Goal: Information Seeking & Learning: Find specific fact

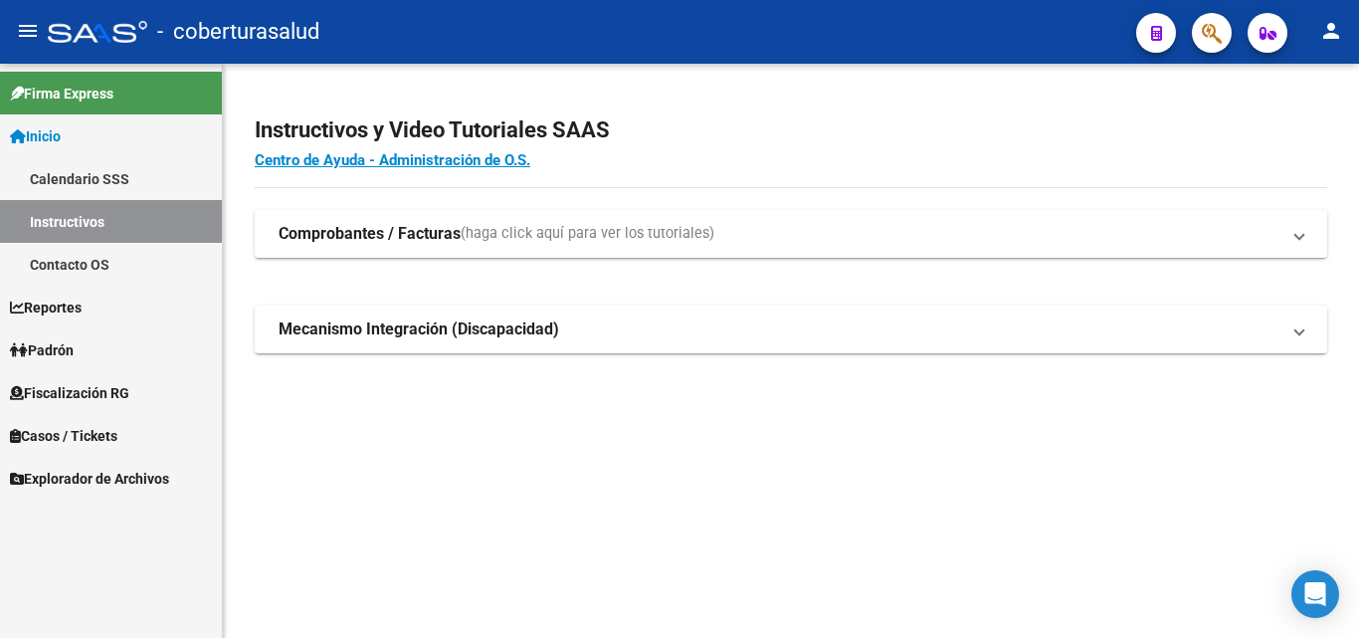
click at [92, 387] on span "Fiscalización RG" at bounding box center [69, 393] width 119 height 22
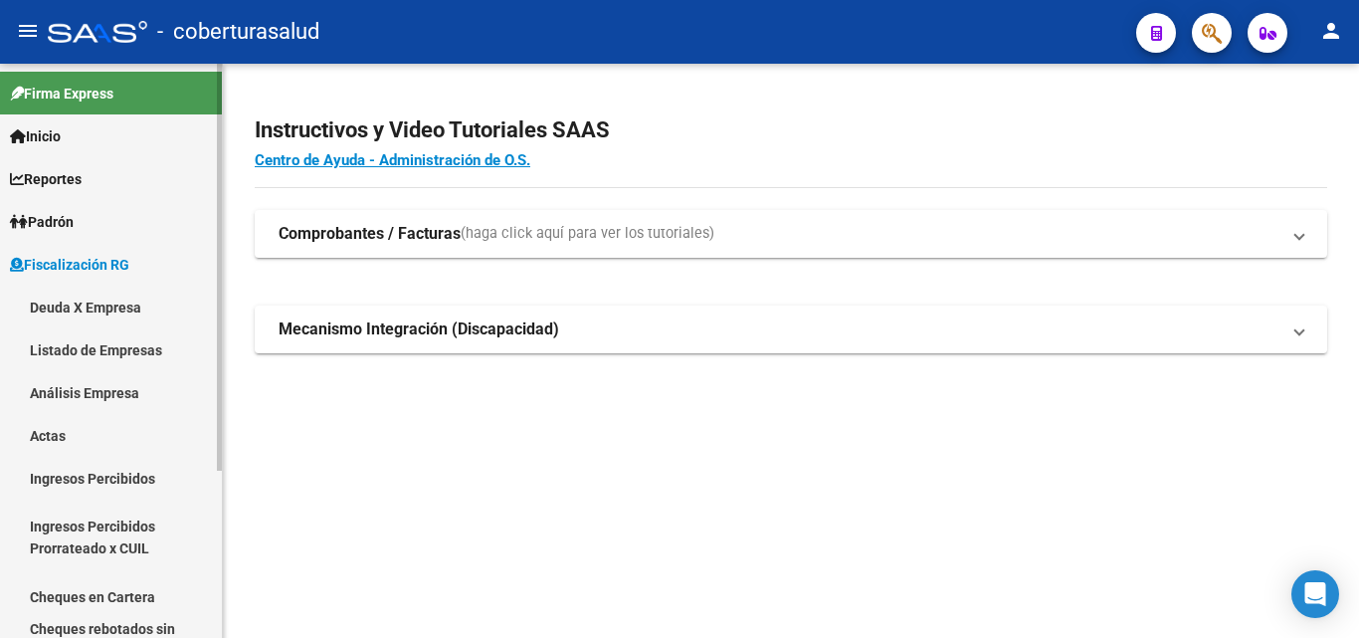
click at [92, 384] on link "Análisis Empresa" at bounding box center [111, 392] width 222 height 43
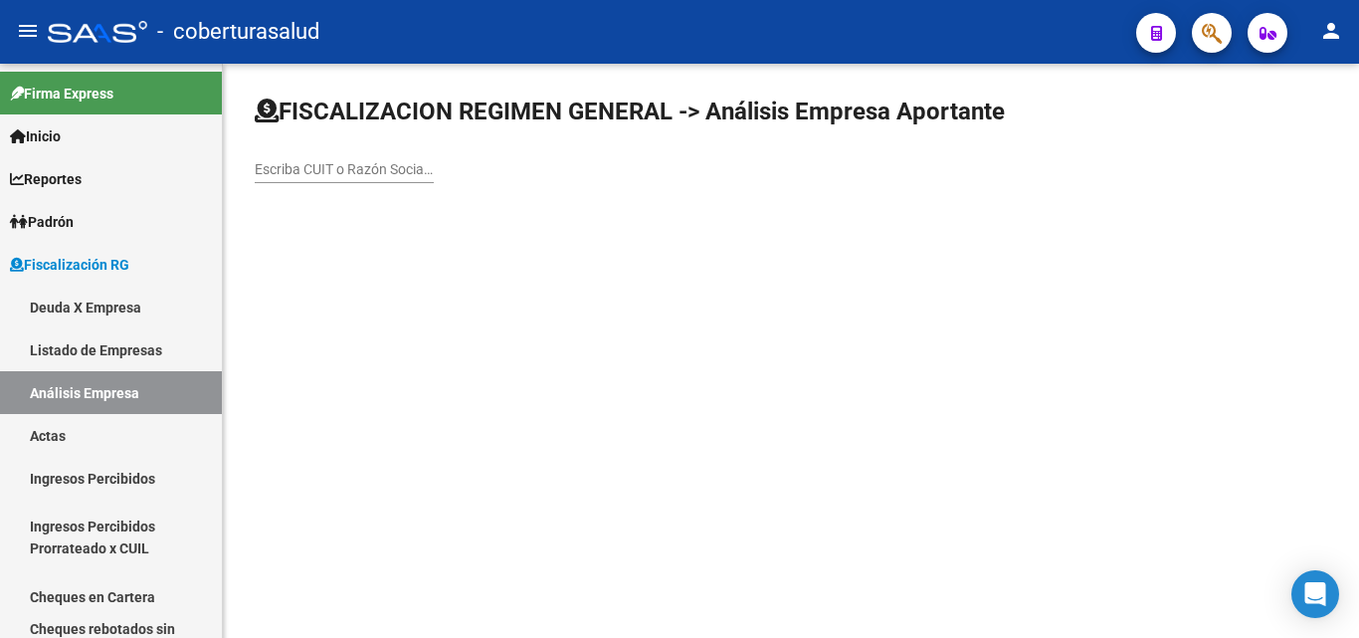
click at [282, 181] on div "Escriba CUIT o Razón Social para buscar" at bounding box center [344, 163] width 179 height 40
paste input "30717071073"
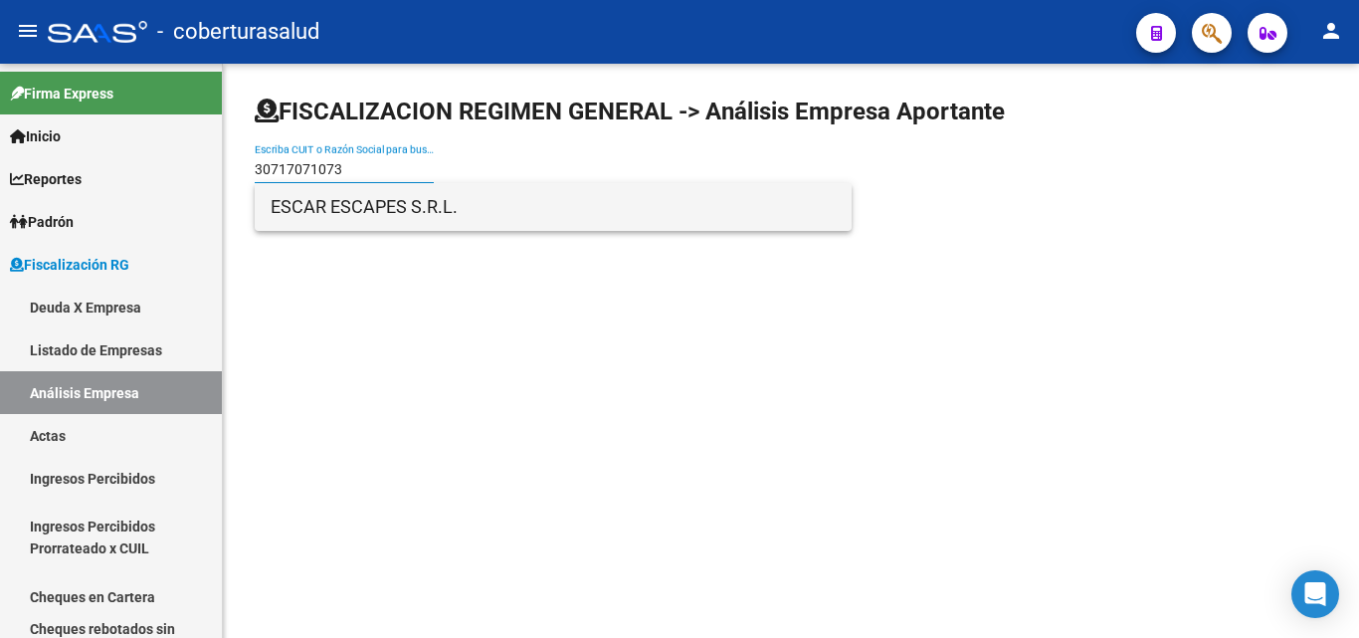
type input "30717071073"
click at [315, 206] on span "ESCAR ESCAPES S.R.L." at bounding box center [553, 207] width 565 height 48
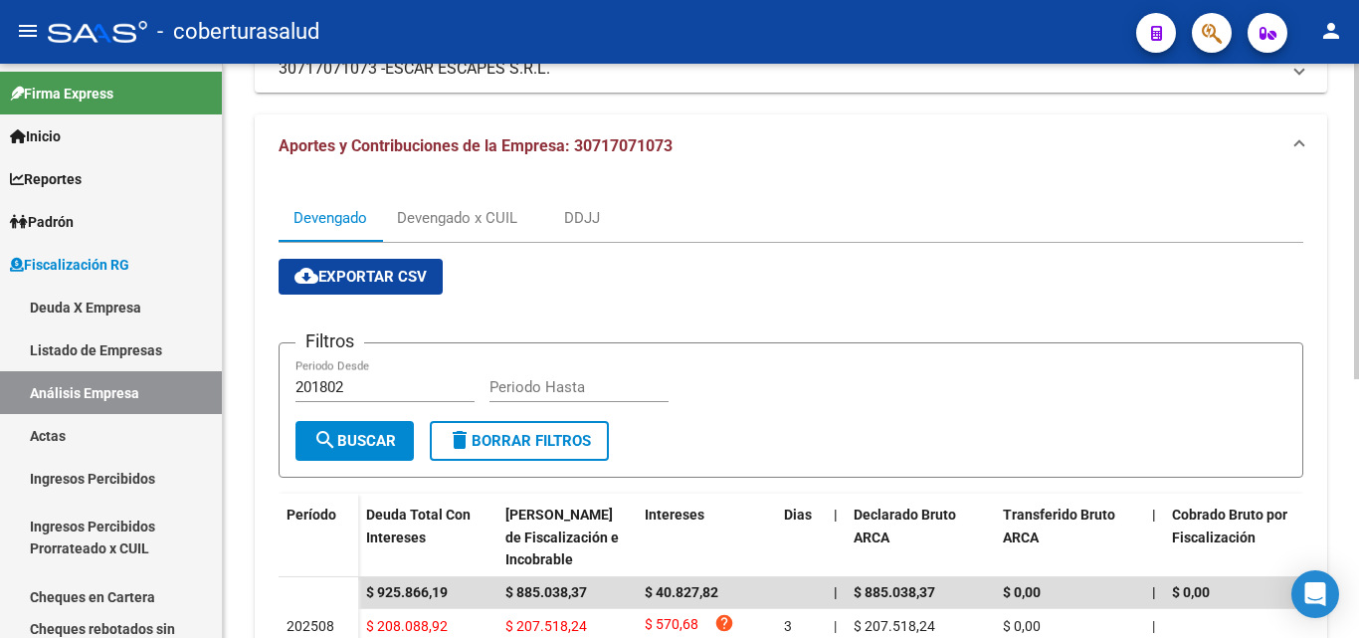
scroll to position [199, 0]
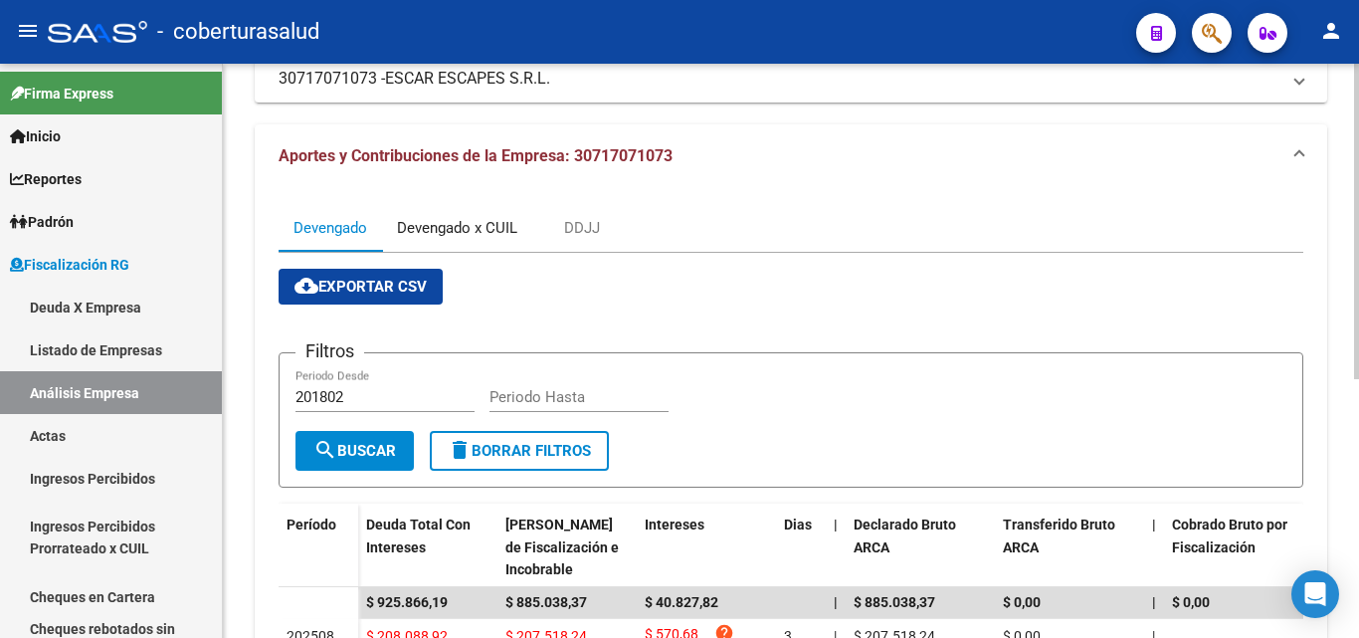
click at [472, 237] on div "Devengado x CUIL" at bounding box center [457, 228] width 120 height 22
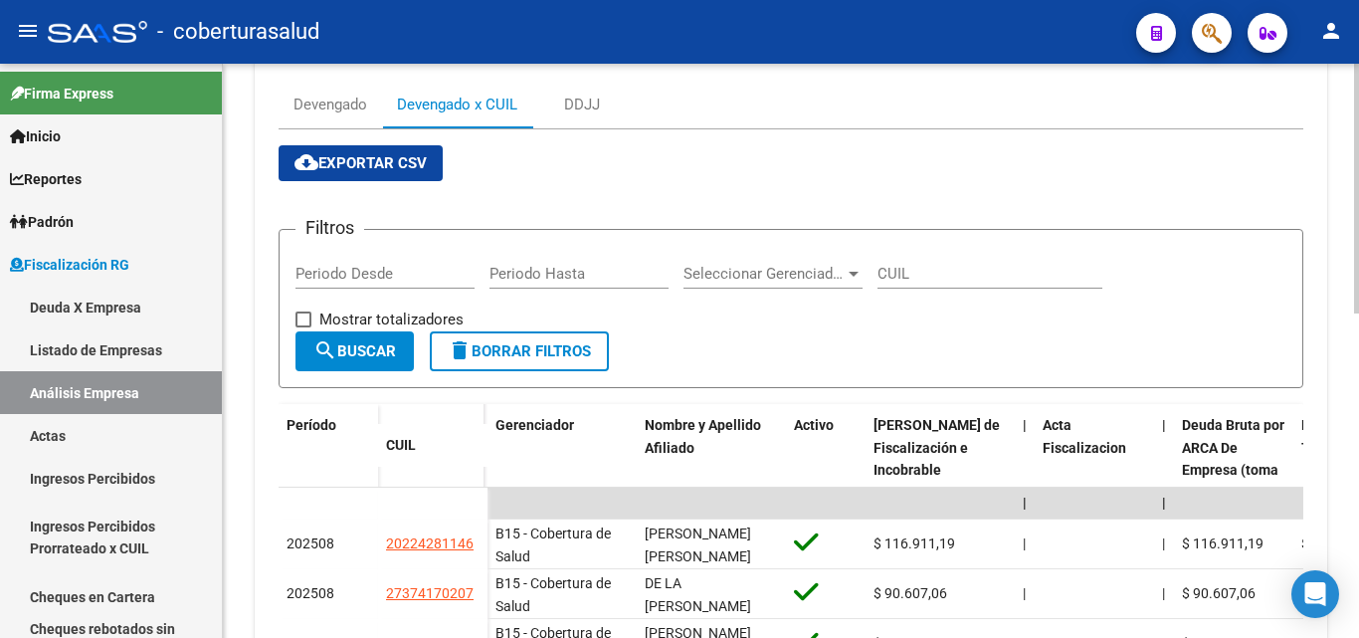
scroll to position [298, 0]
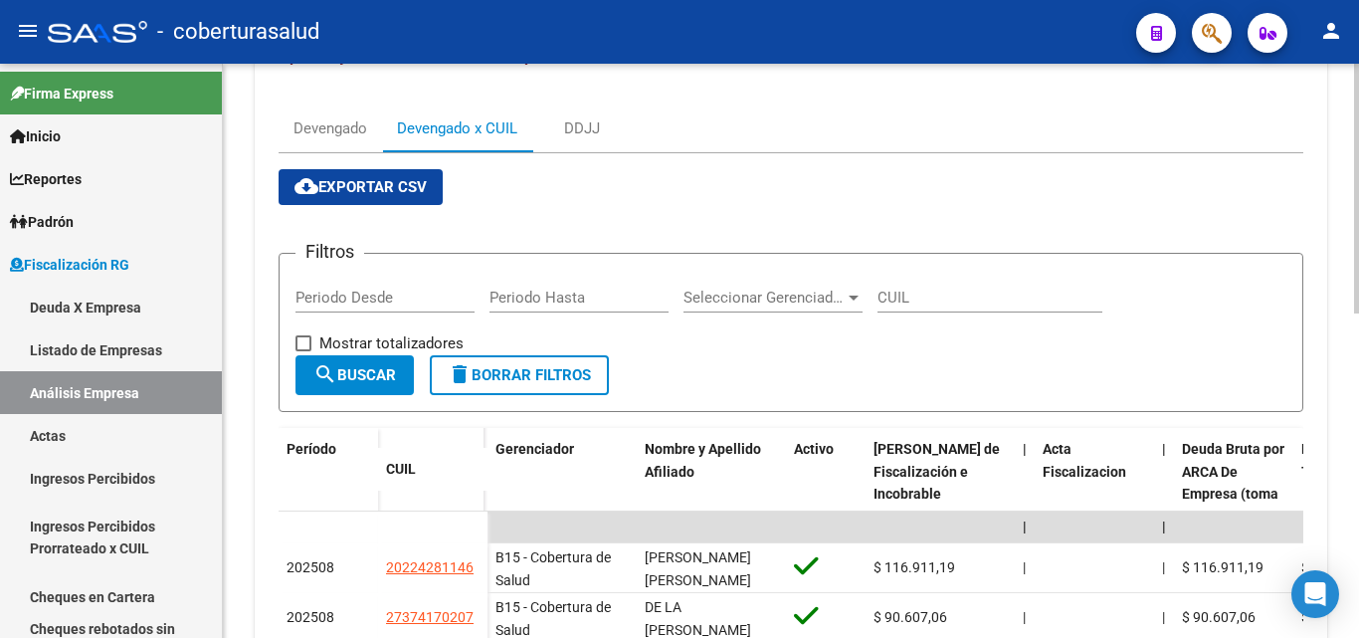
click at [358, 178] on button "cloud_download Exportar CSV" at bounding box center [360, 187] width 164 height 36
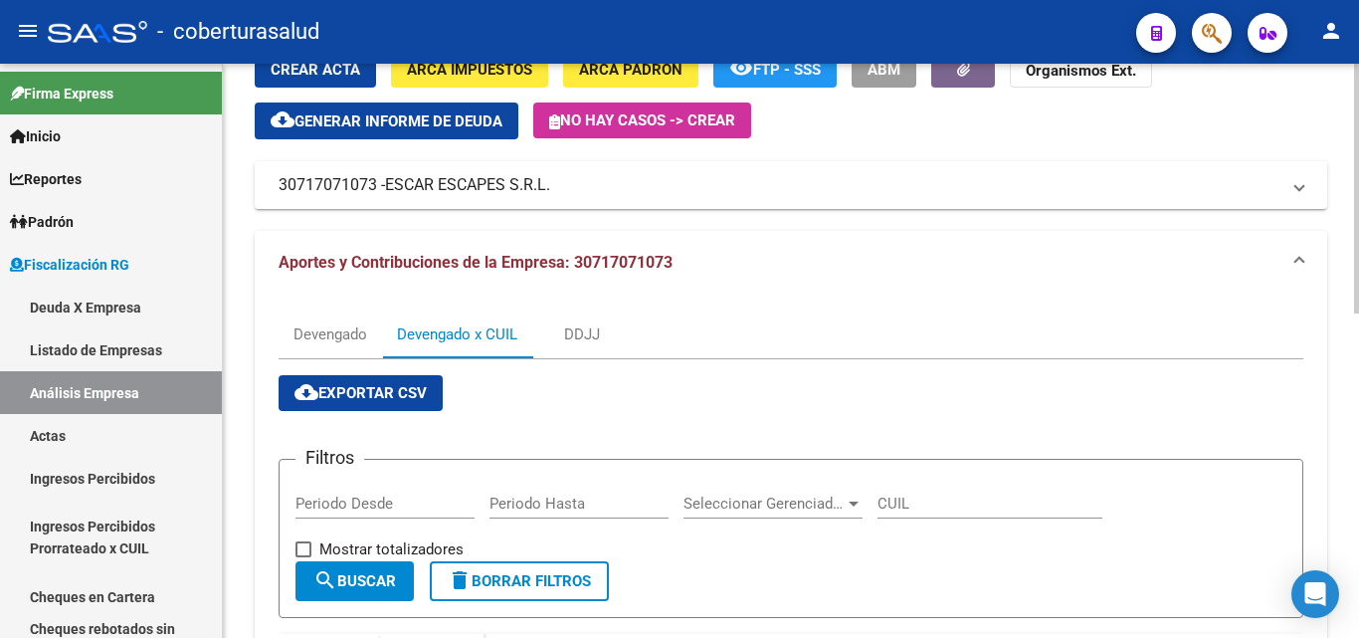
scroll to position [0, 0]
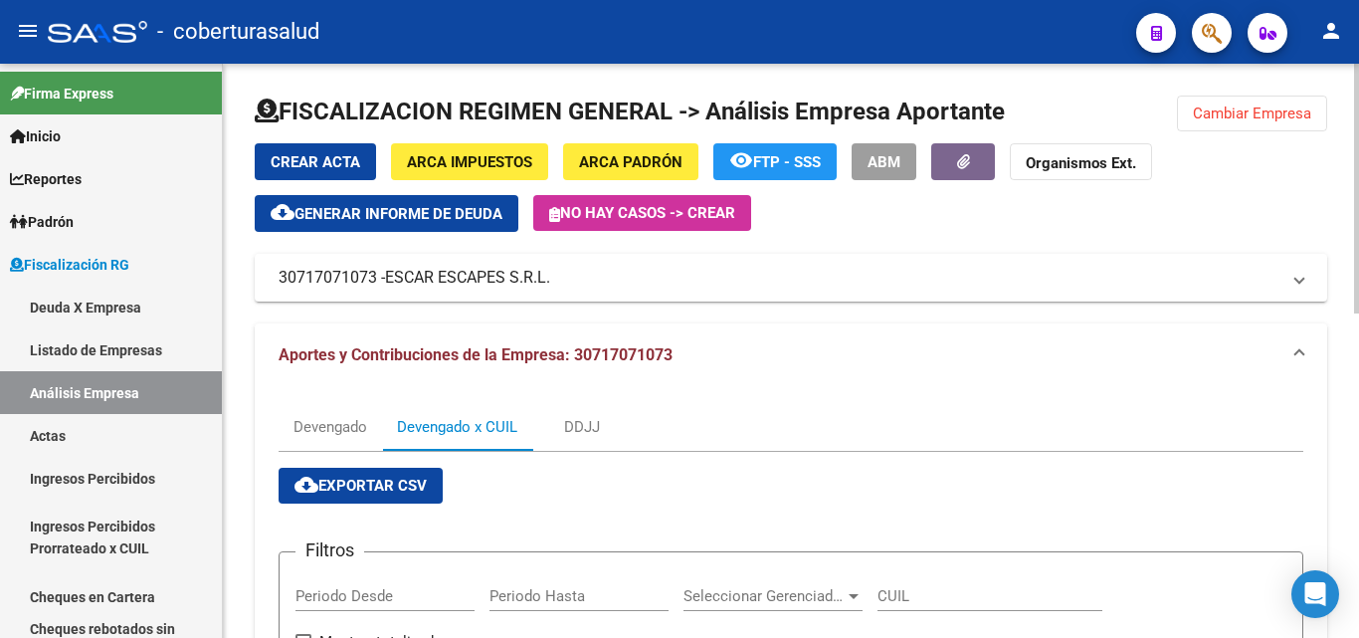
click at [1233, 121] on span "Cambiar Empresa" at bounding box center [1252, 113] width 118 height 18
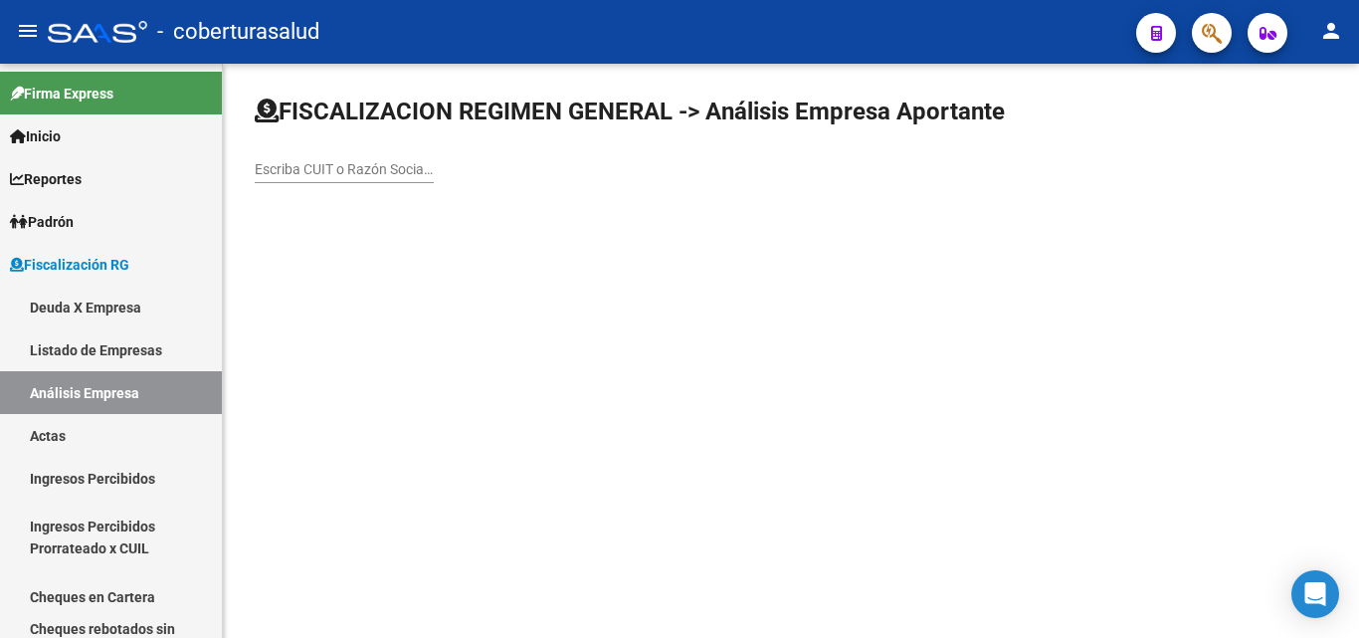
click at [360, 179] on div "Escriba CUIT o Razón Social para buscar" at bounding box center [344, 163] width 179 height 40
click at [359, 174] on input "Escriba CUIT o Razón Social para buscar" at bounding box center [344, 169] width 179 height 17
paste input "30715076787"
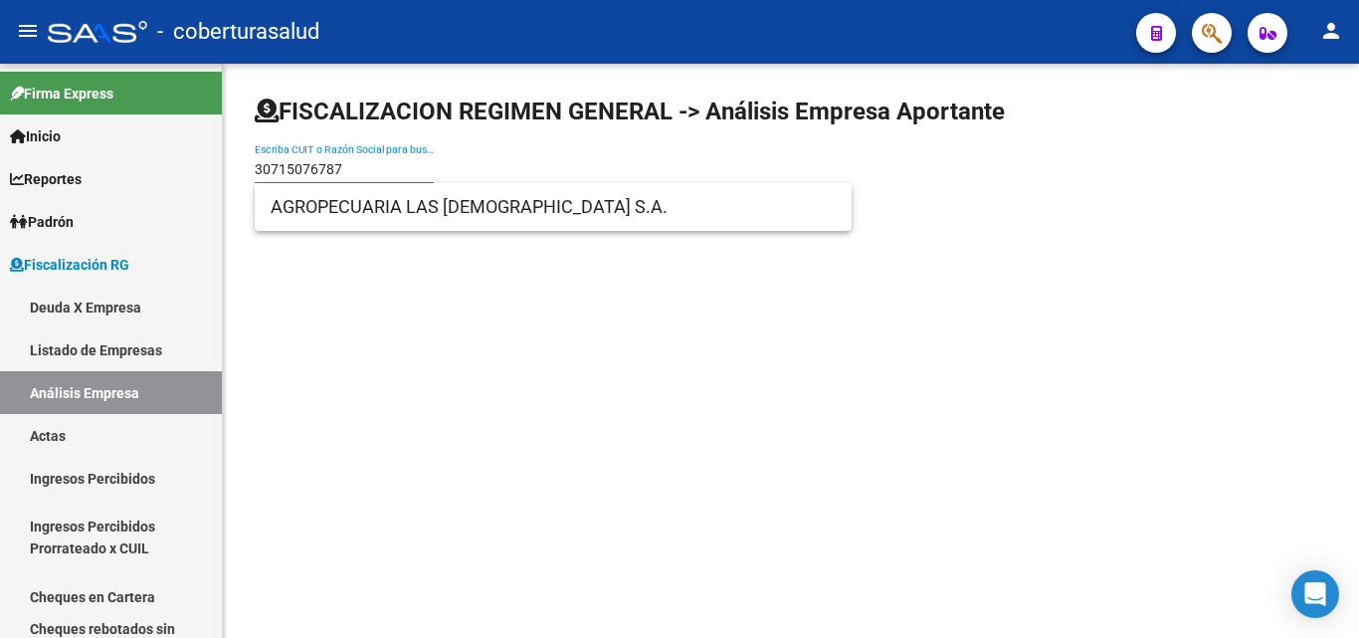
type input "30715076787"
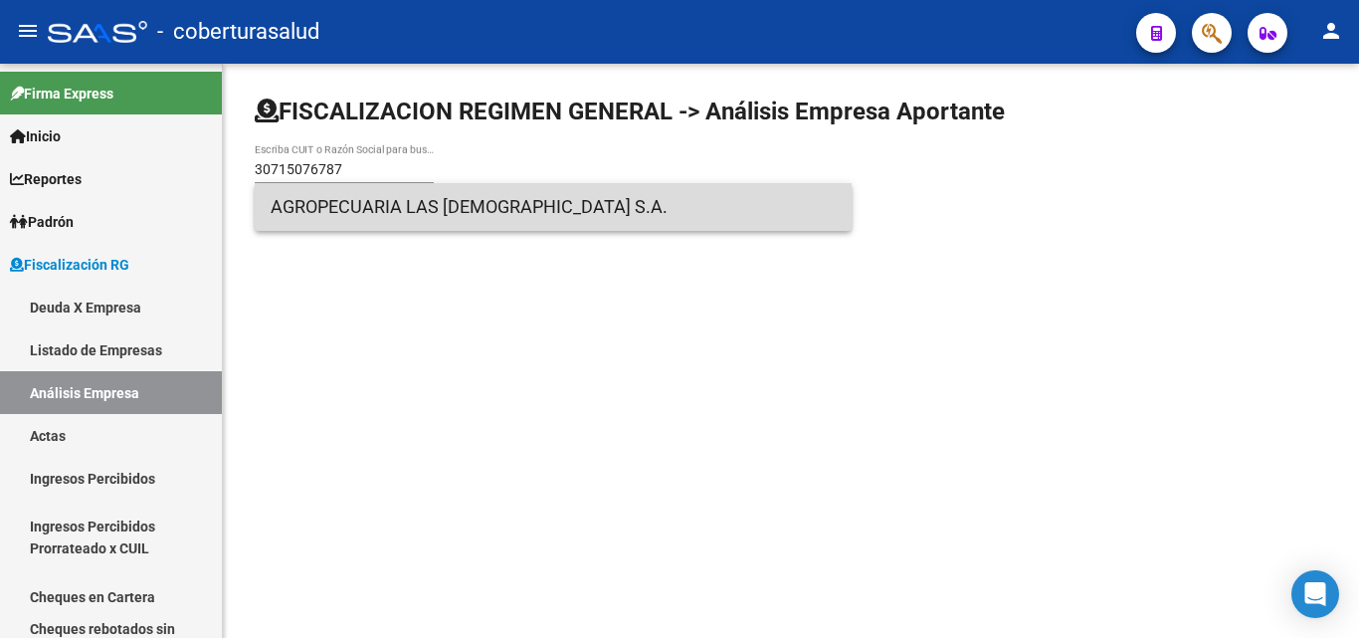
click at [349, 208] on span "AGROPECUARIA LAS [DEMOGRAPHIC_DATA] S.A." at bounding box center [553, 207] width 565 height 48
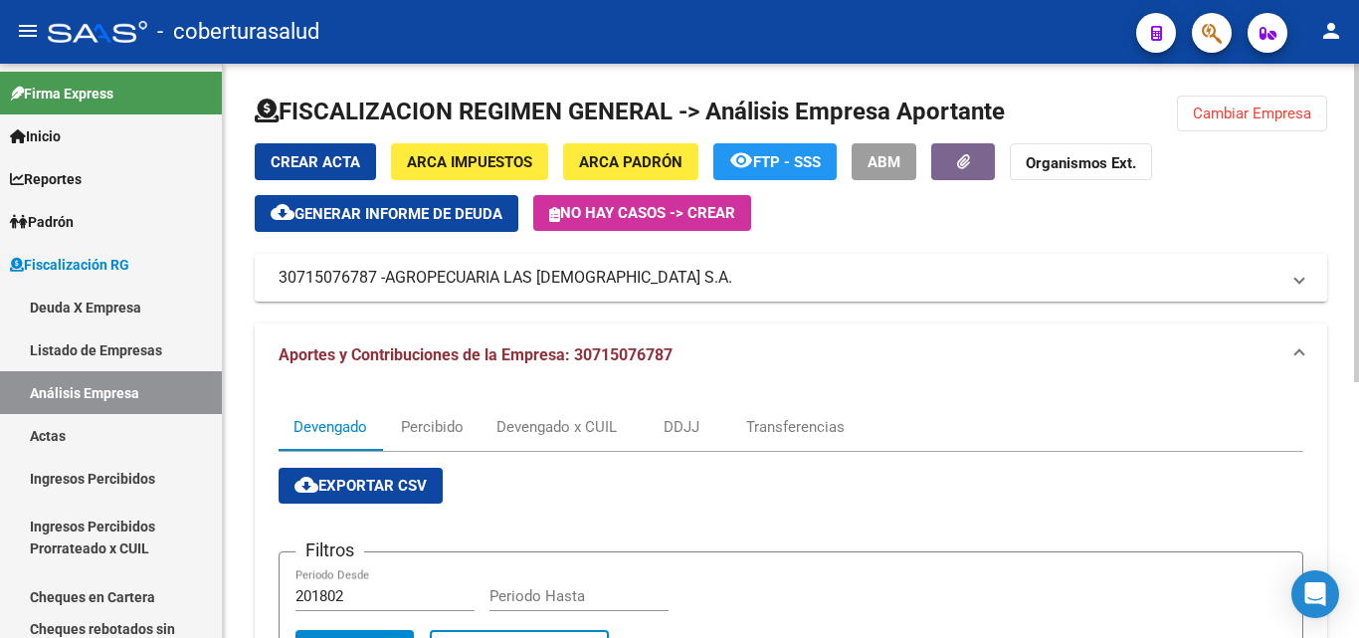
click at [1216, 127] on button "Cambiar Empresa" at bounding box center [1252, 113] width 150 height 36
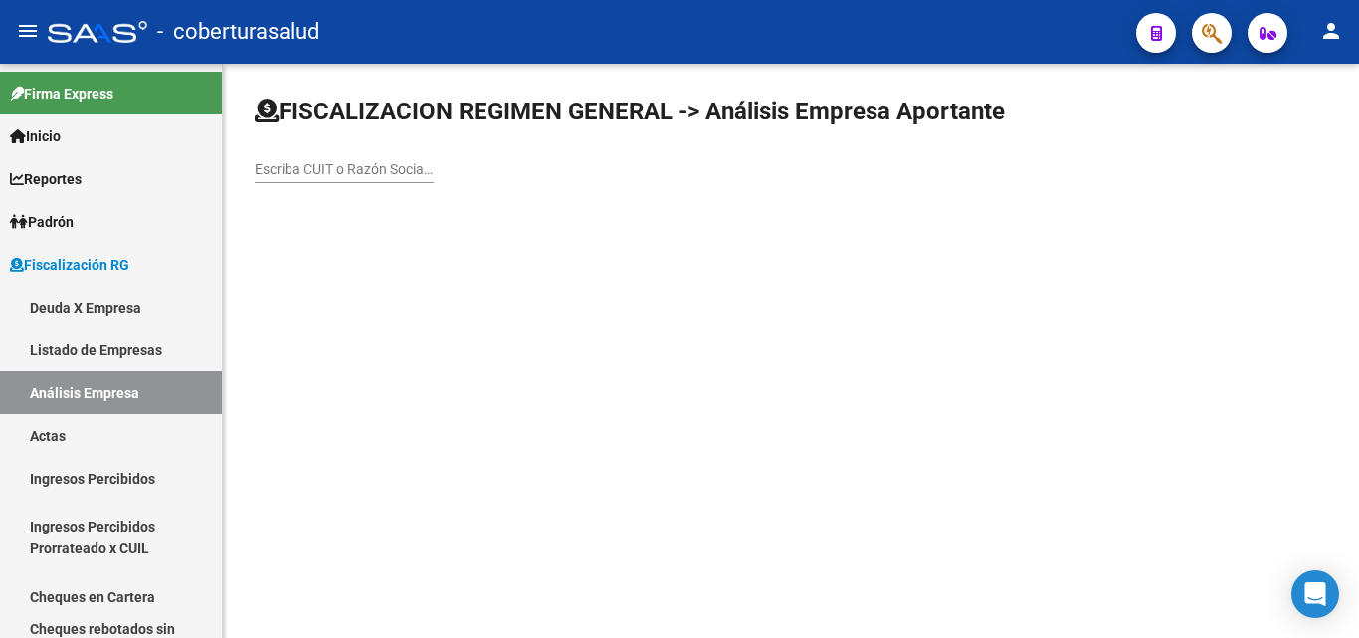
click at [391, 171] on input "Escriba CUIT o Razón Social para buscar" at bounding box center [344, 169] width 179 height 17
paste input "27288546830"
type input "27288546830"
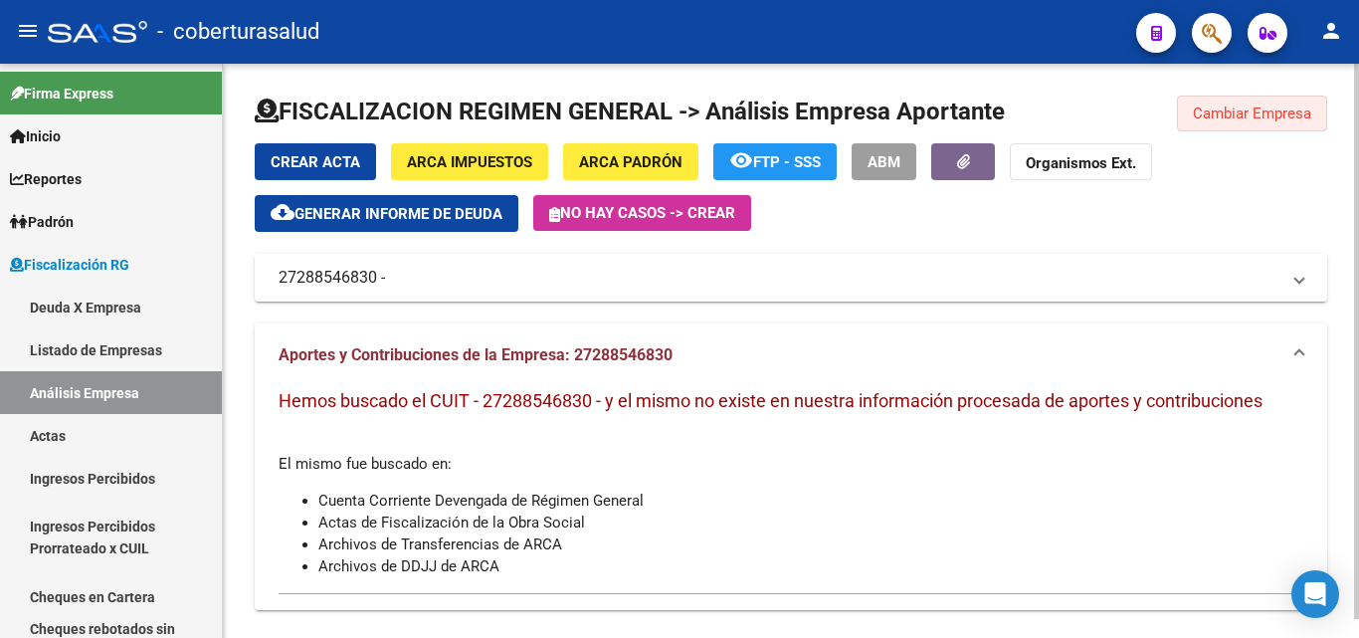
click at [1253, 117] on span "Cambiar Empresa" at bounding box center [1252, 113] width 118 height 18
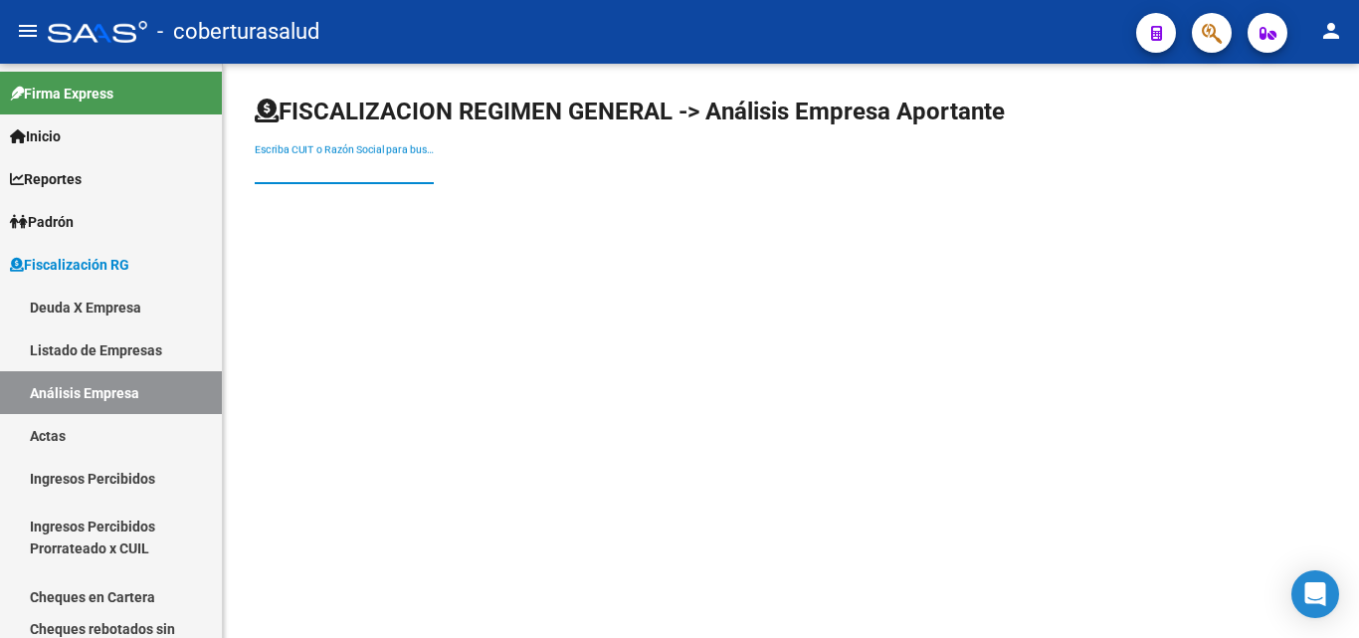
click at [381, 171] on input "Escriba CUIT o Razón Social para buscar" at bounding box center [344, 169] width 179 height 17
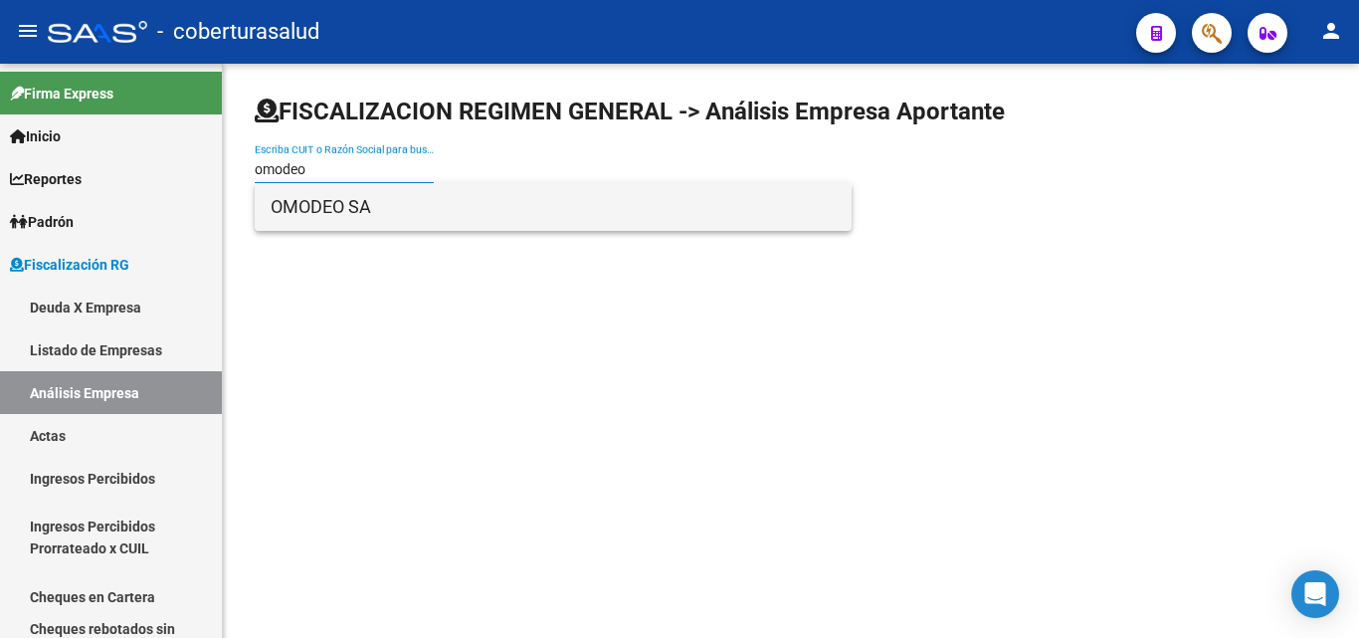
type input "omodeo"
click at [371, 199] on span "OMODEO SA" at bounding box center [553, 207] width 565 height 48
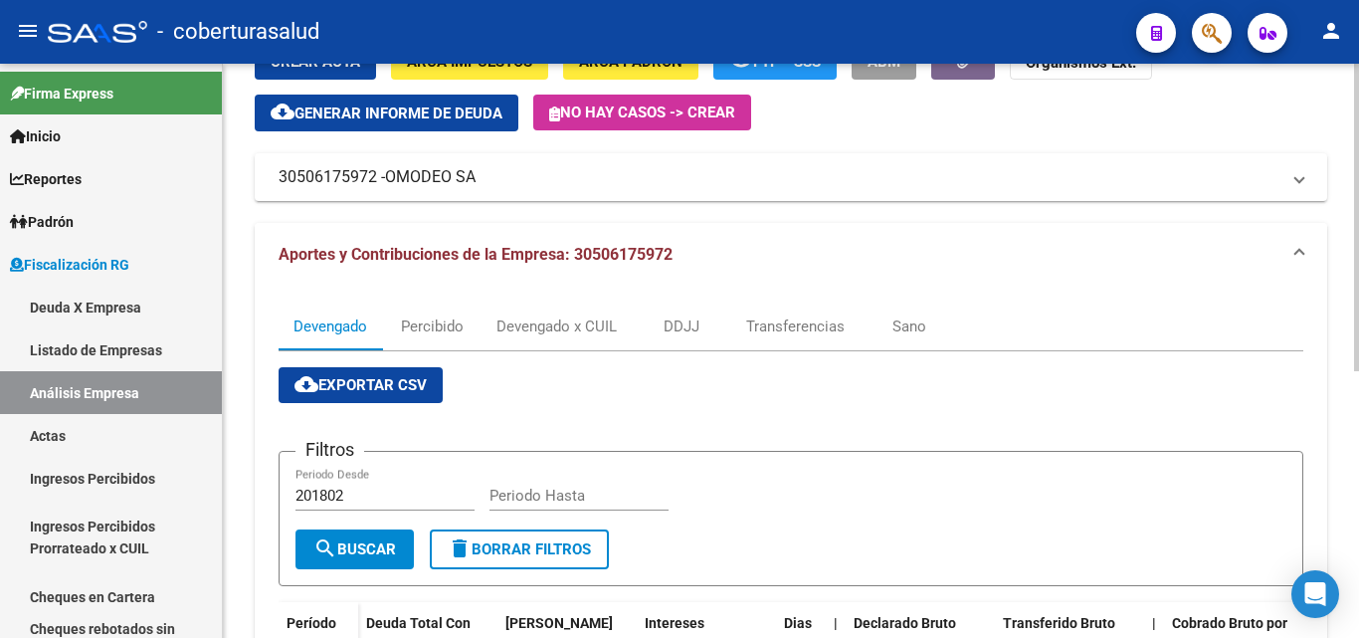
scroll to position [99, 0]
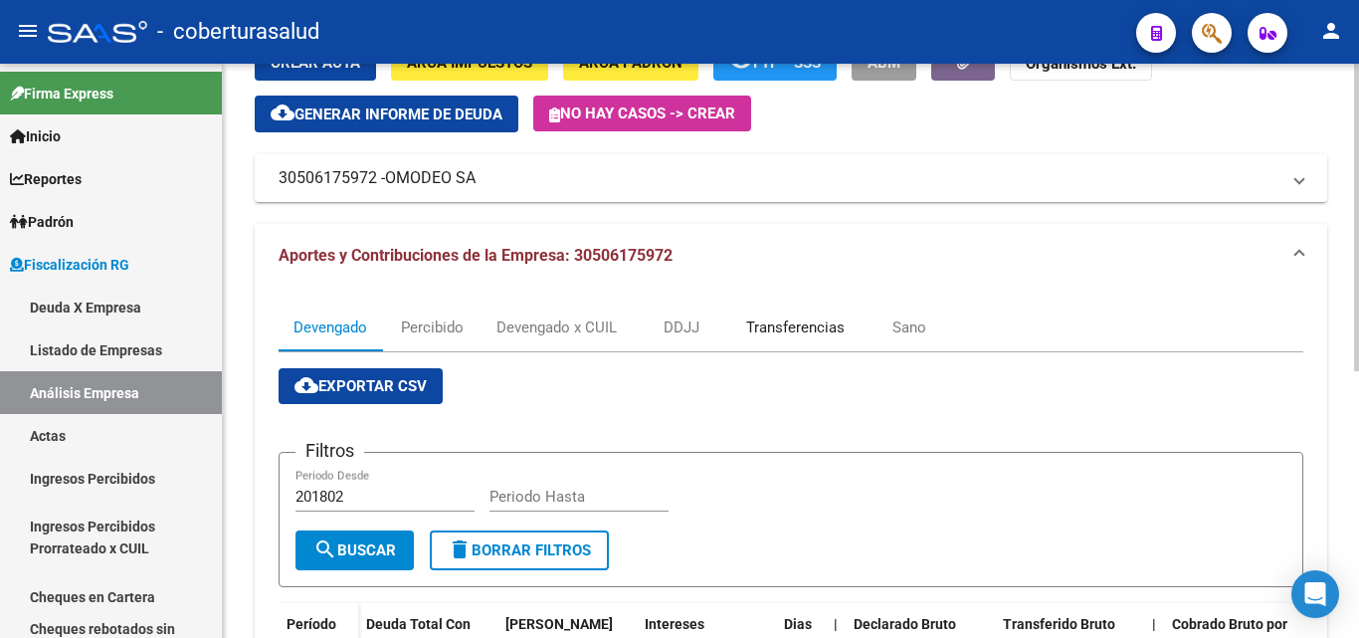
click at [762, 317] on div "Transferencias" at bounding box center [795, 327] width 98 height 22
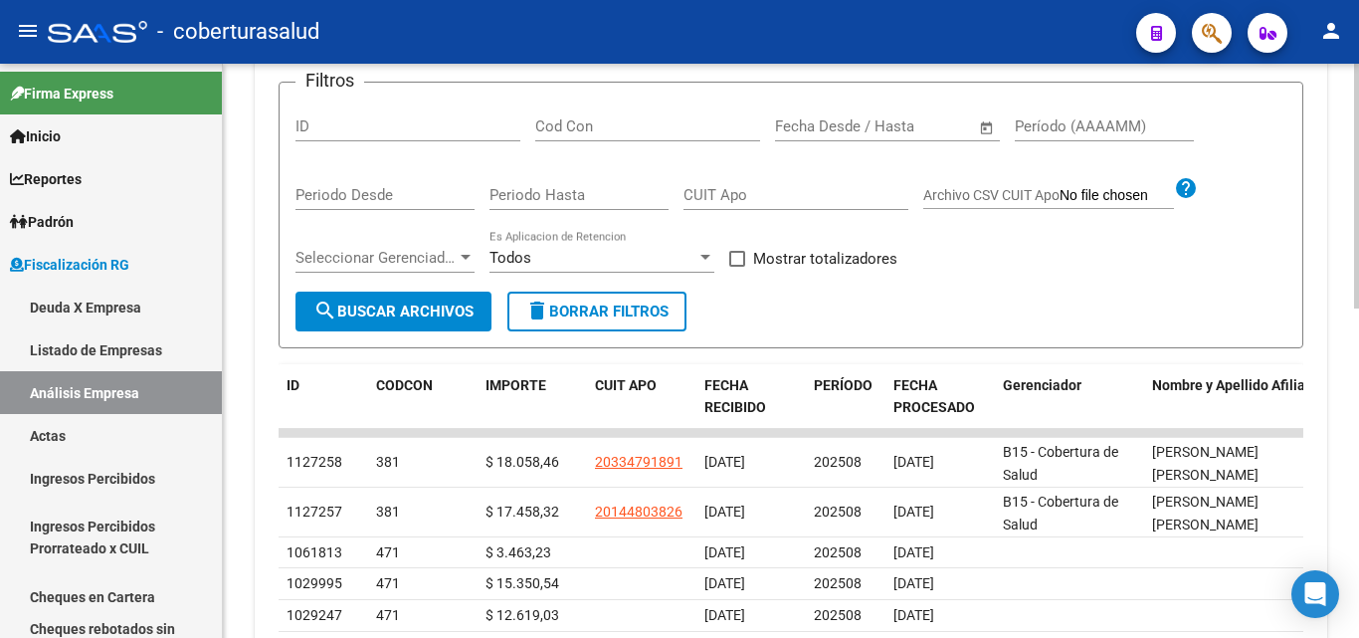
scroll to position [497, 0]
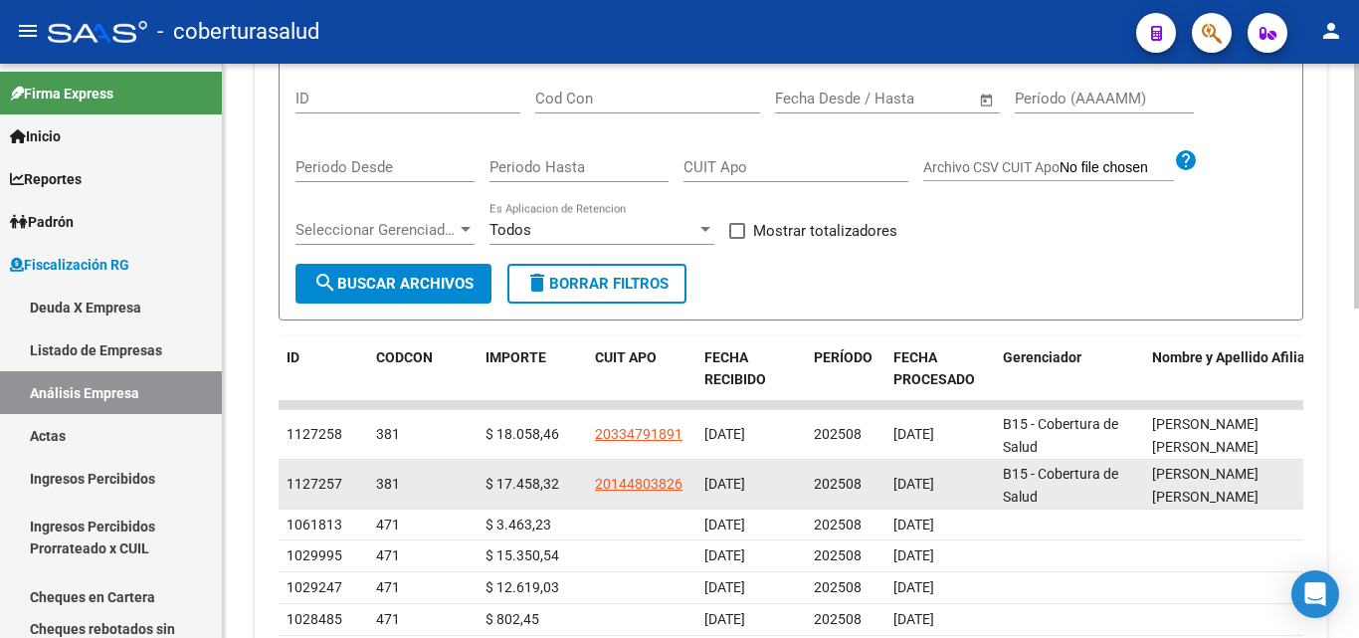
drag, startPoint x: 703, startPoint y: 433, endPoint x: 785, endPoint y: 483, distance: 96.0
click at [785, 483] on datatable-scroller "1127258 381 $ 18.058,46 20334791891 [DATE] 202508 [DATE] B15 - Cobertura de [PE…" at bounding box center [790, 581] width 1024 height 361
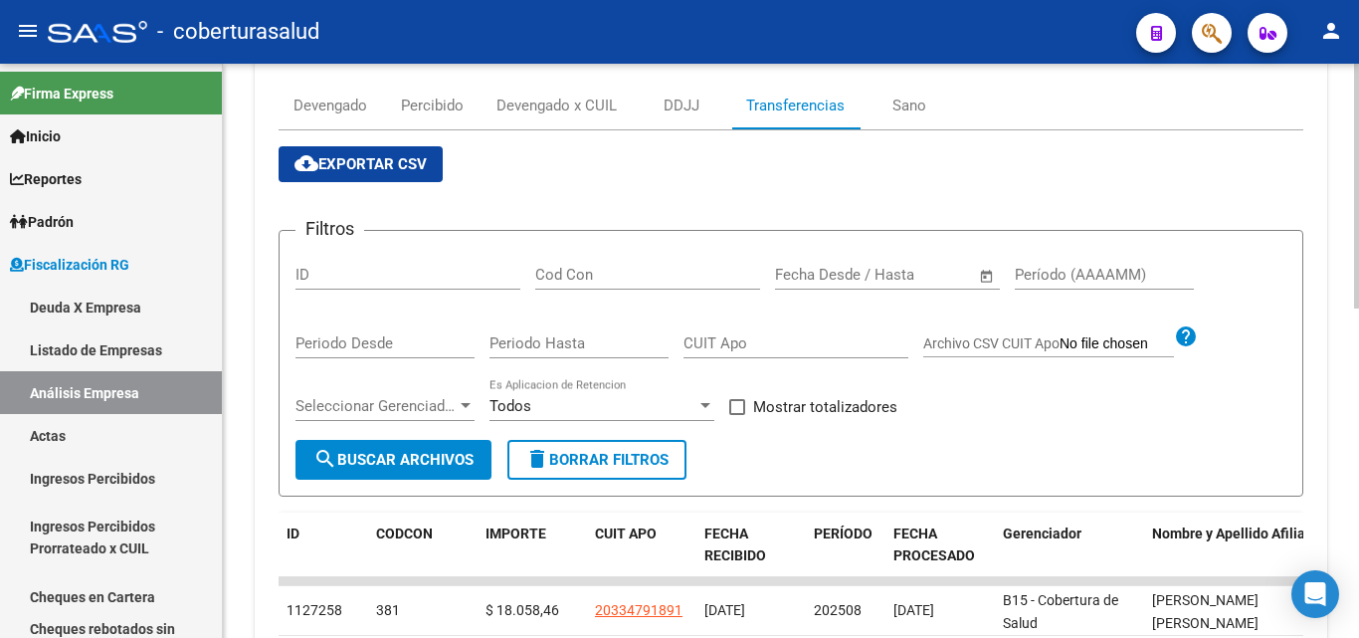
scroll to position [277, 0]
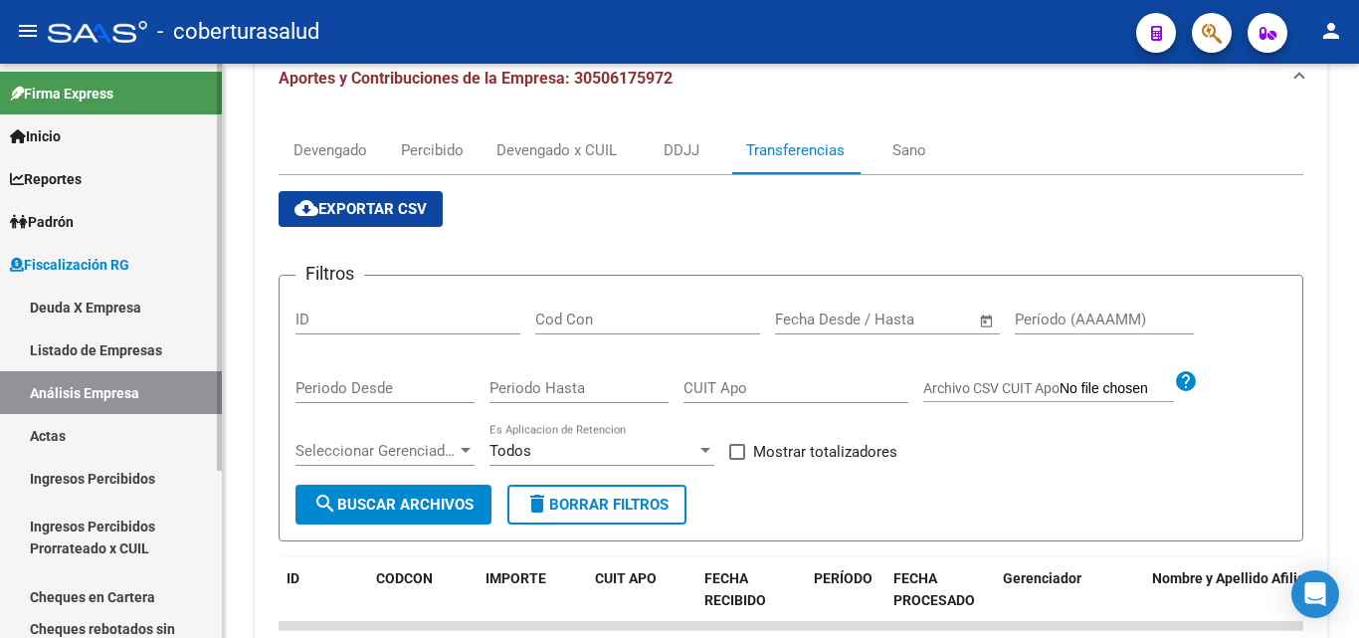
click at [194, 637] on link "Cheques rebotados sin cambiar" at bounding box center [111, 639] width 222 height 43
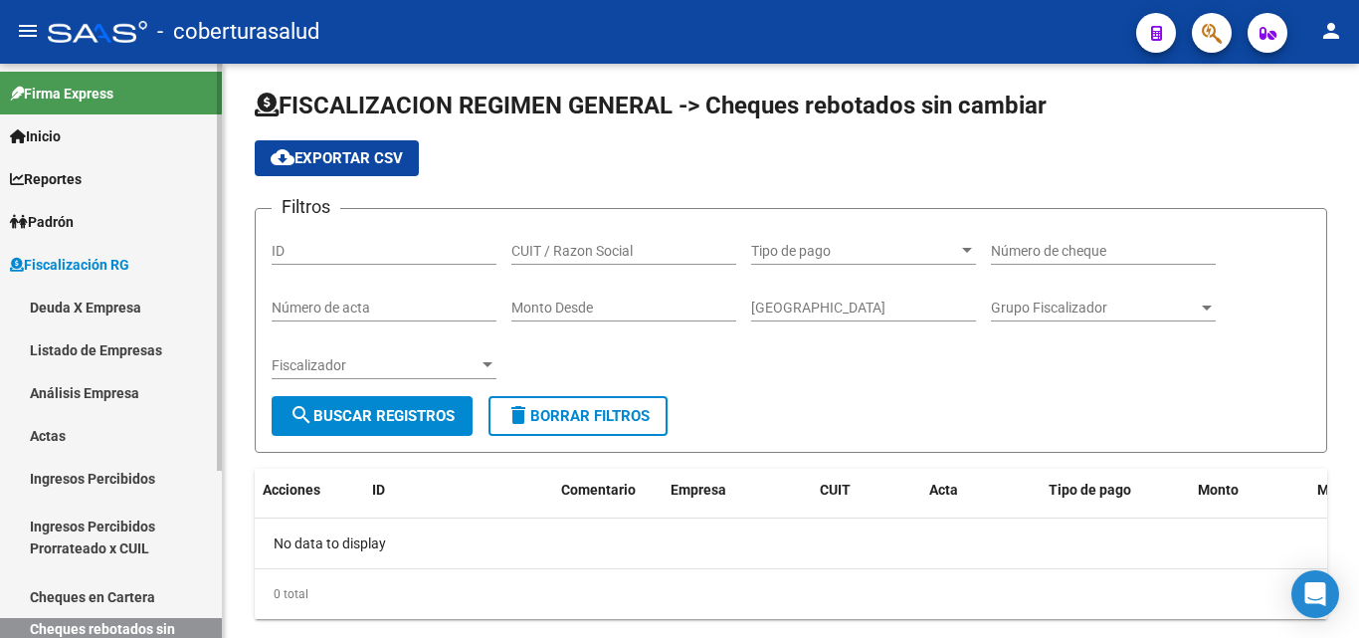
scroll to position [51, 0]
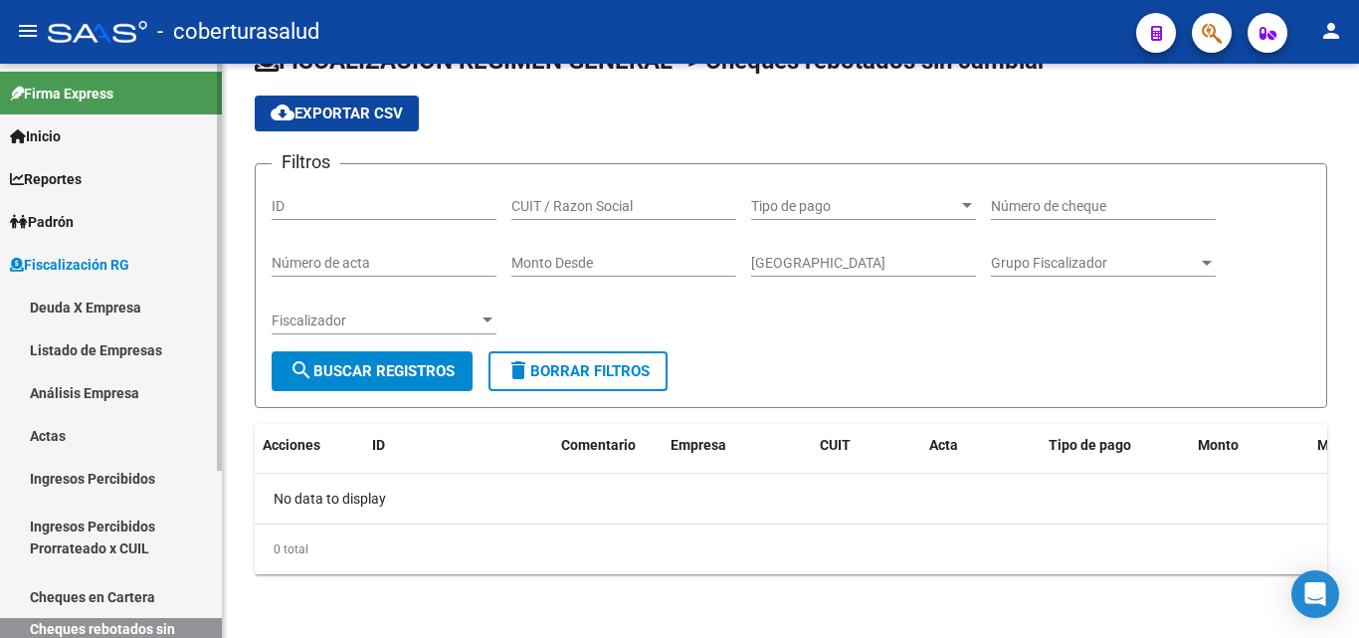
click at [93, 384] on link "Análisis Empresa" at bounding box center [111, 392] width 222 height 43
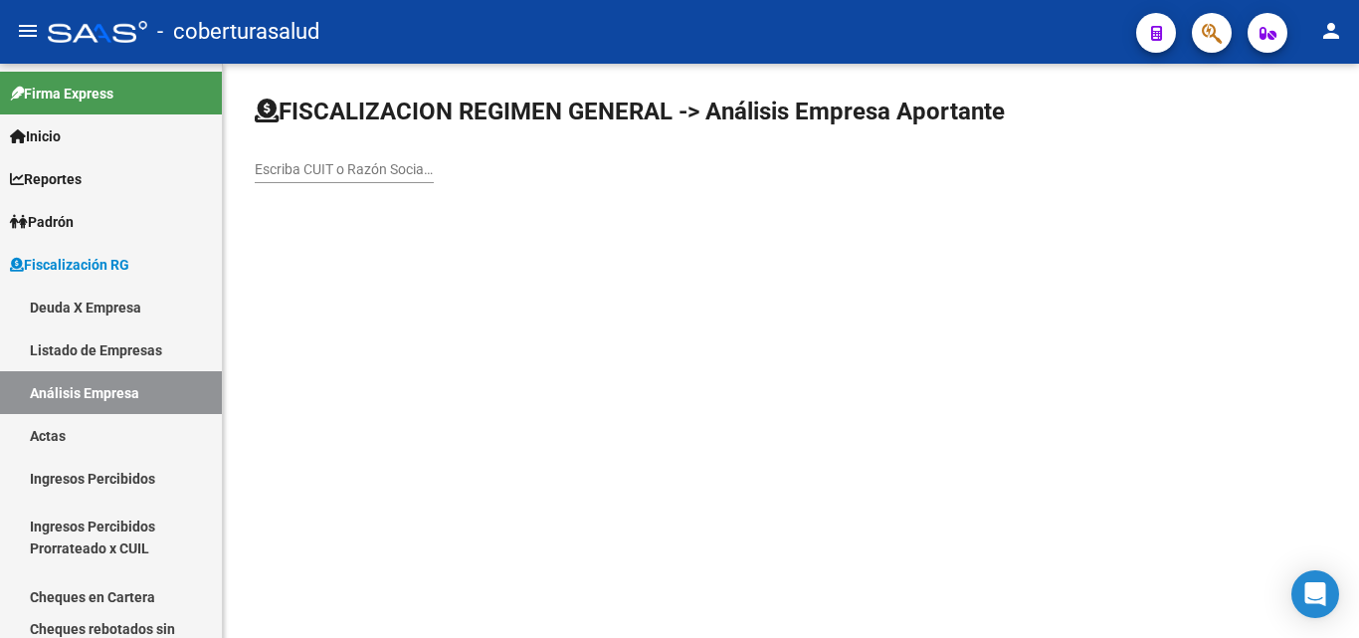
click at [389, 157] on div "Escriba CUIT o Razón Social para buscar" at bounding box center [344, 163] width 179 height 40
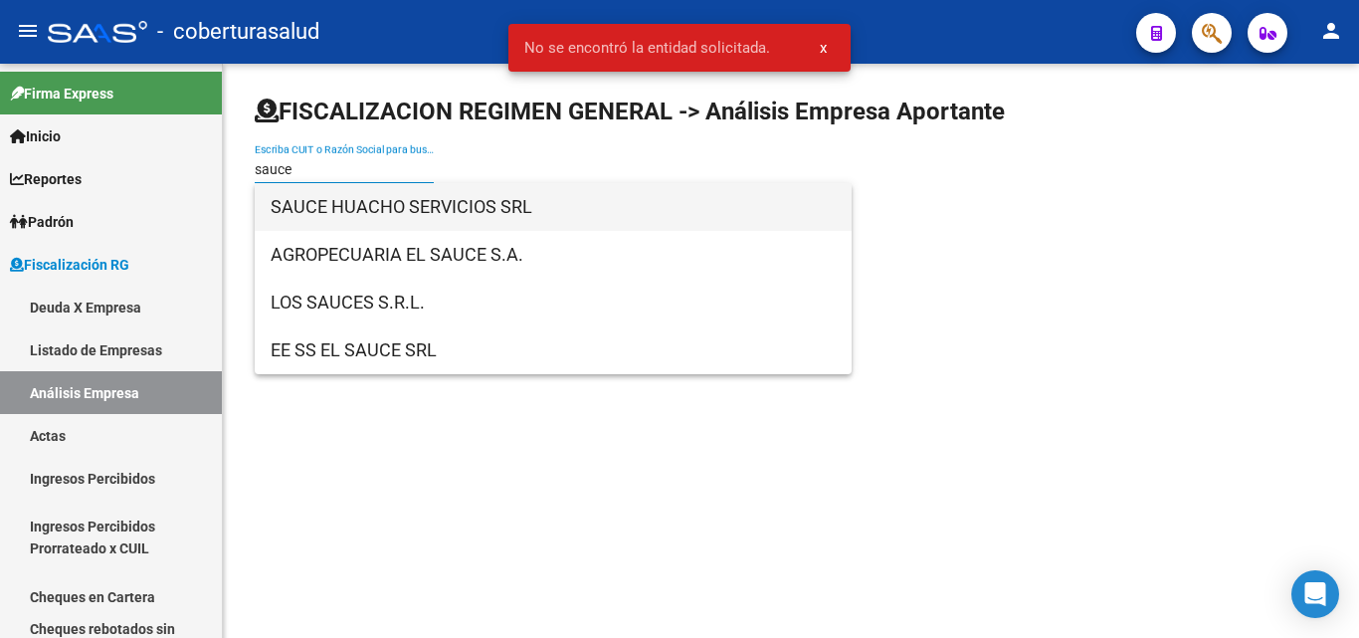
type input "sauce"
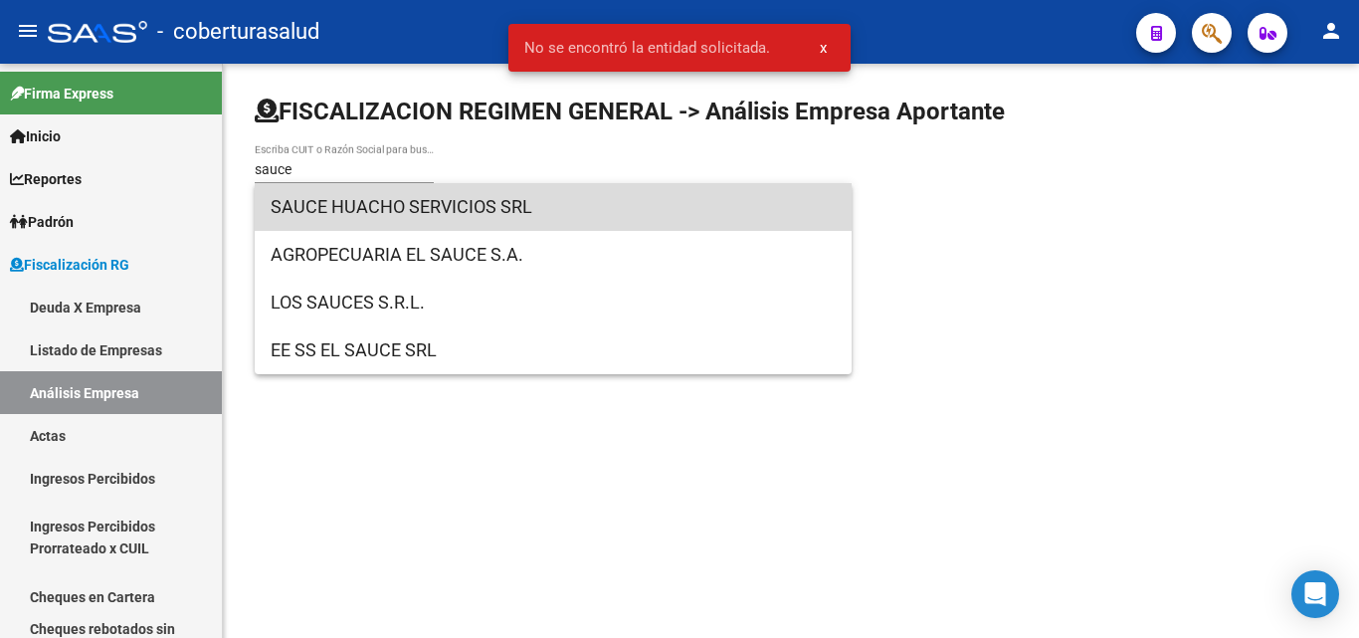
click at [401, 202] on span "SAUCE HUACHO SERVICIOS SRL" at bounding box center [553, 207] width 565 height 48
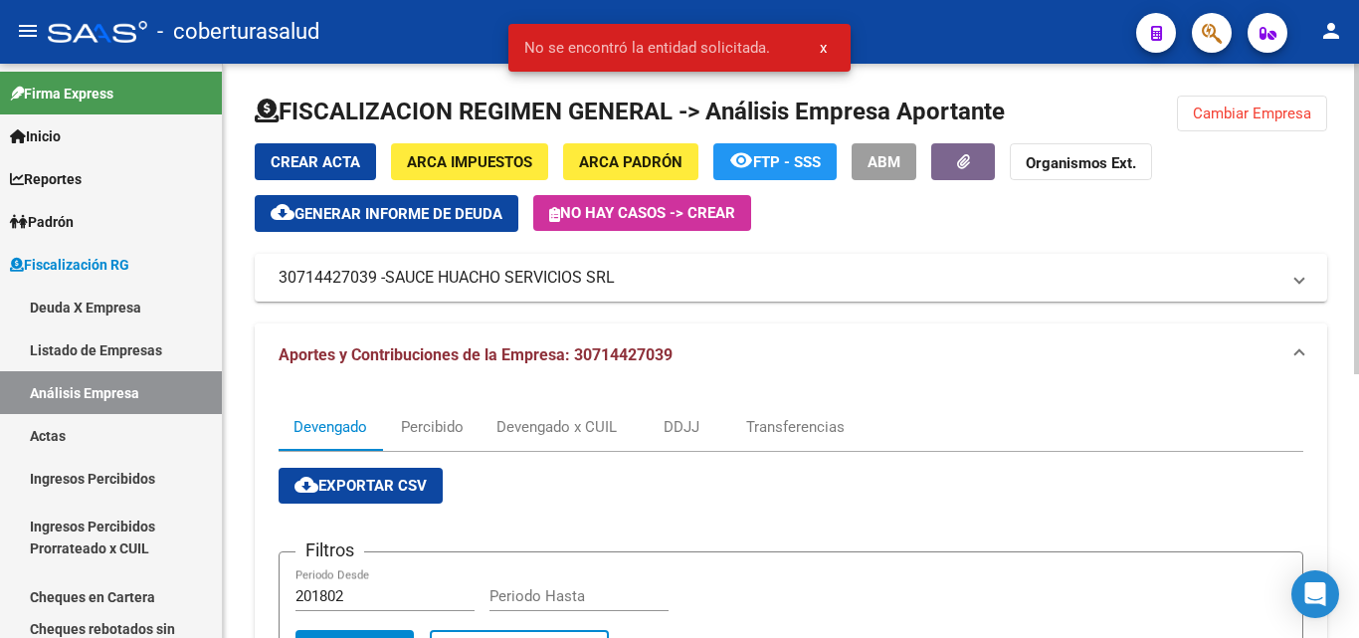
scroll to position [99, 0]
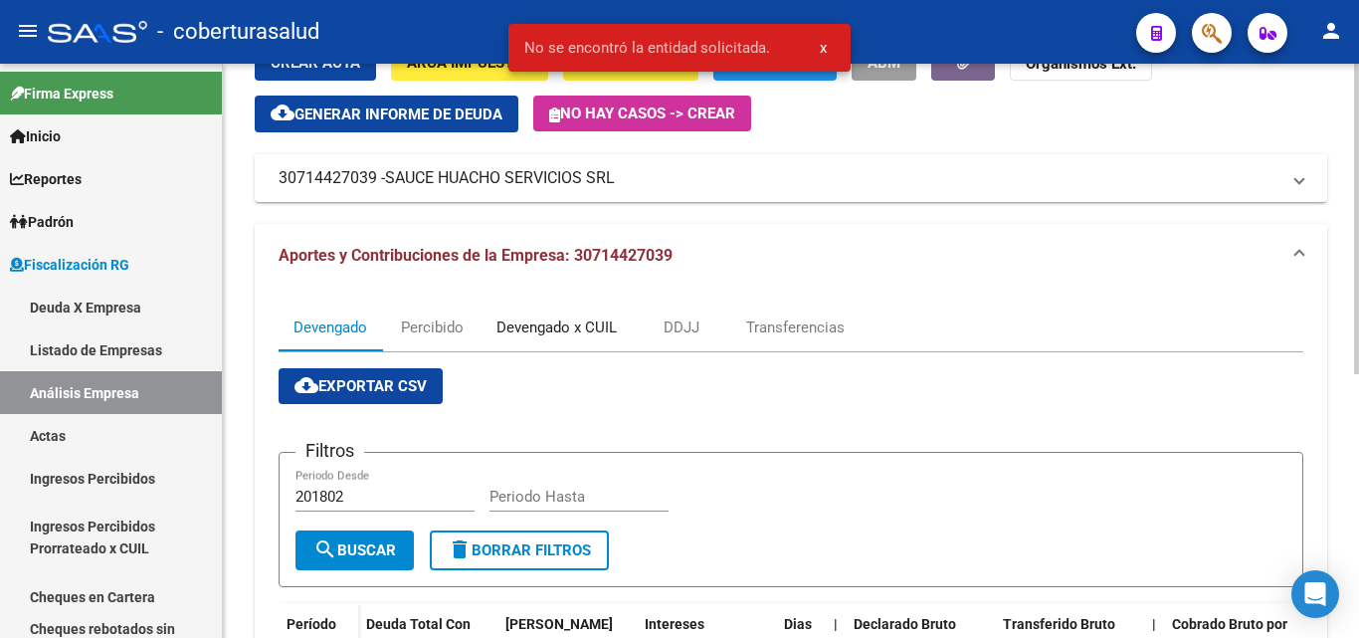
click at [578, 339] on div "Devengado x CUIL" at bounding box center [556, 327] width 150 height 48
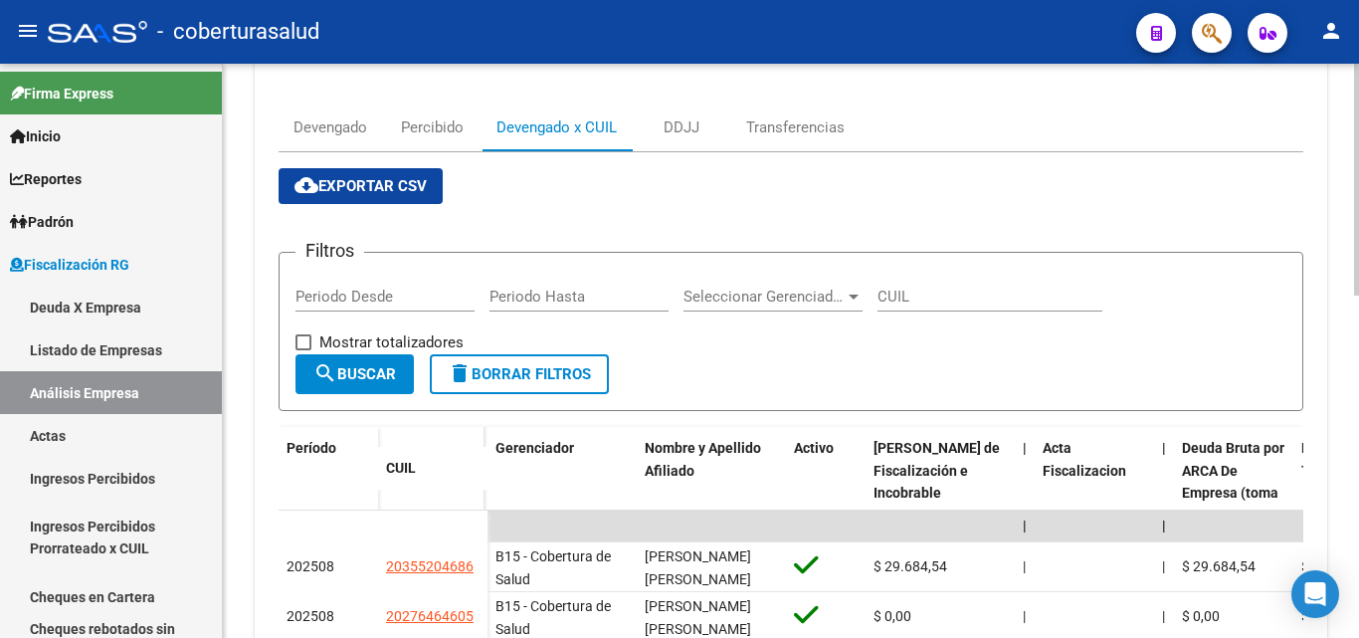
scroll to position [298, 0]
click at [784, 140] on div "Transferencias" at bounding box center [795, 128] width 128 height 48
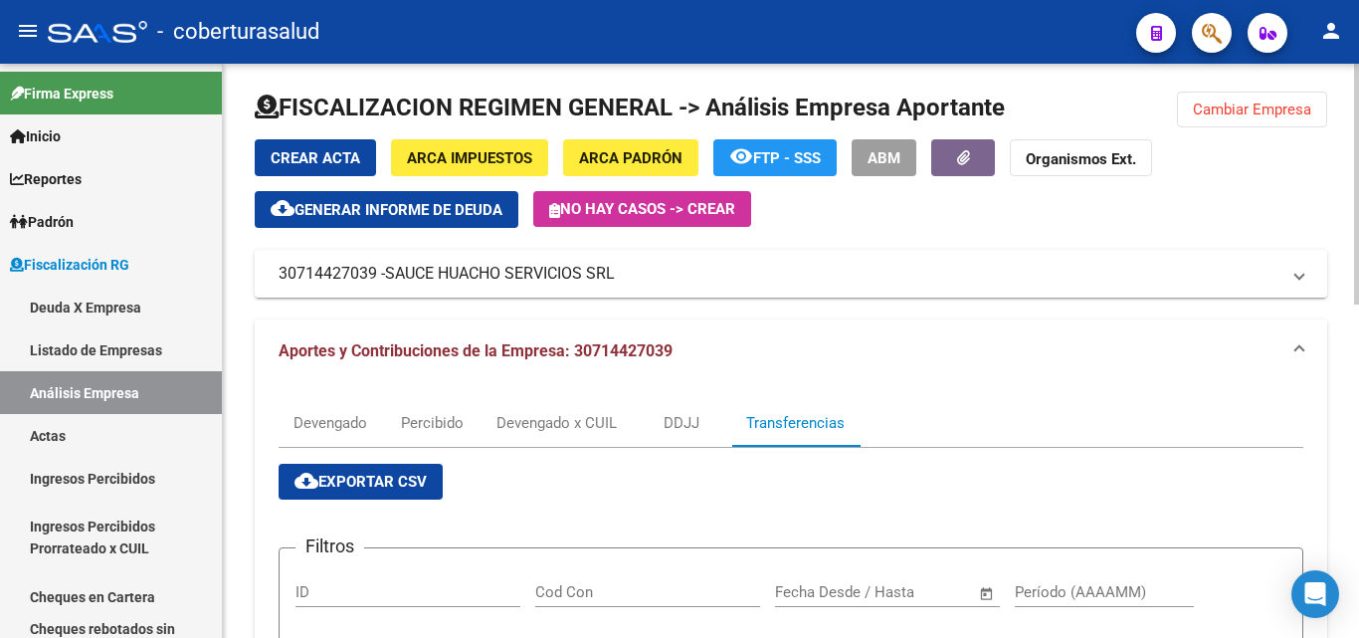
scroll to position [0, 0]
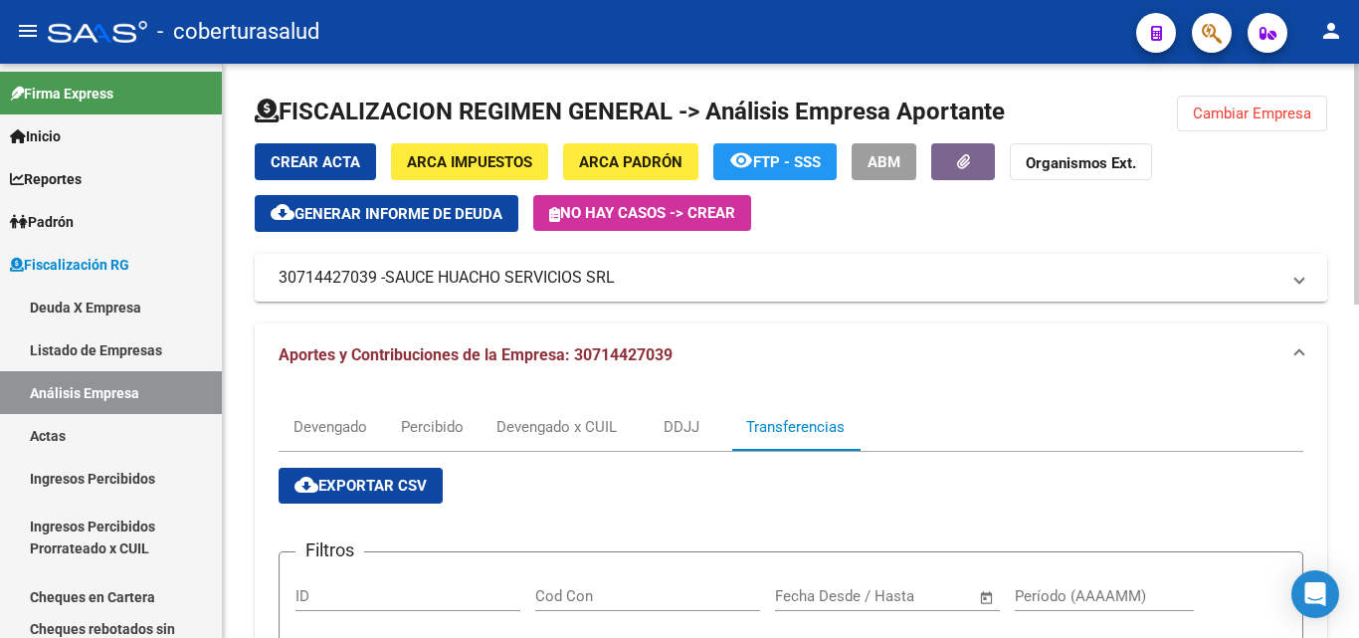
click at [1199, 106] on span "Cambiar Empresa" at bounding box center [1252, 113] width 118 height 18
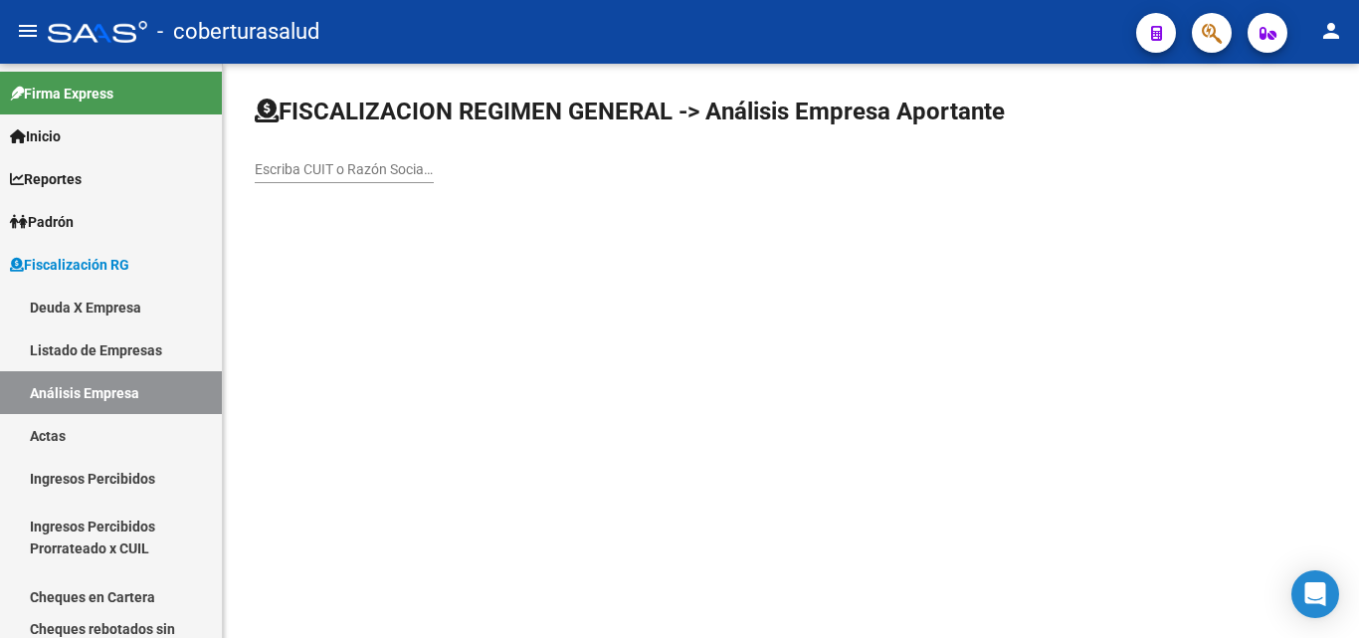
click at [381, 182] on div "Escriba CUIT o Razón Social para buscar" at bounding box center [344, 163] width 179 height 40
click at [380, 175] on input "Escriba CUIT o Razón Social para buscar" at bounding box center [344, 169] width 179 height 17
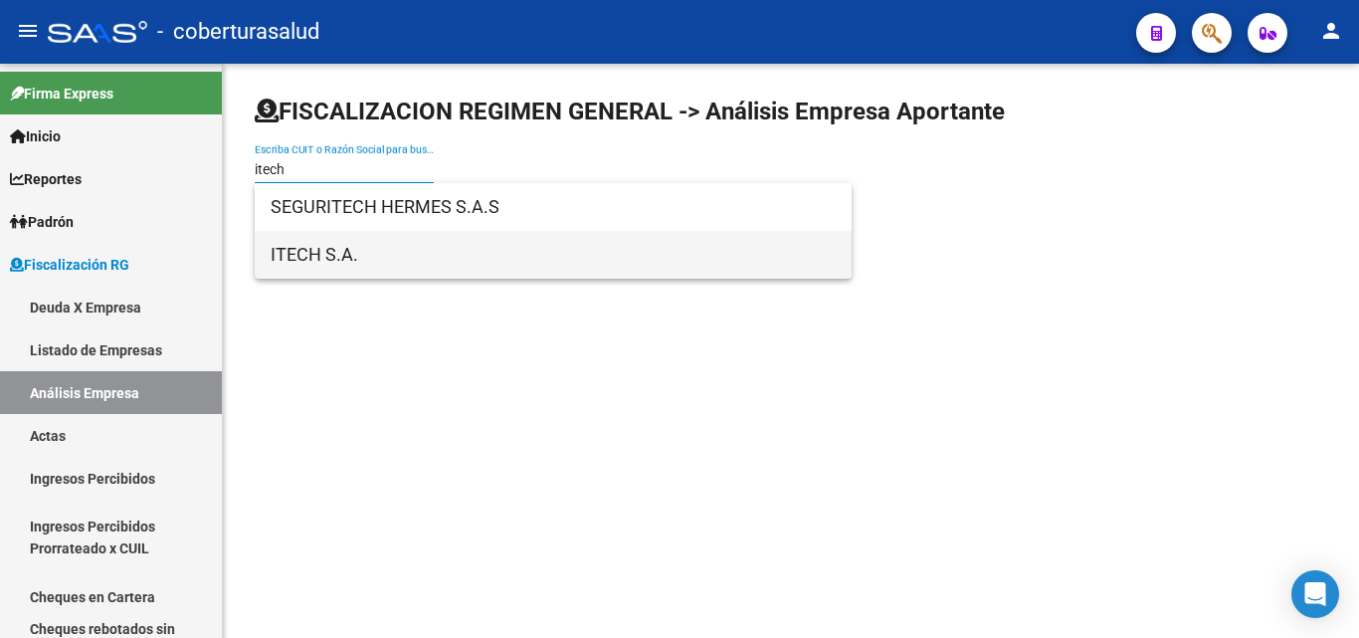
type input "itech"
click at [364, 260] on span "ITECH S.A." at bounding box center [553, 255] width 565 height 48
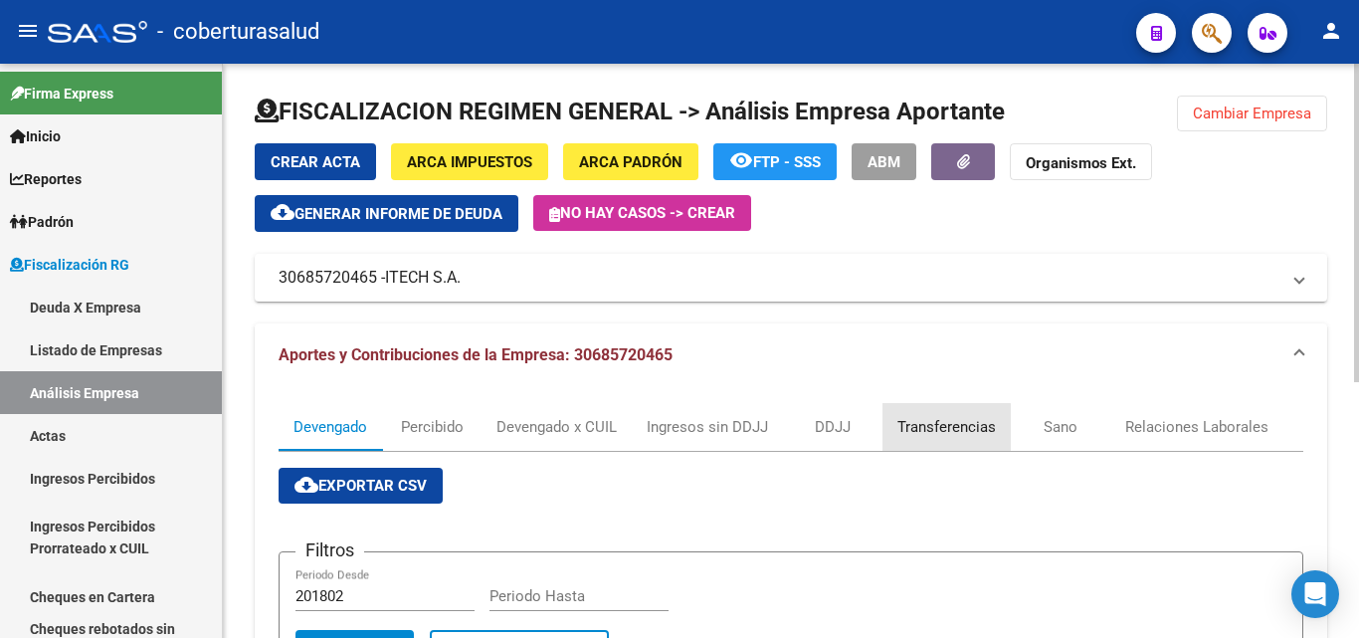
click at [909, 428] on div "Transferencias" at bounding box center [946, 427] width 98 height 22
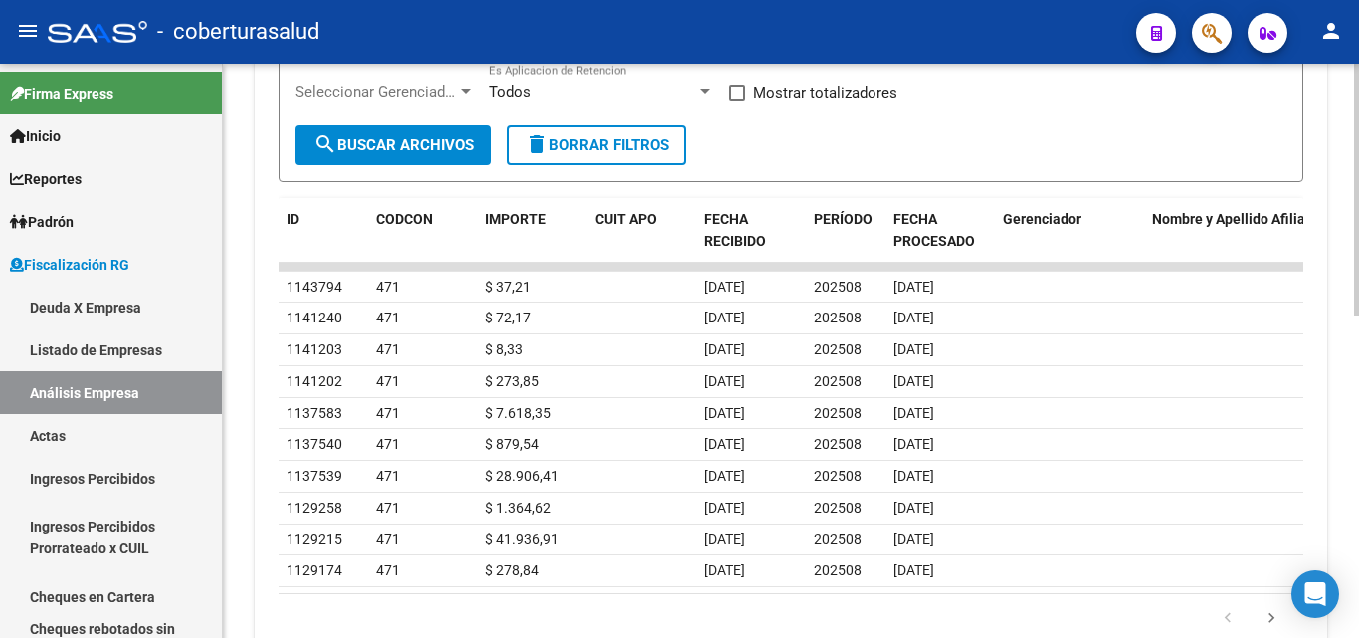
scroll to position [737, 0]
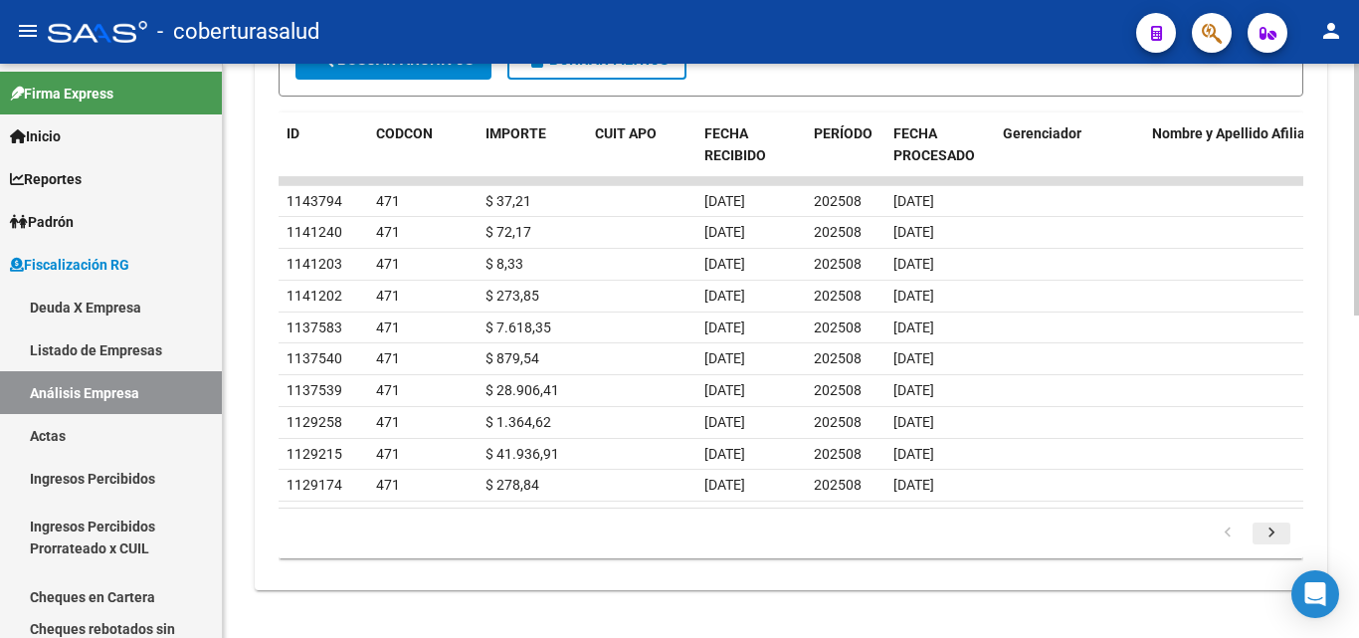
click at [1270, 527] on icon "go to next page" at bounding box center [1271, 535] width 26 height 24
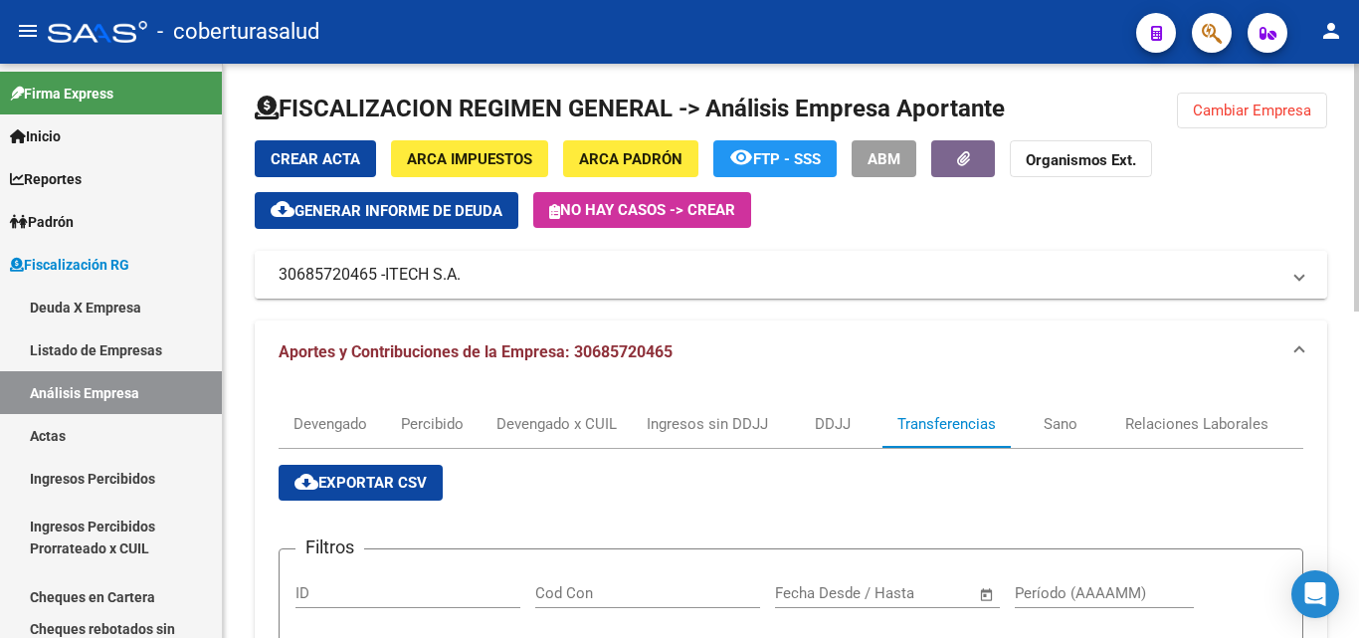
scroll to position [0, 0]
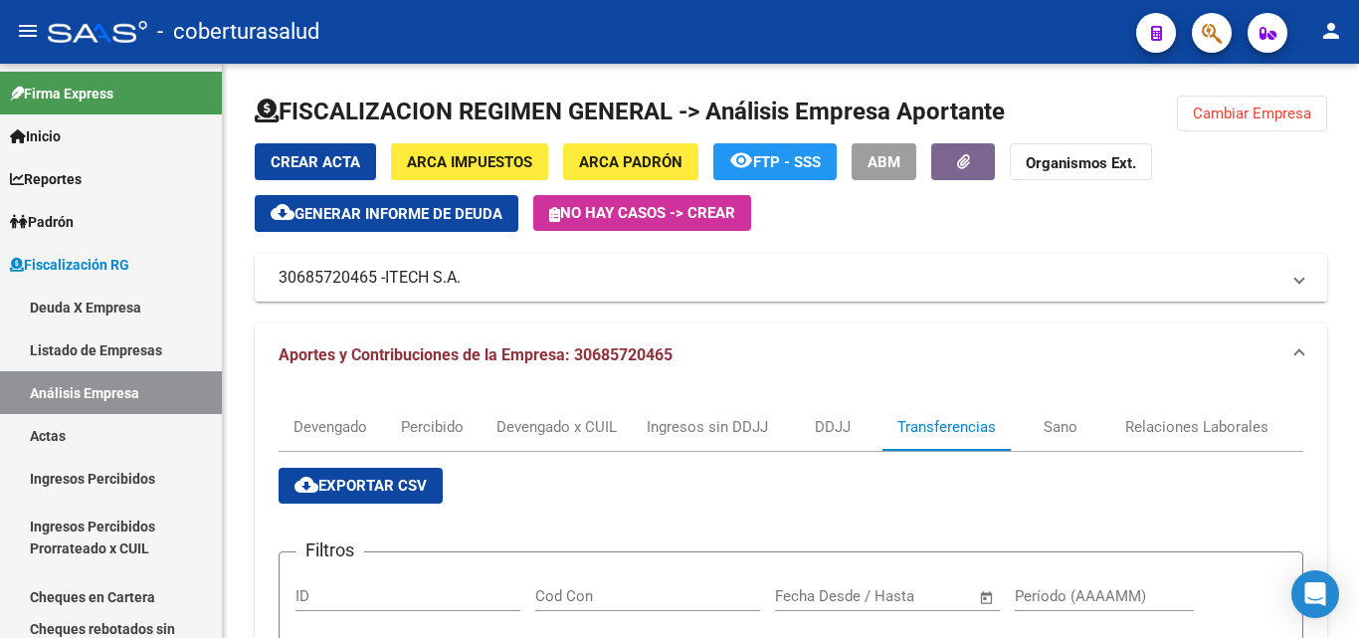
drag, startPoint x: 1228, startPoint y: 110, endPoint x: 703, endPoint y: 331, distance: 569.7
click at [1229, 110] on span "Cambiar Empresa" at bounding box center [1252, 113] width 118 height 18
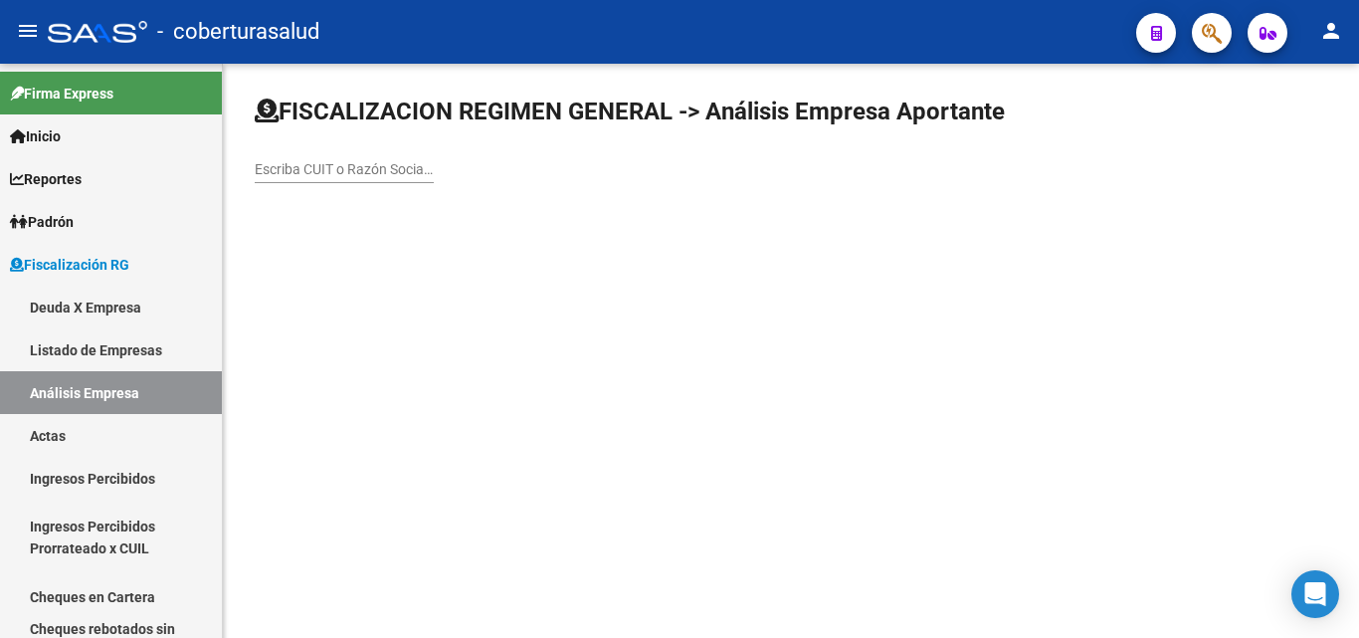
click at [373, 148] on div "Escriba CUIT o Razón Social para buscar" at bounding box center [344, 163] width 179 height 40
paste input "30711624828"
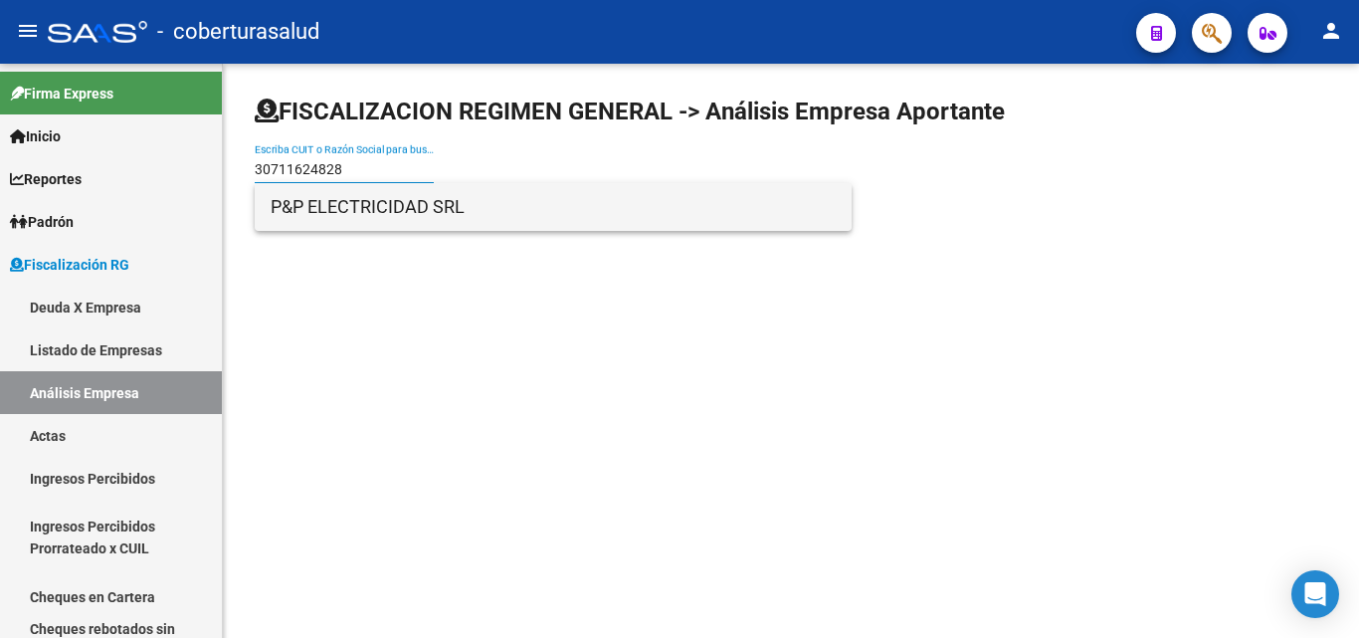
type input "30711624828"
click at [418, 218] on span "P&P ELECTRICIDAD SRL" at bounding box center [553, 207] width 565 height 48
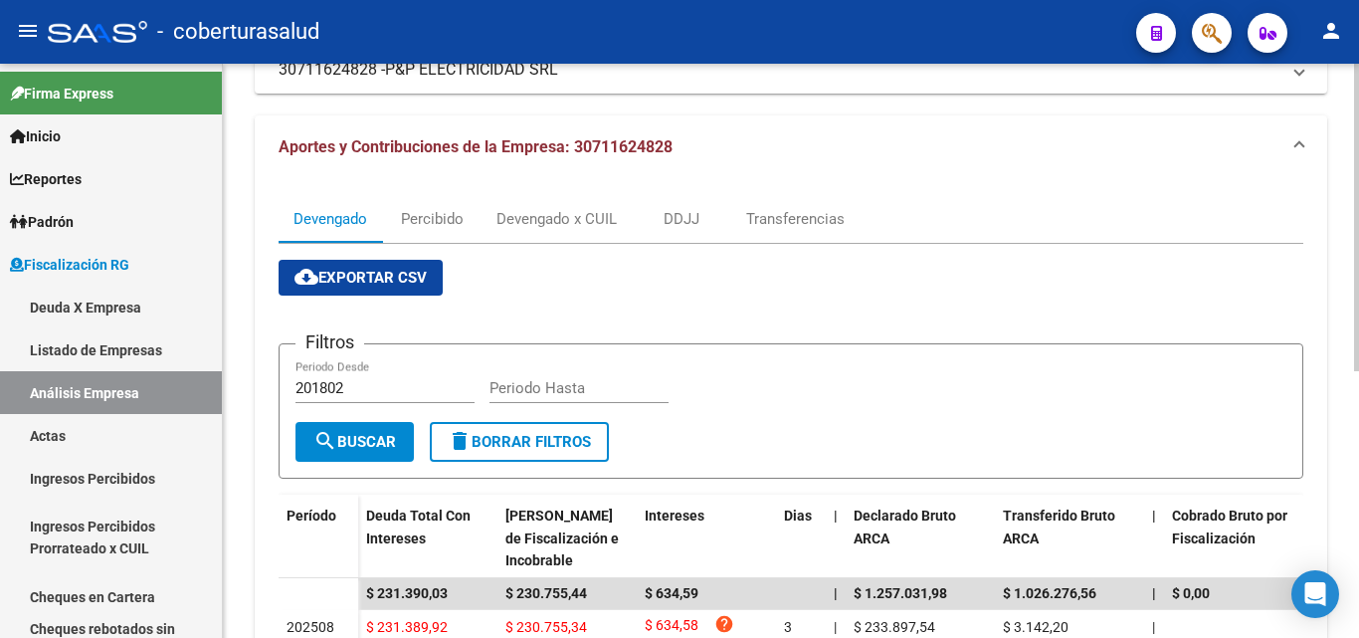
scroll to position [99, 0]
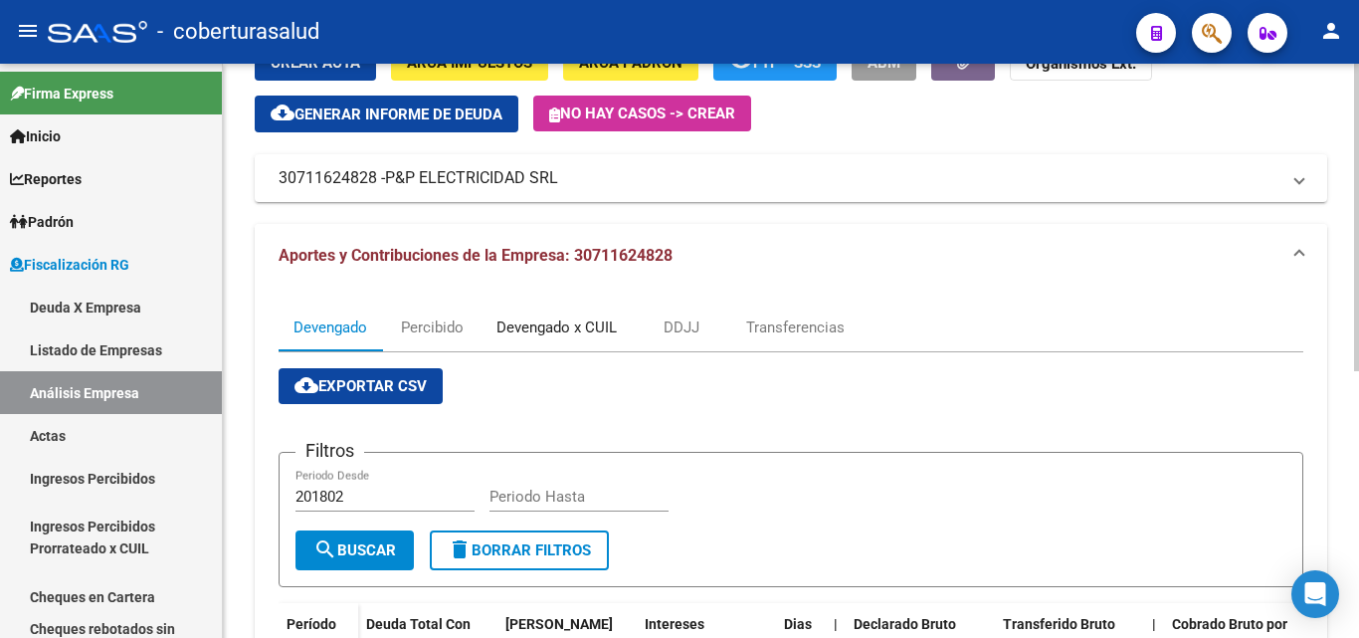
click at [539, 322] on div "Devengado x CUIL" at bounding box center [556, 327] width 120 height 22
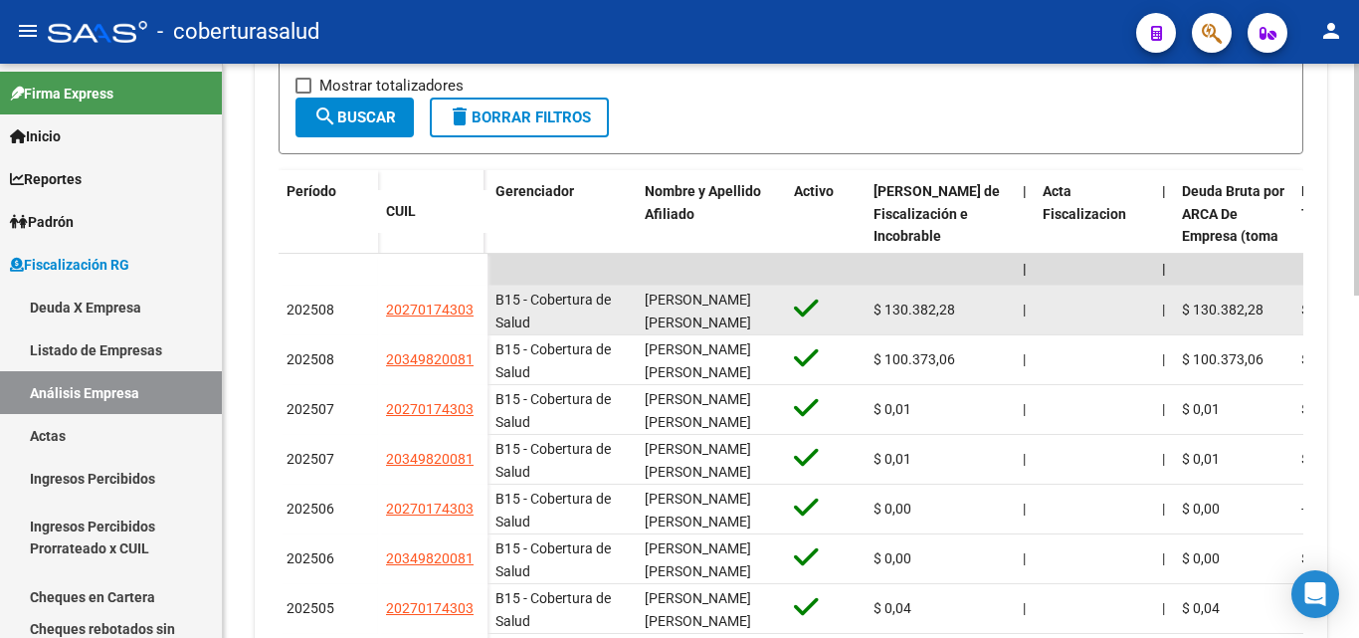
scroll to position [526, 0]
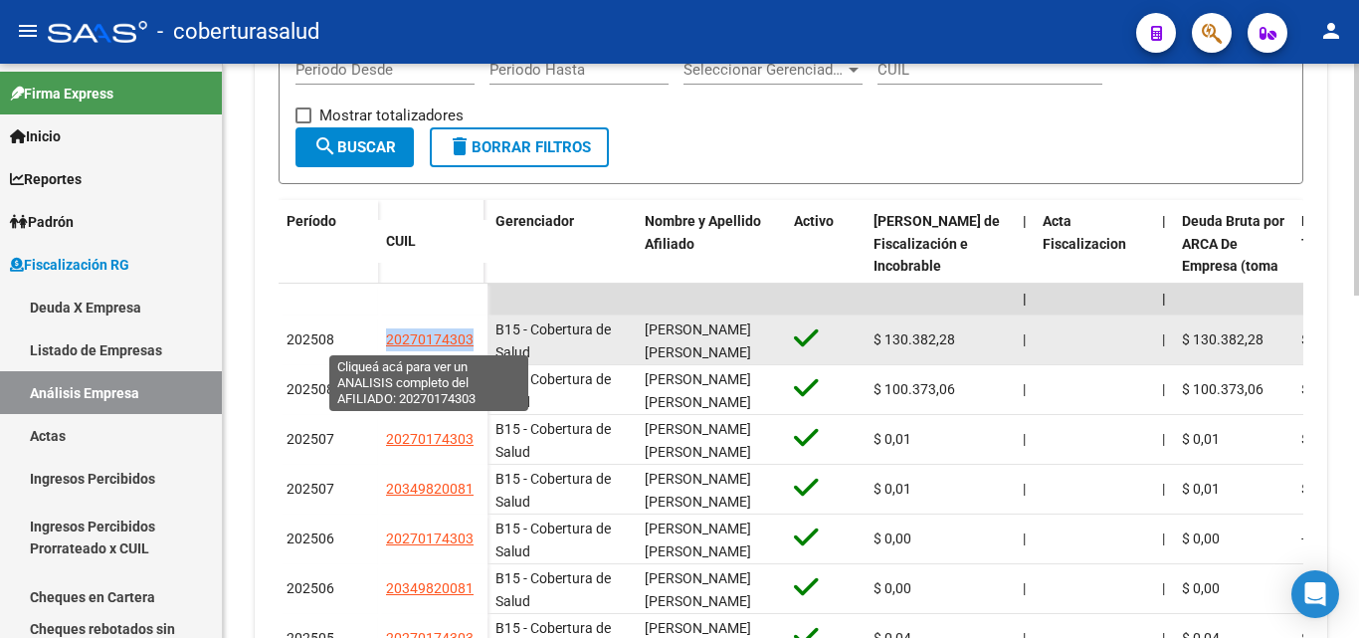
drag, startPoint x: 482, startPoint y: 331, endPoint x: 388, endPoint y: 333, distance: 94.5
click at [388, 333] on datatable-body-cell "20270174303" at bounding box center [432, 340] width 109 height 50
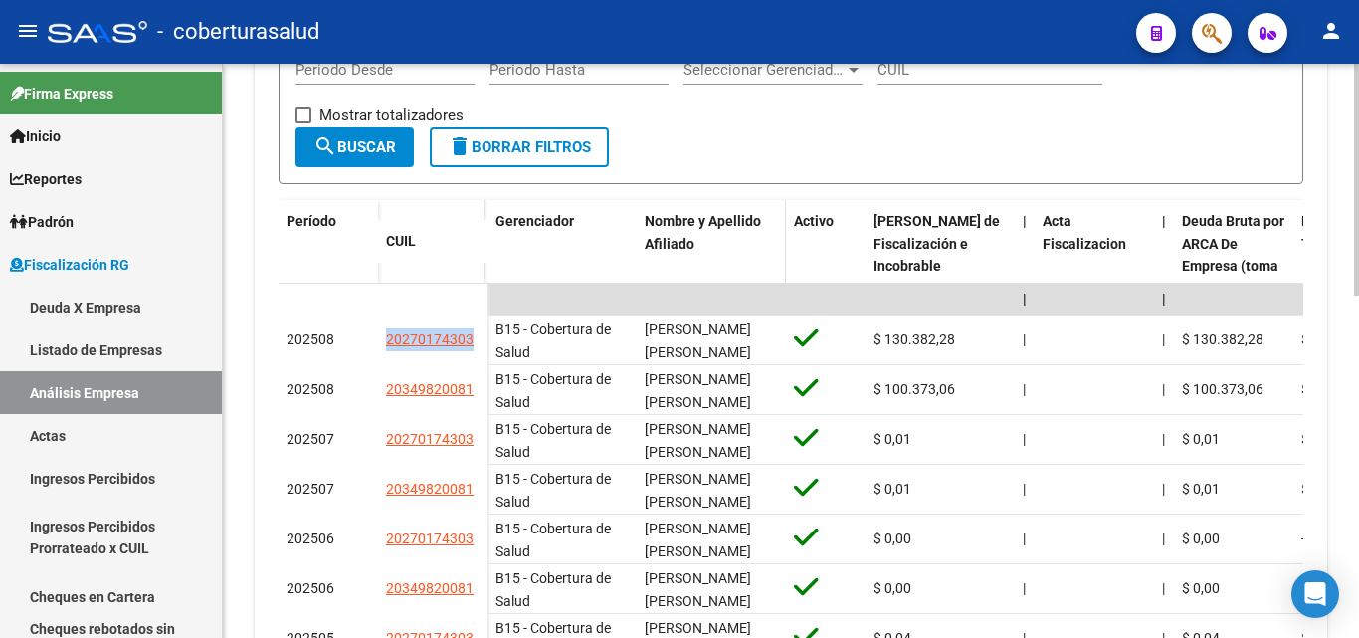
copy span "20270174303"
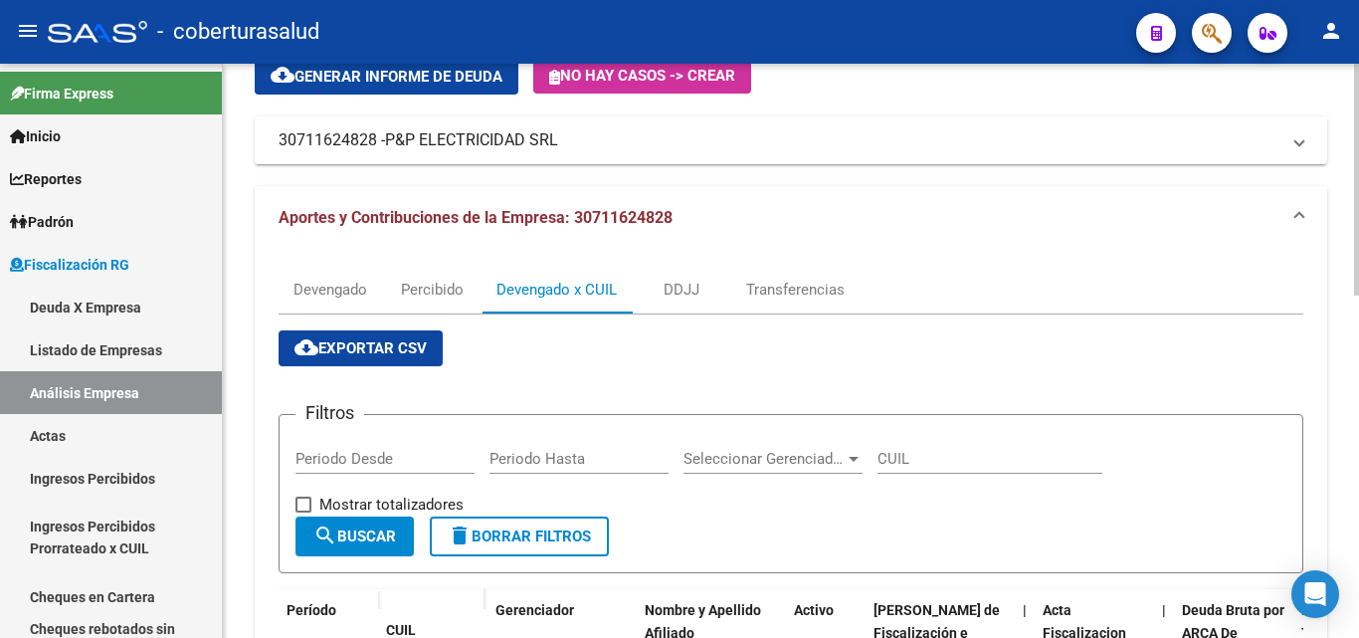
scroll to position [128, 0]
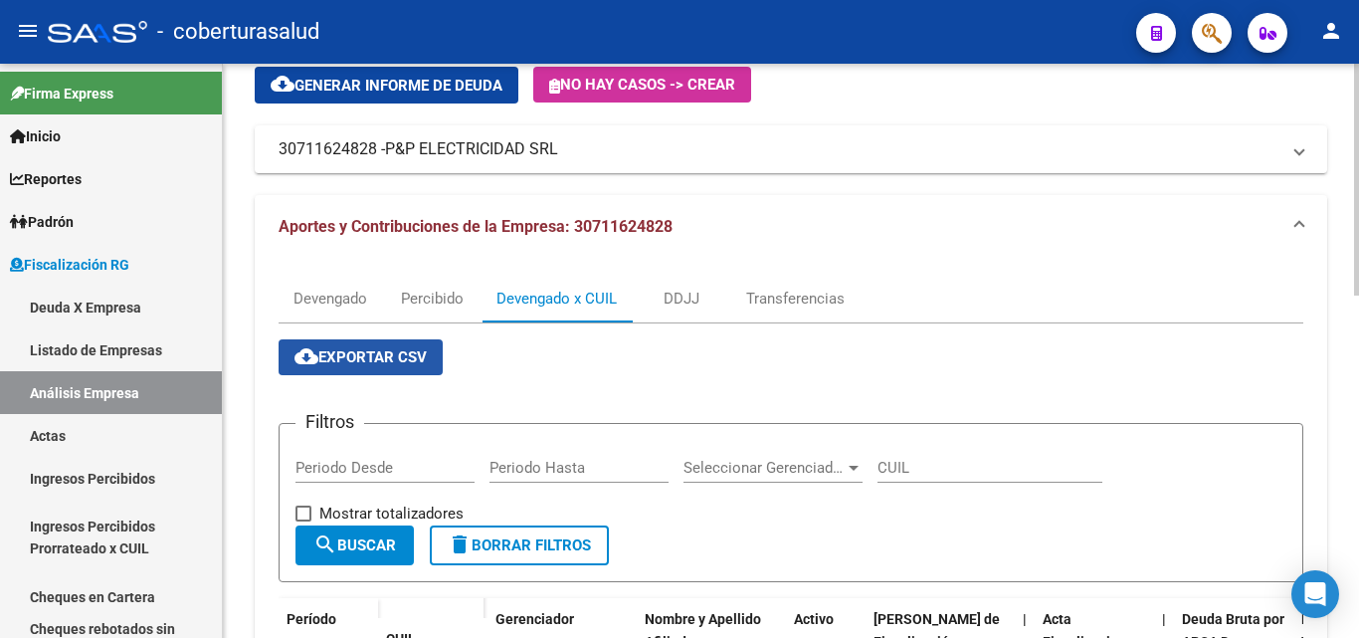
click at [399, 343] on button "cloud_download Exportar CSV" at bounding box center [360, 357] width 164 height 36
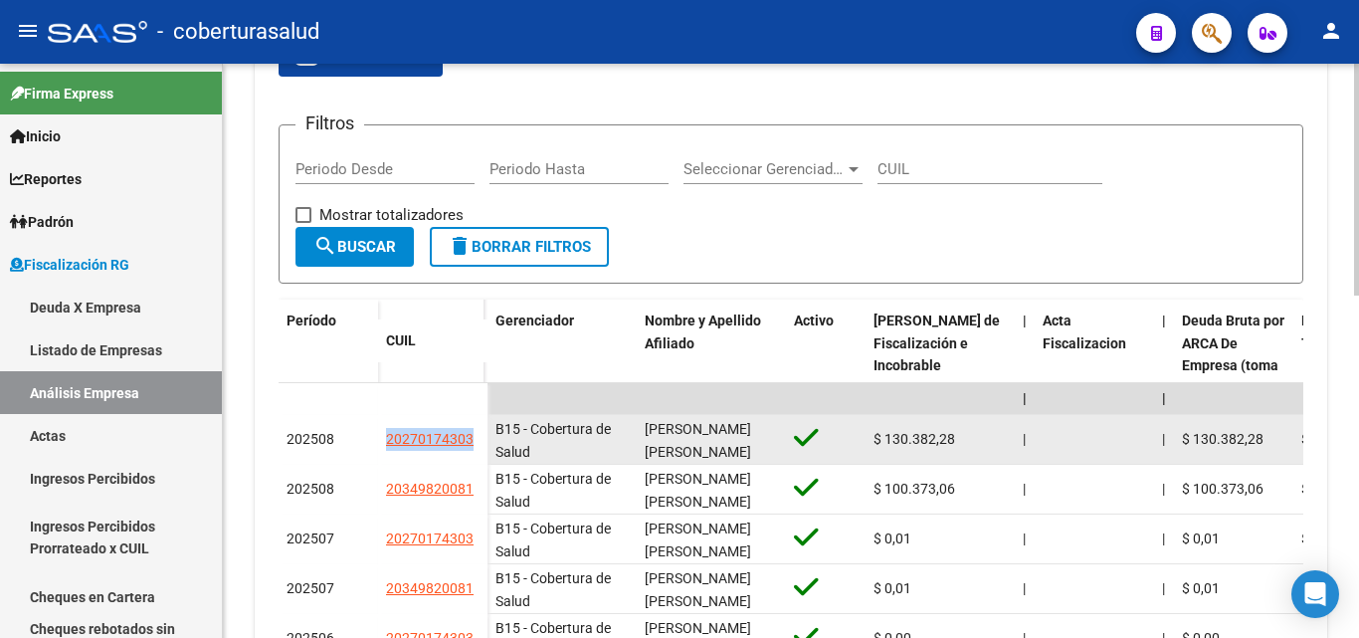
scroll to position [29, 0]
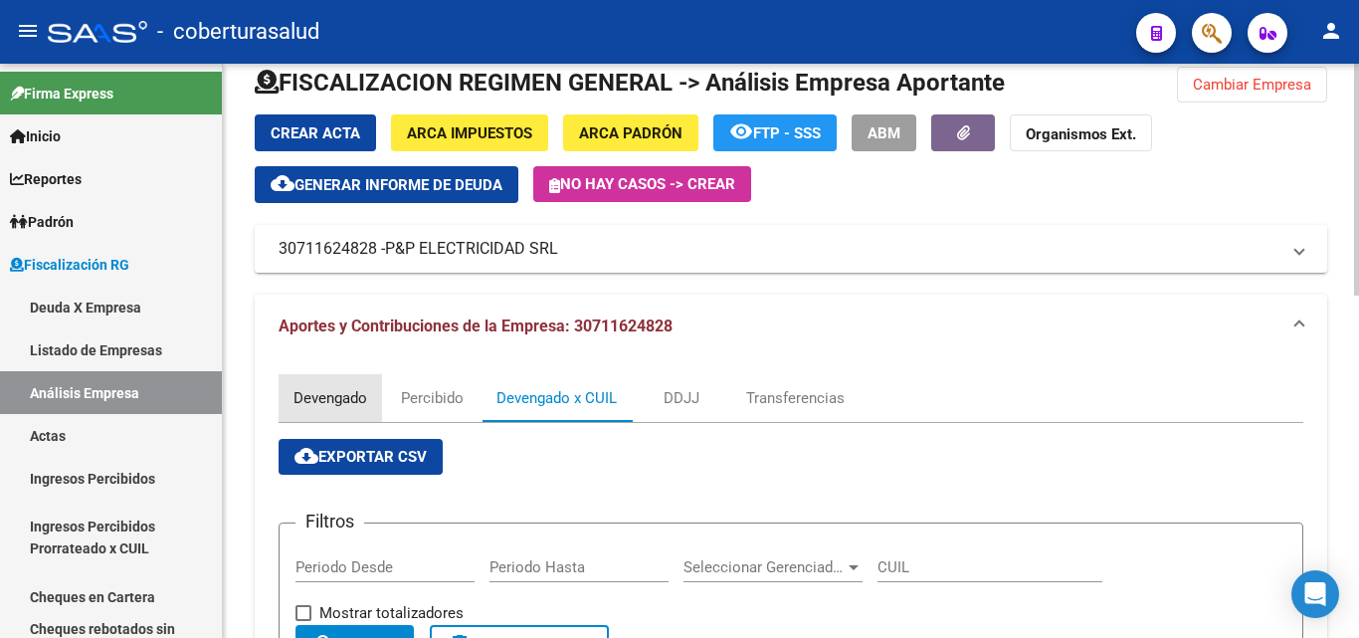
click at [311, 395] on div "Devengado" at bounding box center [330, 398] width 74 height 22
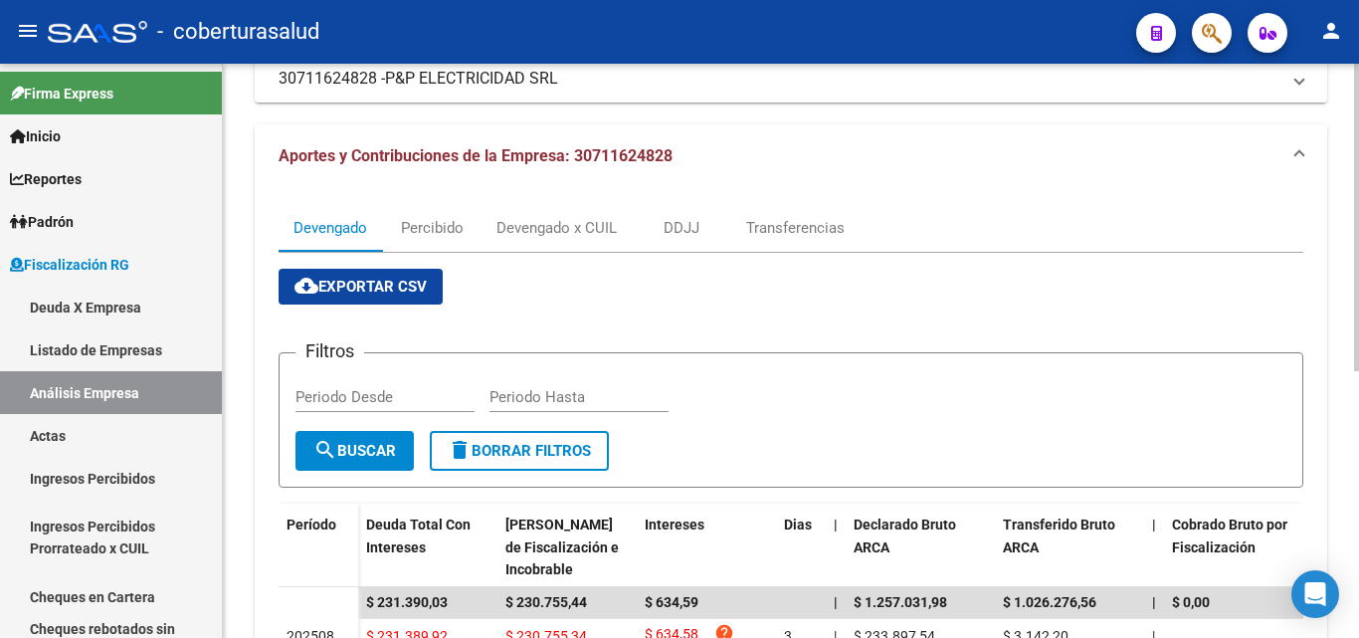
scroll to position [497, 0]
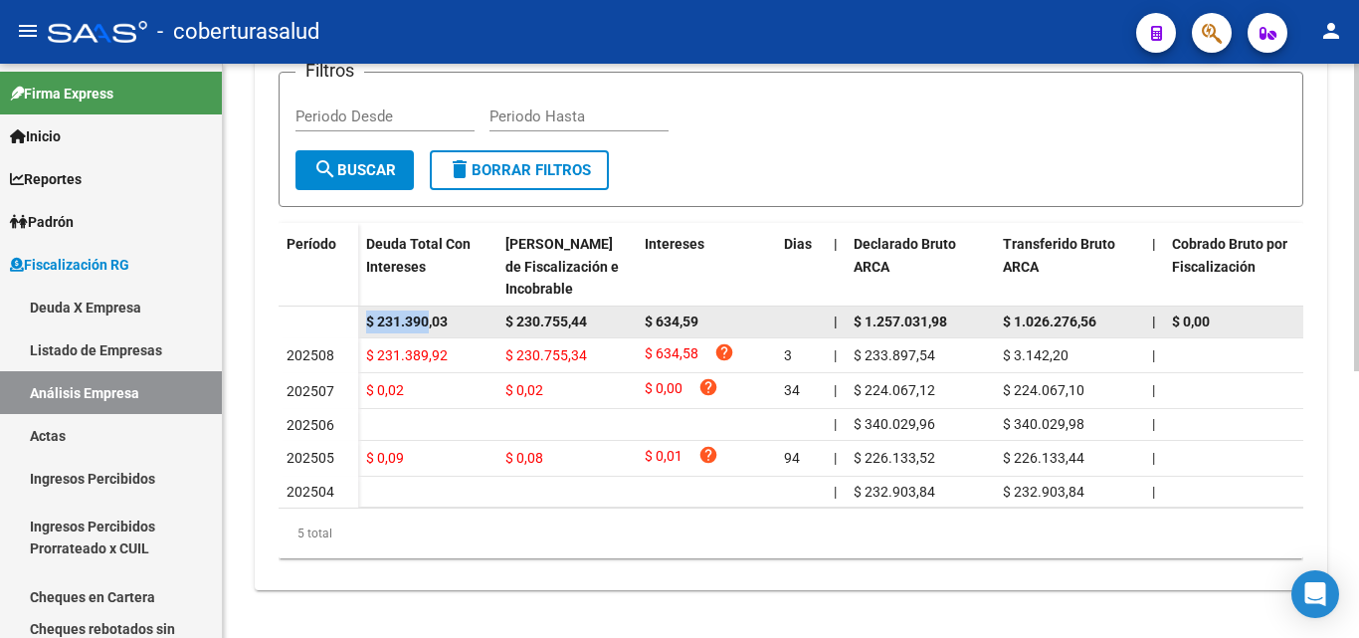
drag, startPoint x: 361, startPoint y: 308, endPoint x: 430, endPoint y: 316, distance: 69.1
click at [430, 316] on datatable-body-cell "$ 231.390,03" at bounding box center [427, 321] width 139 height 31
click at [435, 314] on div "$ 231.390,03" at bounding box center [427, 321] width 123 height 23
drag, startPoint x: 455, startPoint y: 302, endPoint x: 379, endPoint y: 306, distance: 75.7
click at [379, 310] on div "$ 231.390,03" at bounding box center [427, 321] width 123 height 23
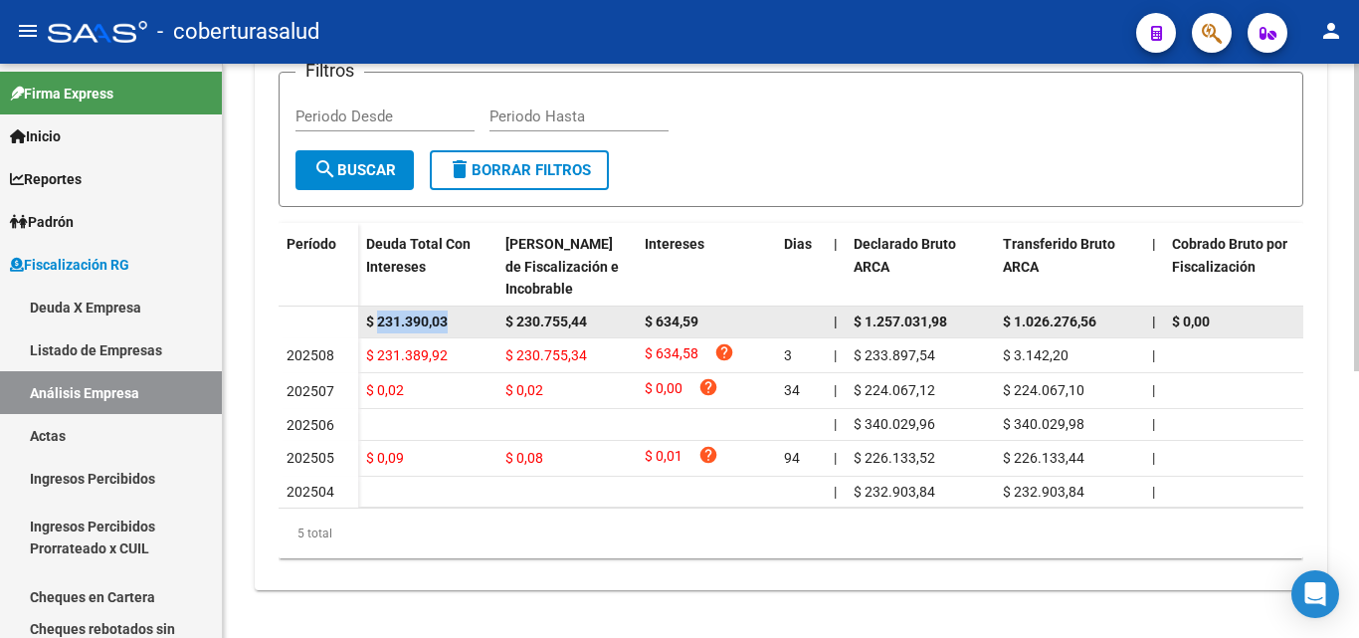
copy span "231.390,03"
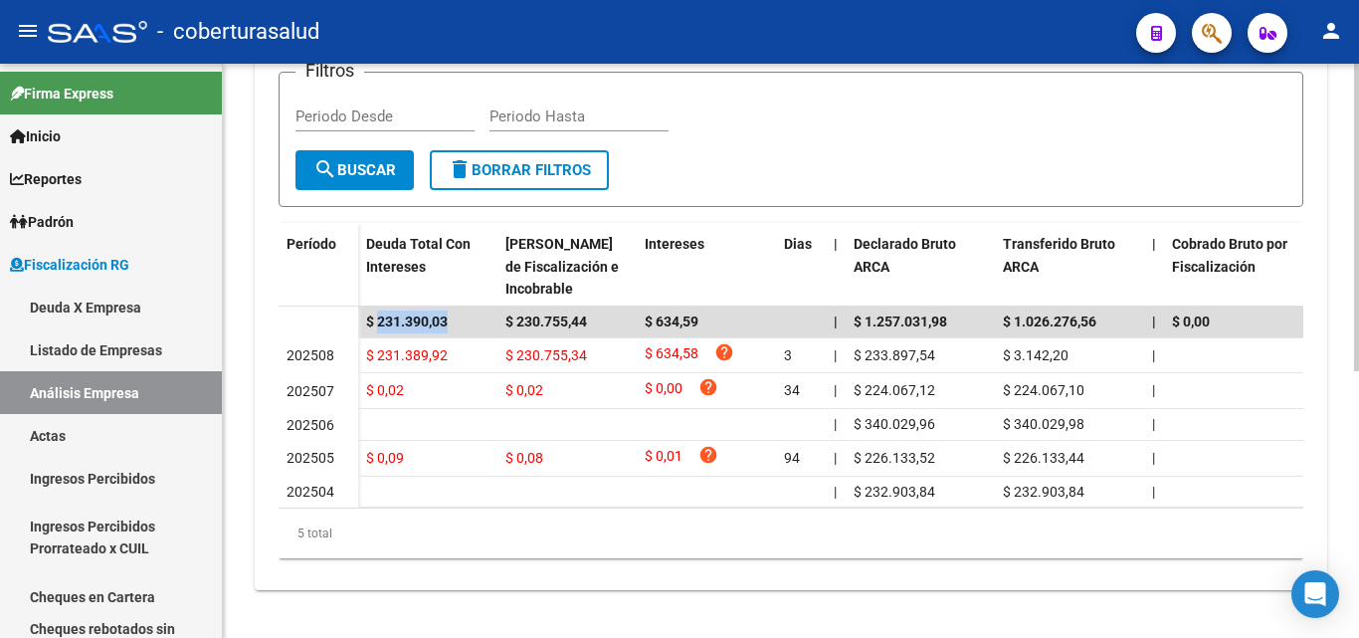
scroll to position [0, 0]
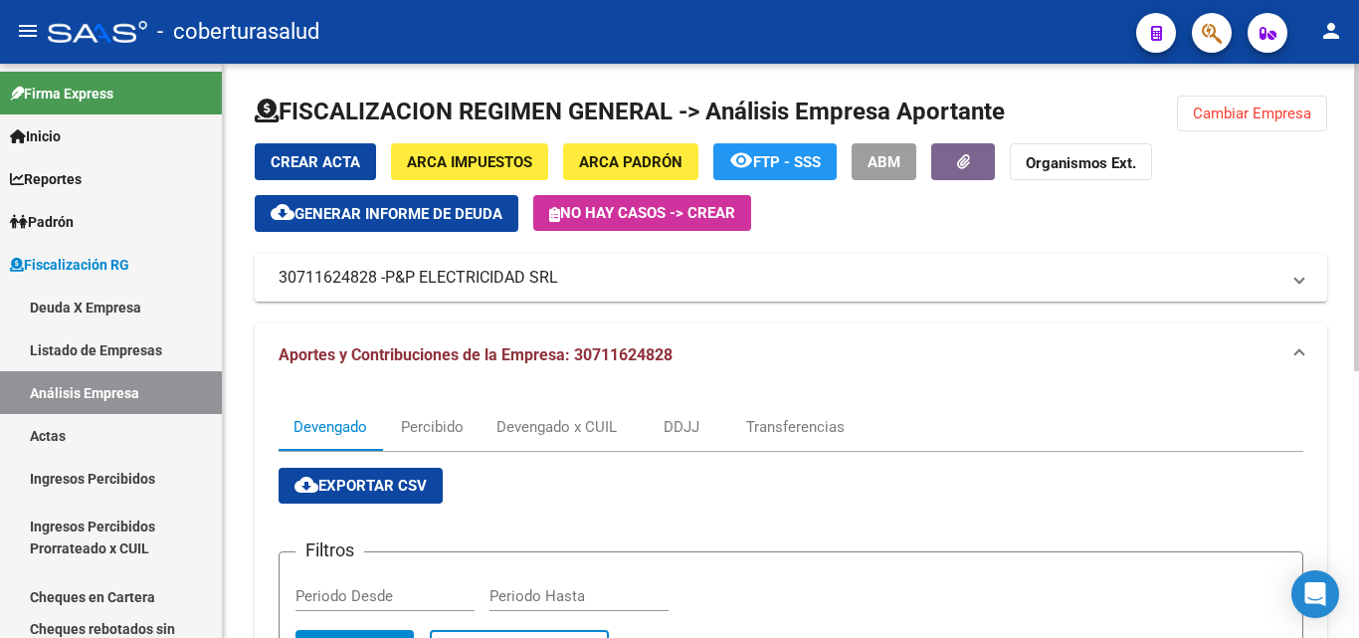
drag, startPoint x: 1272, startPoint y: 115, endPoint x: 879, endPoint y: 238, distance: 411.5
click at [1271, 115] on span "Cambiar Empresa" at bounding box center [1252, 113] width 118 height 18
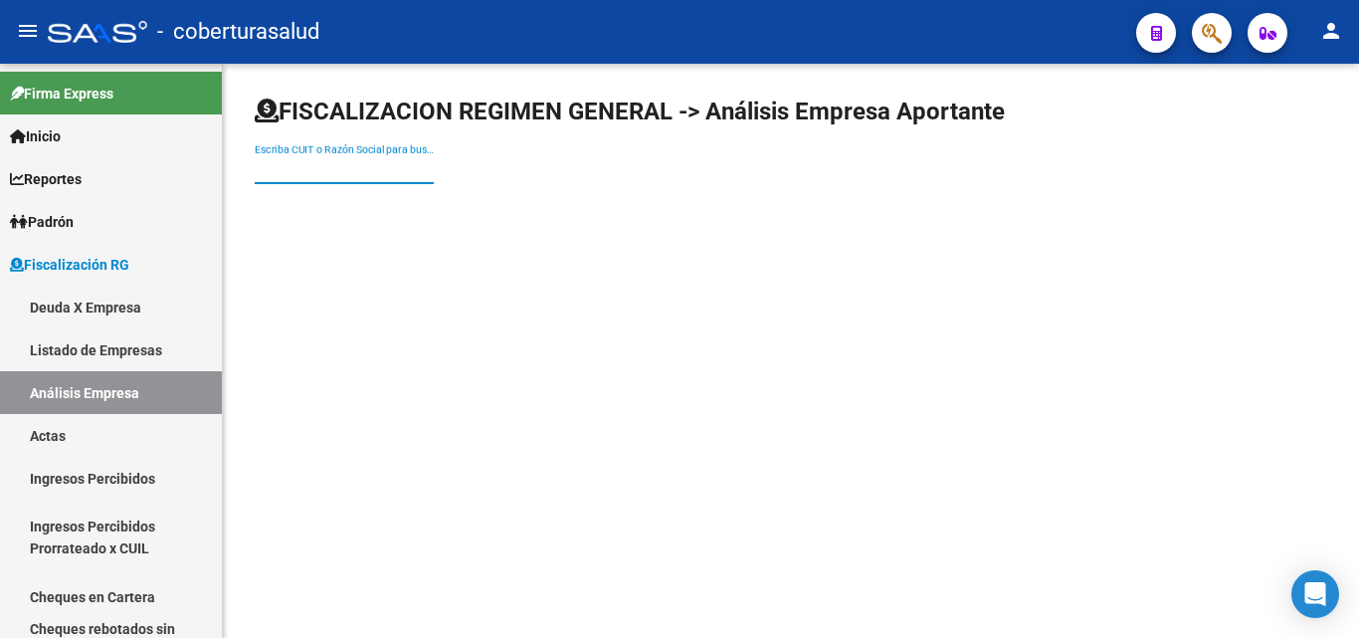
click at [381, 174] on input "Escriba CUIT o Razón Social para buscar" at bounding box center [344, 169] width 179 height 17
paste input "20237190875"
type input "20237190875"
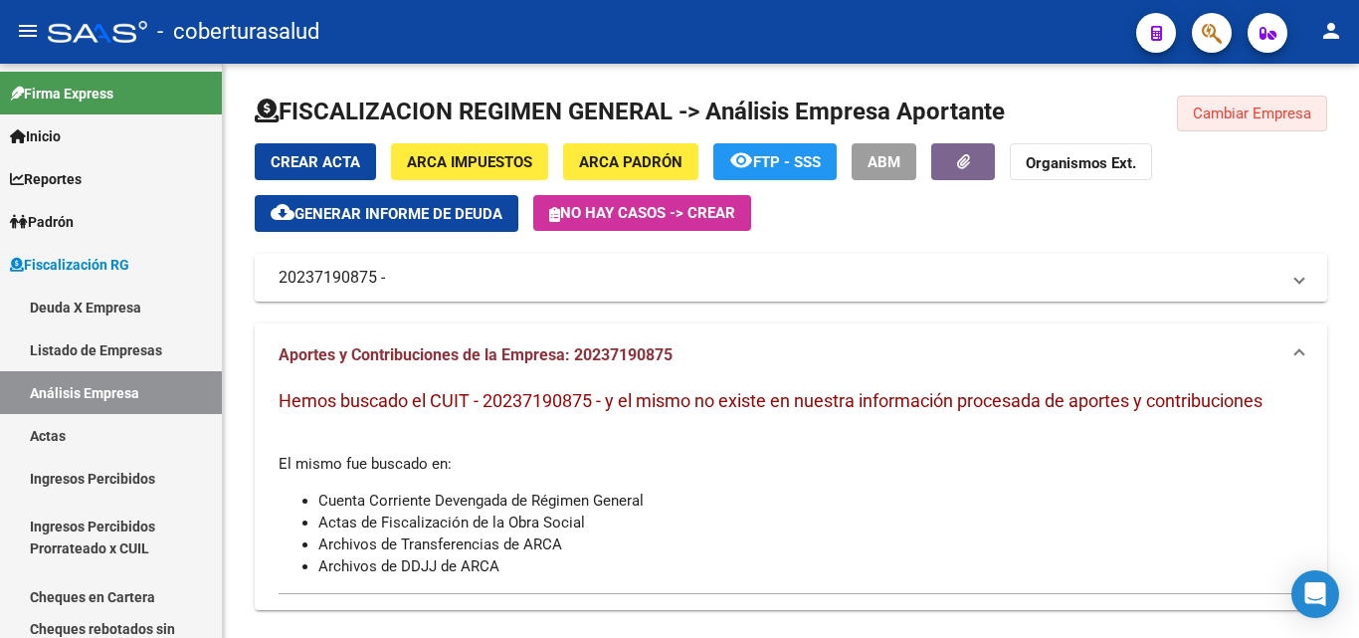
click at [1225, 123] on button "Cambiar Empresa" at bounding box center [1252, 113] width 150 height 36
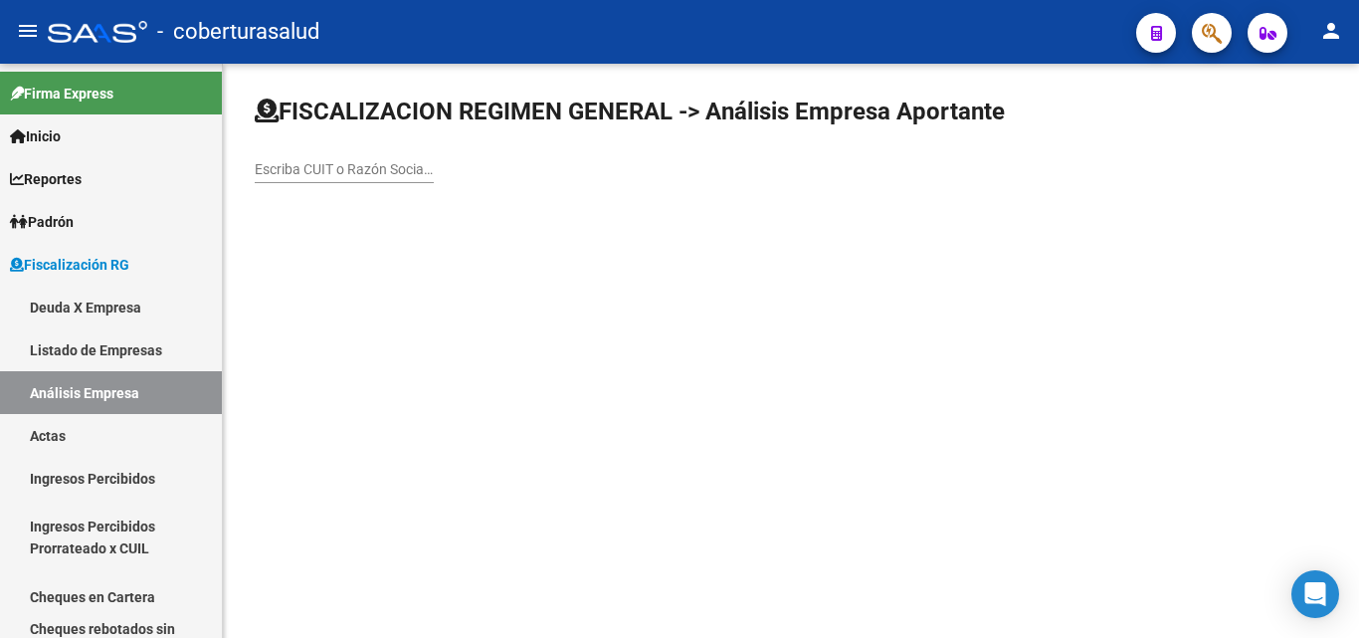
click at [367, 181] on div "Escriba CUIT o Razón Social para buscar" at bounding box center [344, 163] width 179 height 40
paste input "30680014783"
type input "30680014783"
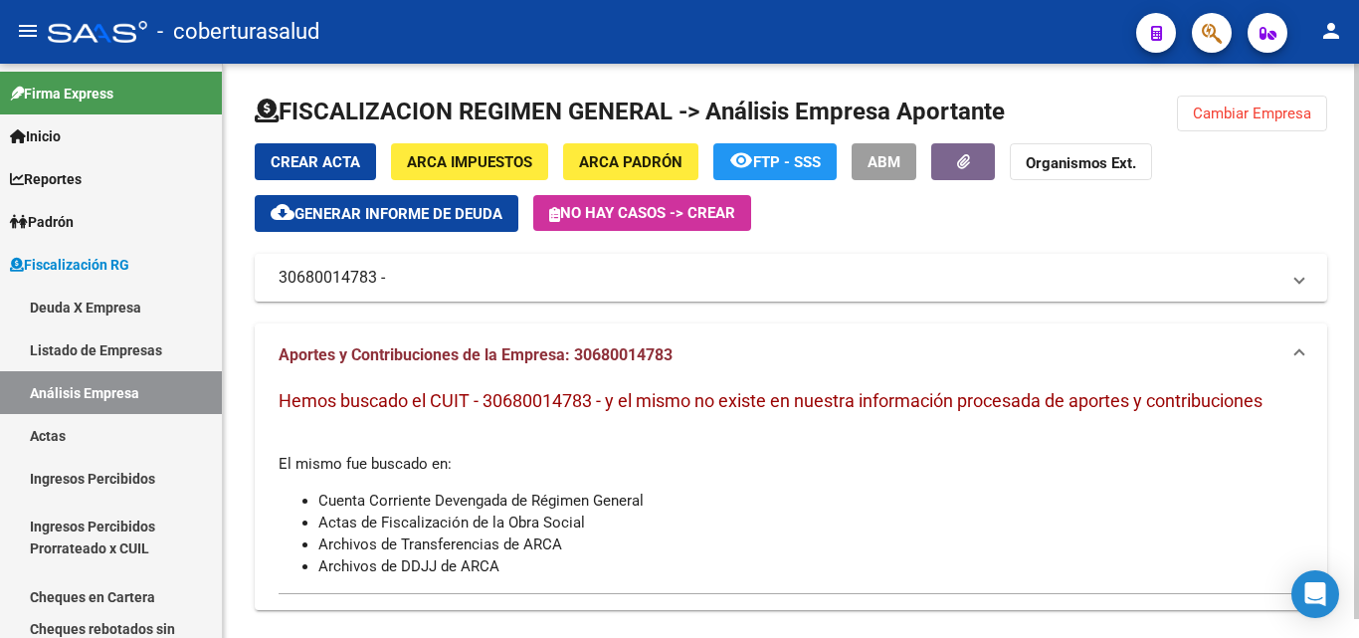
click at [1238, 111] on span "Cambiar Empresa" at bounding box center [1252, 113] width 118 height 18
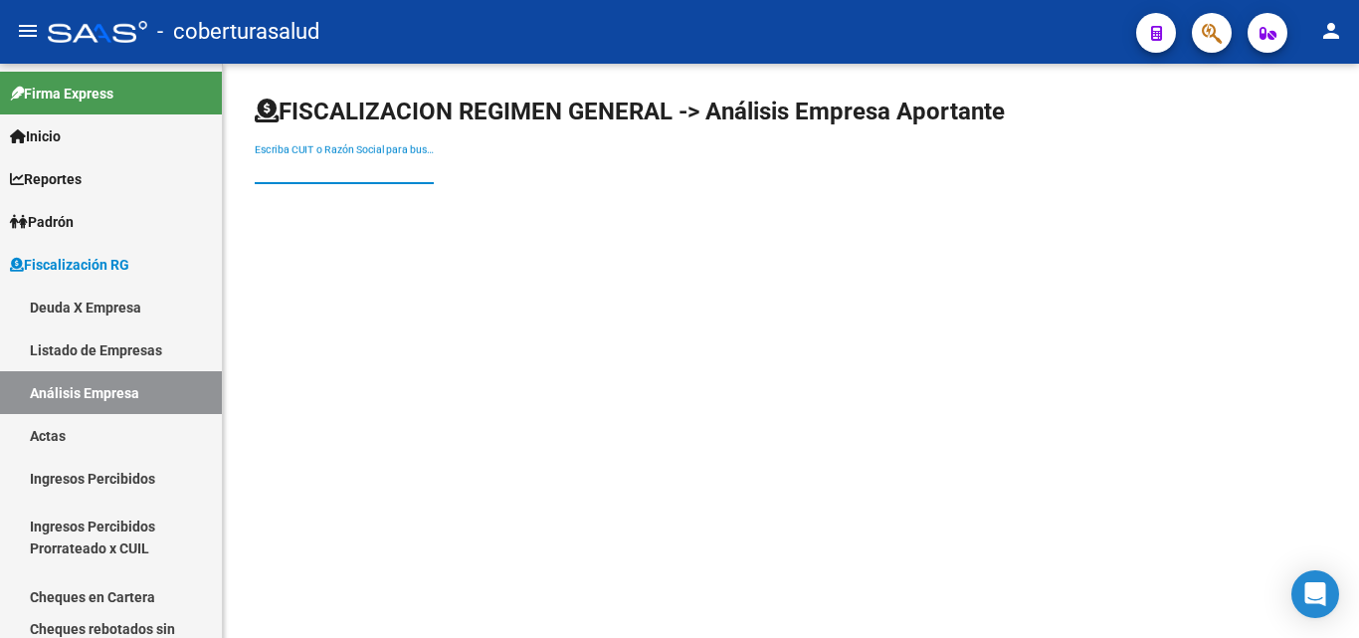
click at [283, 174] on input "Escriba CUIT o Razón Social para buscar" at bounding box center [344, 169] width 179 height 17
paste input "30712372032"
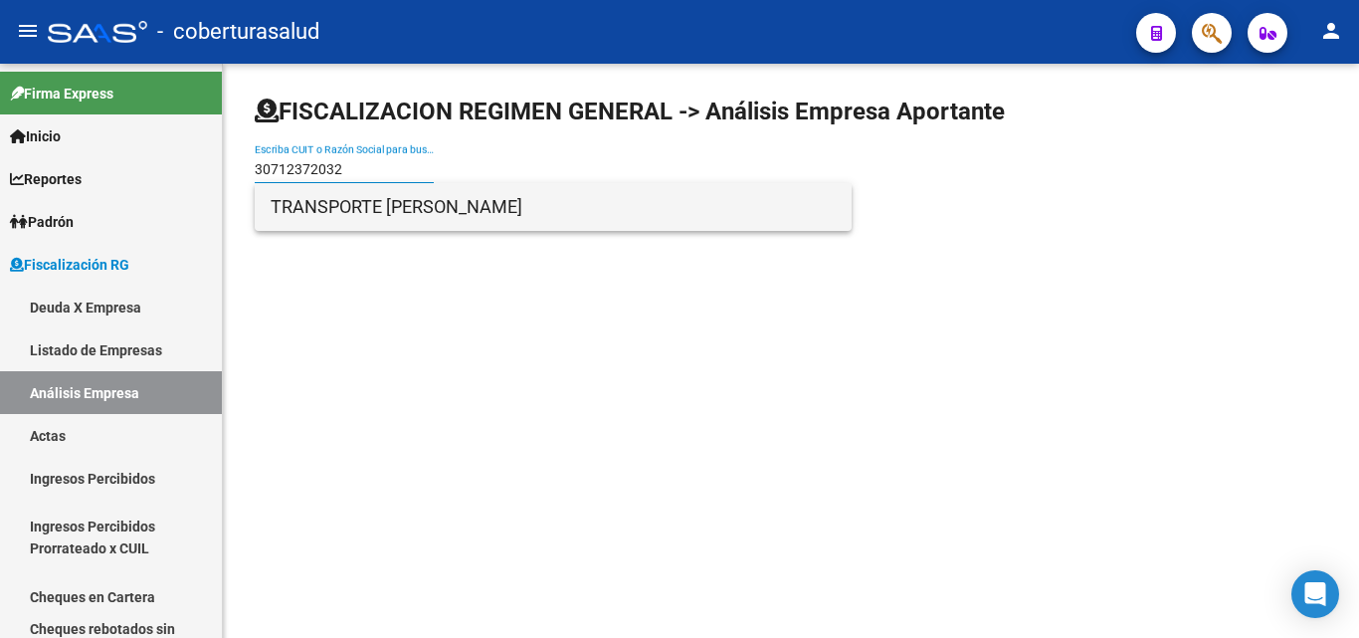
type input "30712372032"
click at [342, 219] on span "TRANSPORTE [PERSON_NAME]" at bounding box center [553, 207] width 565 height 48
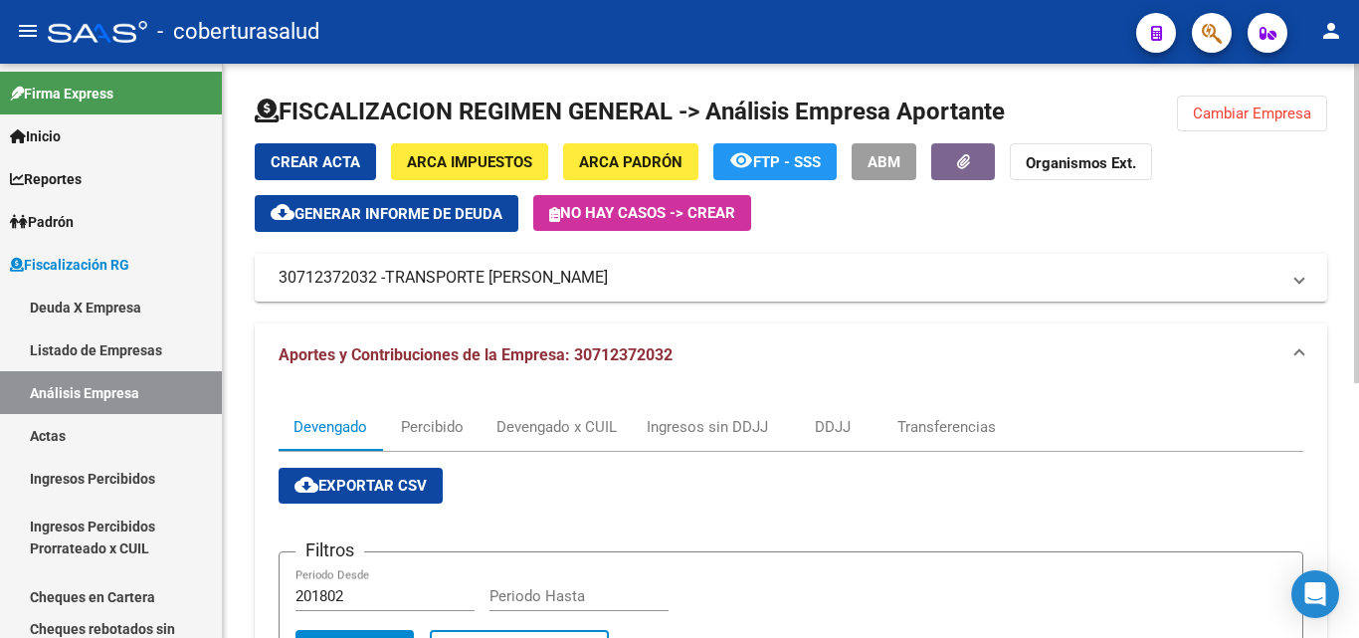
click at [1227, 111] on span "Cambiar Empresa" at bounding box center [1252, 113] width 118 height 18
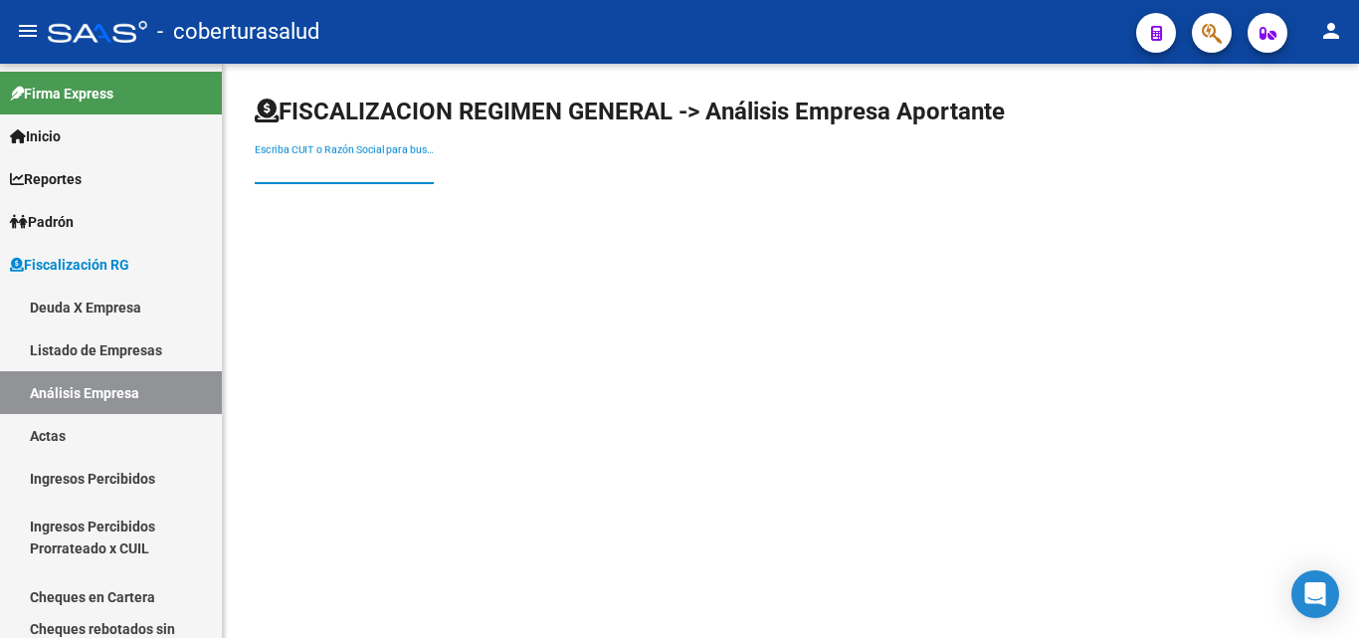
click at [377, 172] on input "Escriba CUIT o Razón Social para buscar" at bounding box center [344, 169] width 179 height 17
paste input "30676389705"
type input "30676389705"
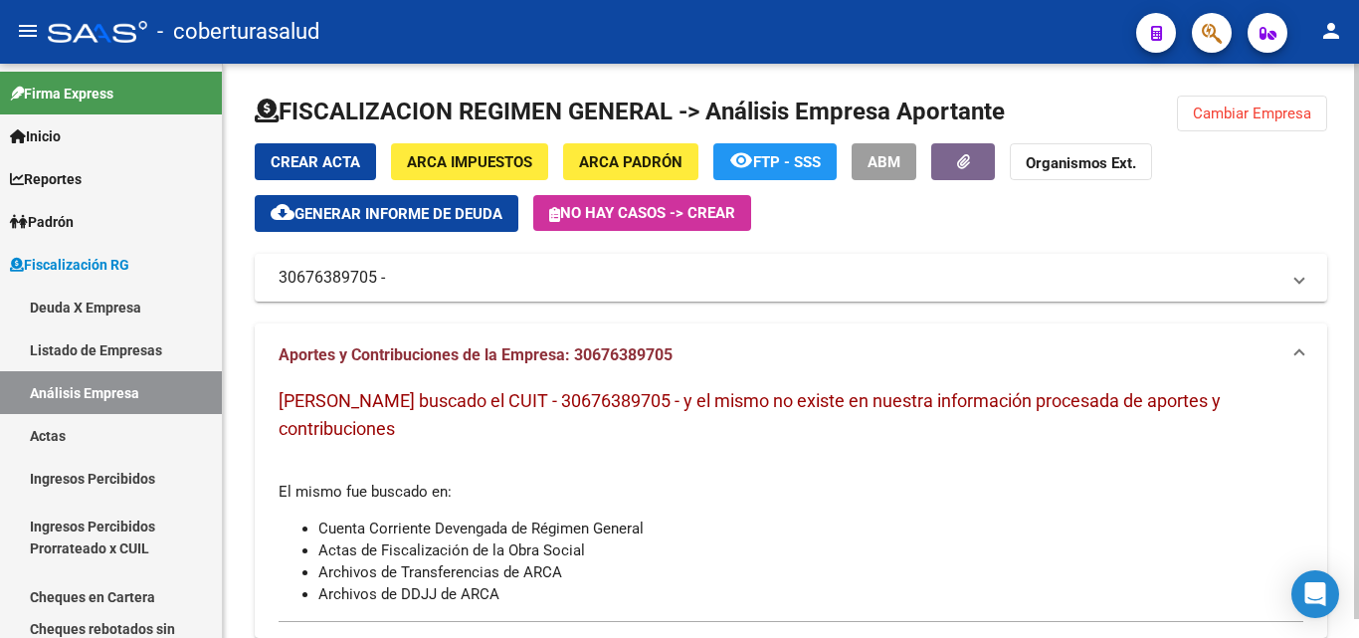
click at [1213, 104] on span "Cambiar Empresa" at bounding box center [1252, 113] width 118 height 18
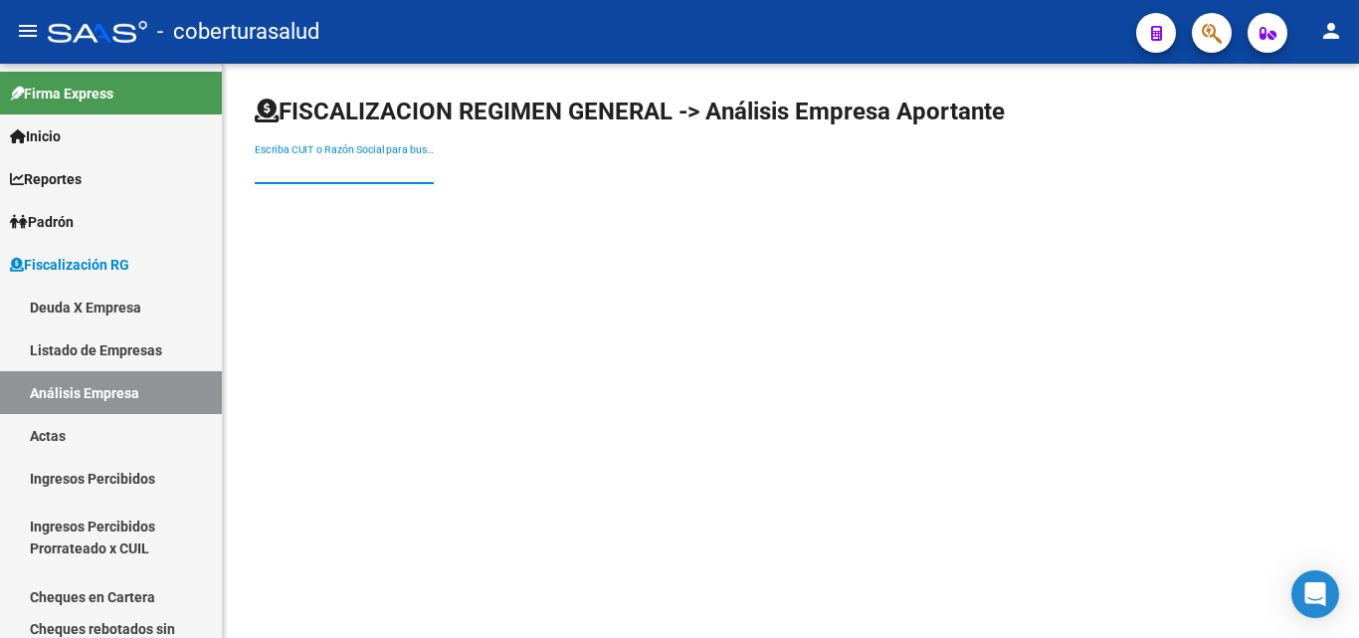
click at [382, 161] on input "Escriba CUIT o Razón Social para buscar" at bounding box center [344, 169] width 179 height 17
paste input "20139128606"
type input "20139128606"
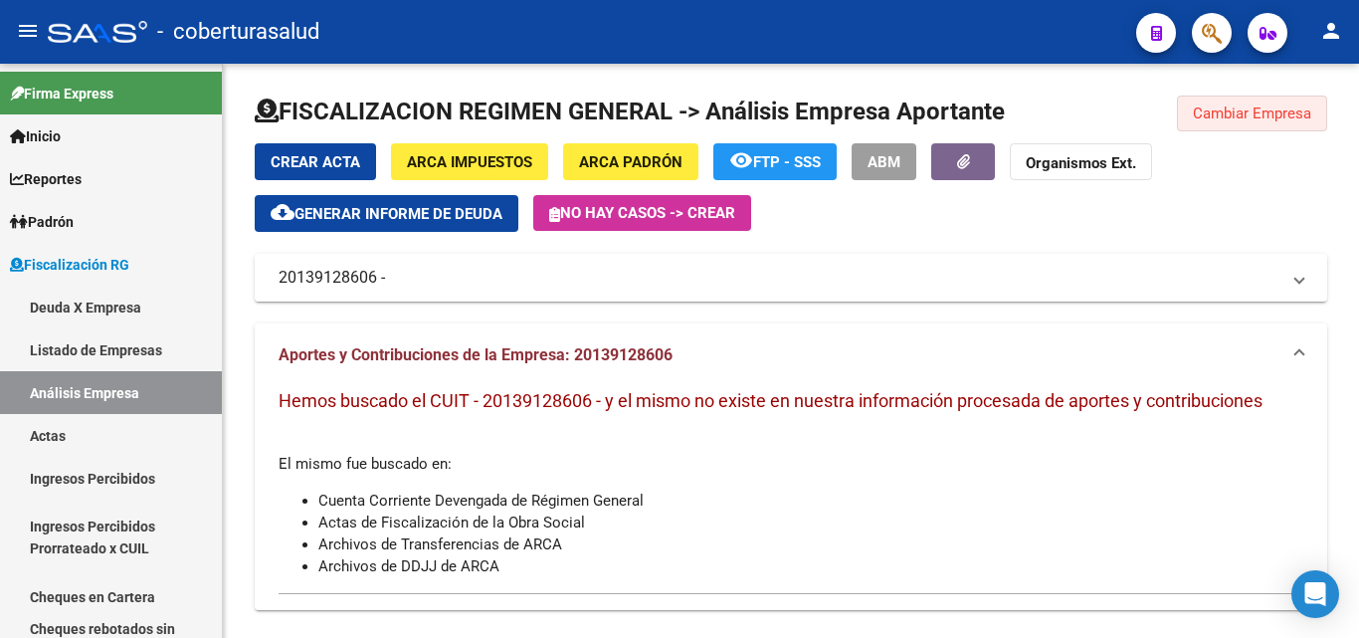
drag, startPoint x: 1225, startPoint y: 118, endPoint x: 1210, endPoint y: 129, distance: 18.5
click at [1224, 120] on span "Cambiar Empresa" at bounding box center [1252, 113] width 118 height 18
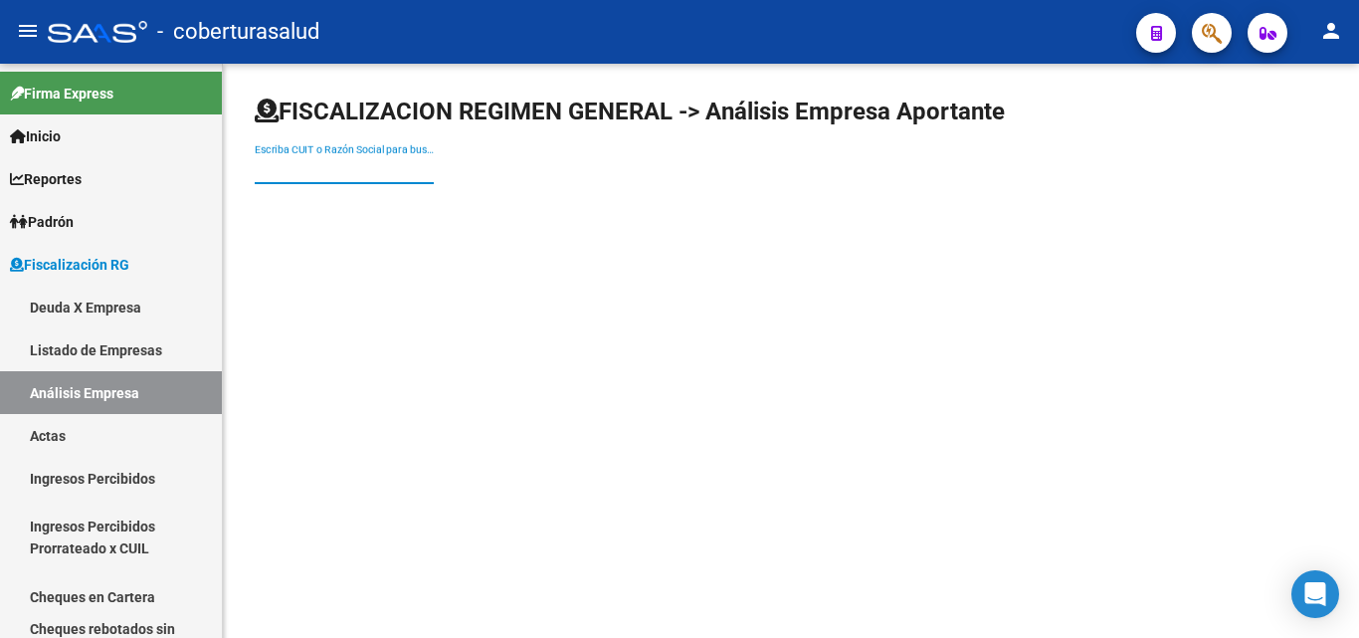
click at [284, 172] on input "Escriba CUIT o Razón Social para buscar" at bounding box center [344, 169] width 179 height 17
paste input "30708486228"
type input "30708486228"
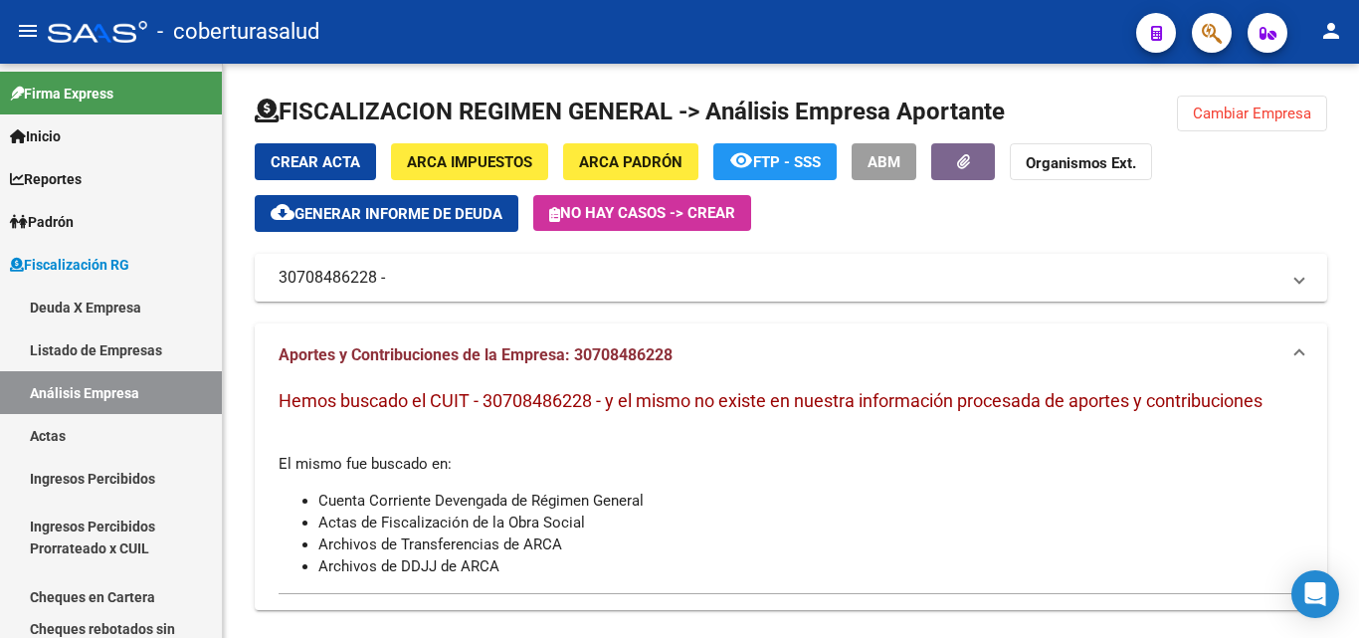
click at [1212, 115] on span "Cambiar Empresa" at bounding box center [1252, 113] width 118 height 18
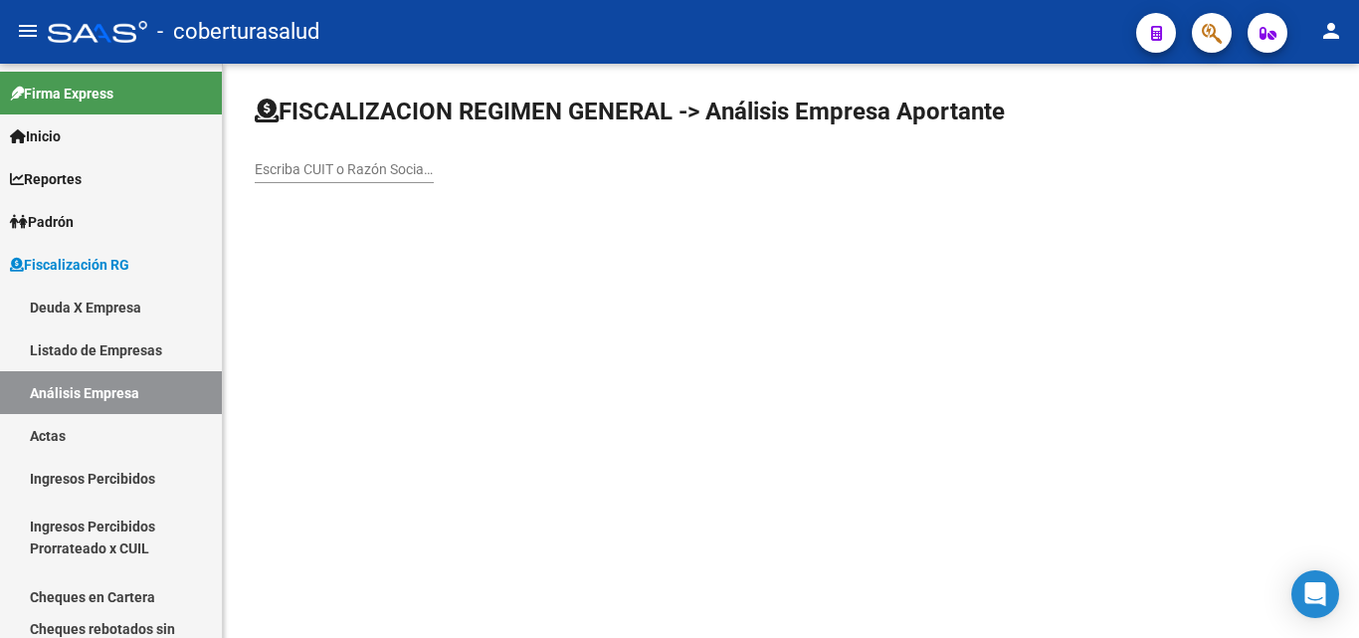
click at [388, 164] on input "Escriba CUIT o Razón Social para buscar" at bounding box center [344, 169] width 179 height 17
paste input "30708486228"
type input "30708486228"
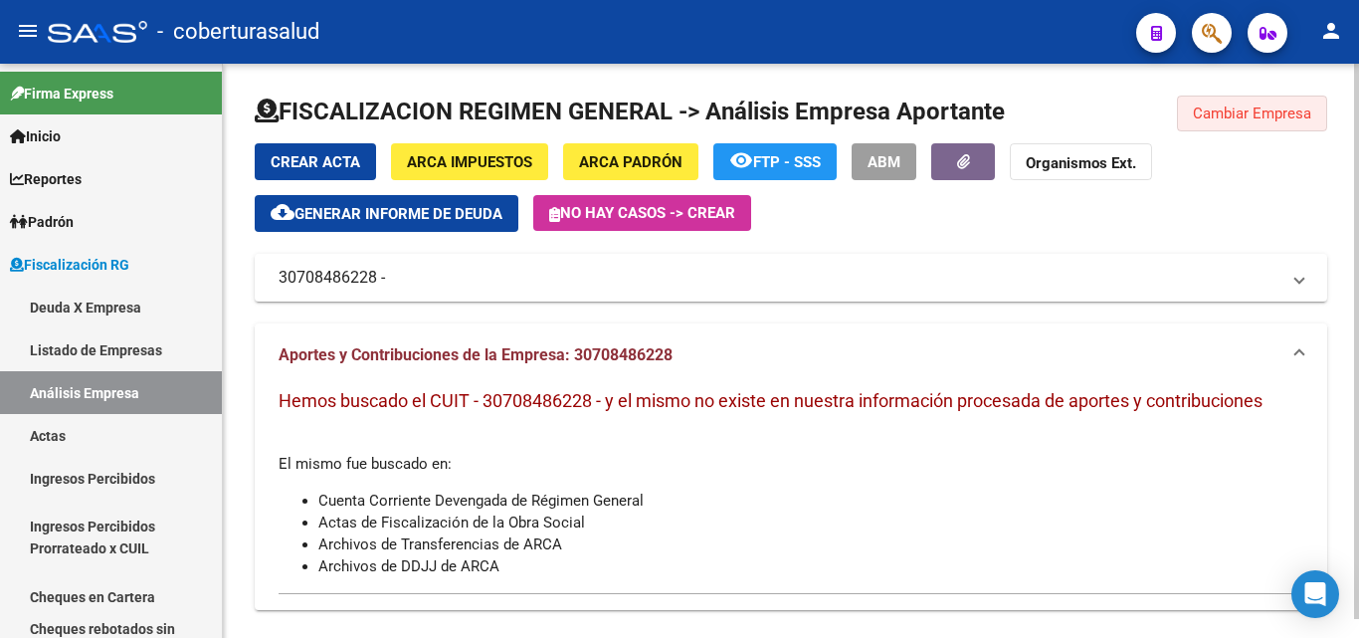
click at [1235, 120] on span "Cambiar Empresa" at bounding box center [1252, 113] width 118 height 18
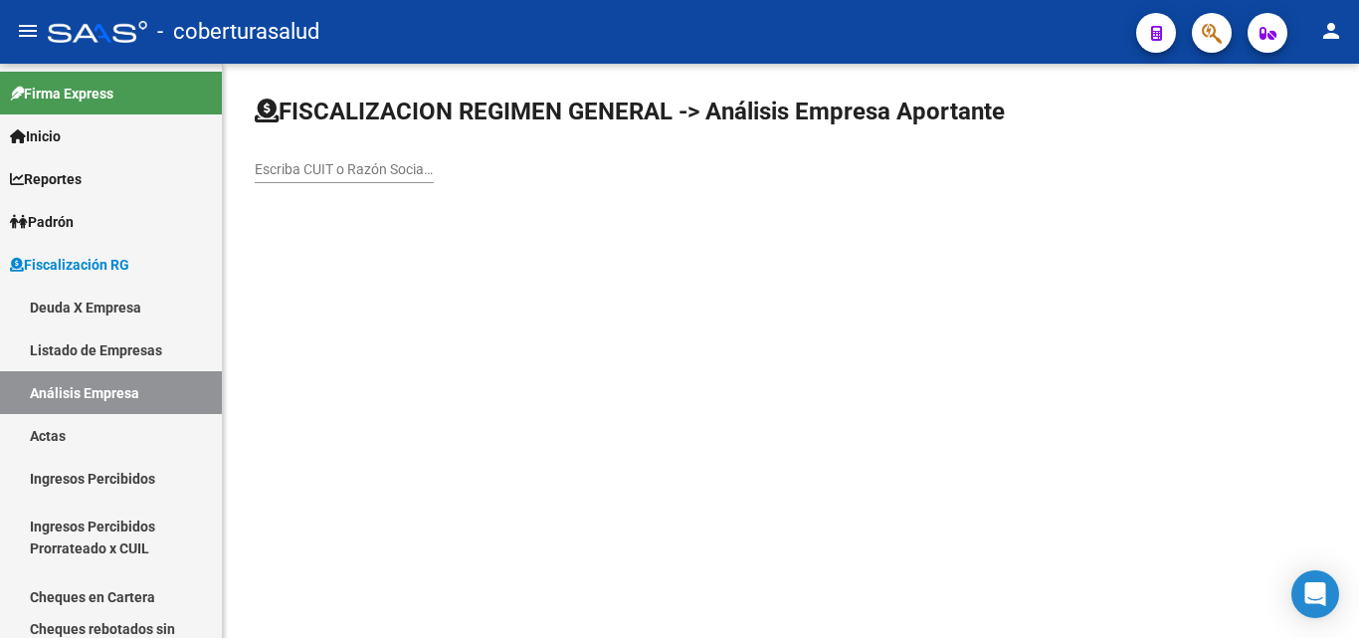
click at [281, 171] on input "Escriba CUIT o Razón Social para buscar" at bounding box center [344, 169] width 179 height 17
paste input "30708277777"
type input "30708277777"
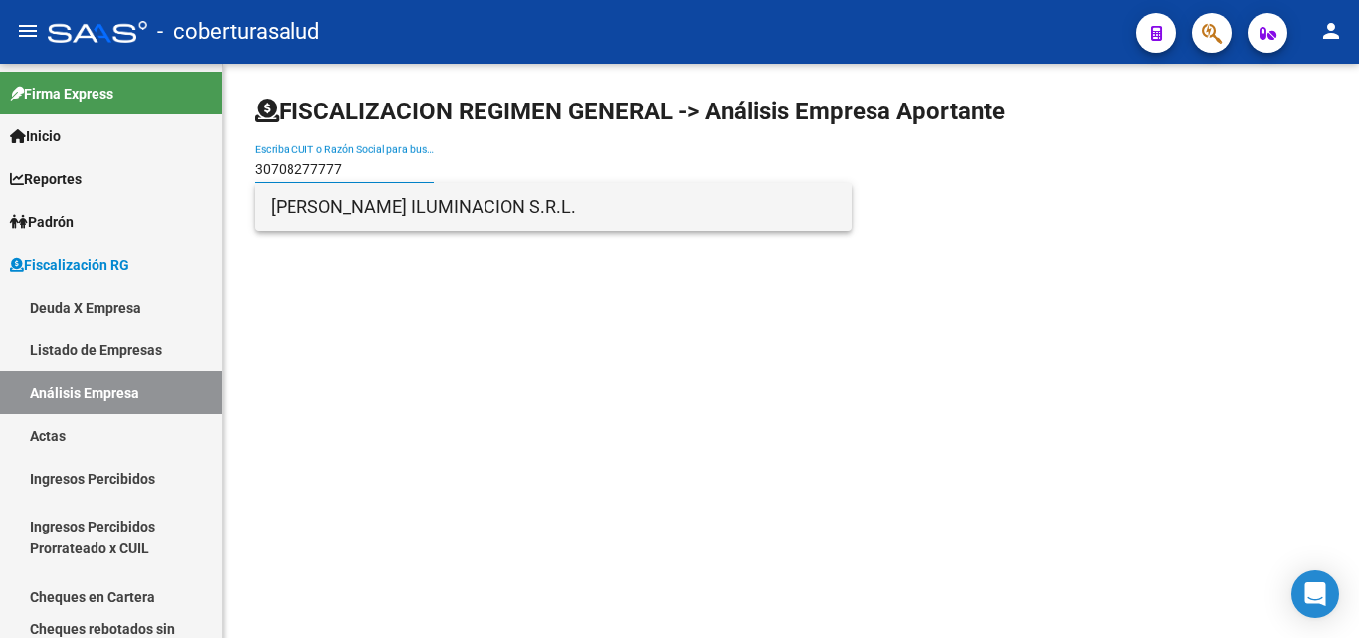
click at [324, 222] on span "[PERSON_NAME] ILUMINACION S.R.L." at bounding box center [553, 207] width 565 height 48
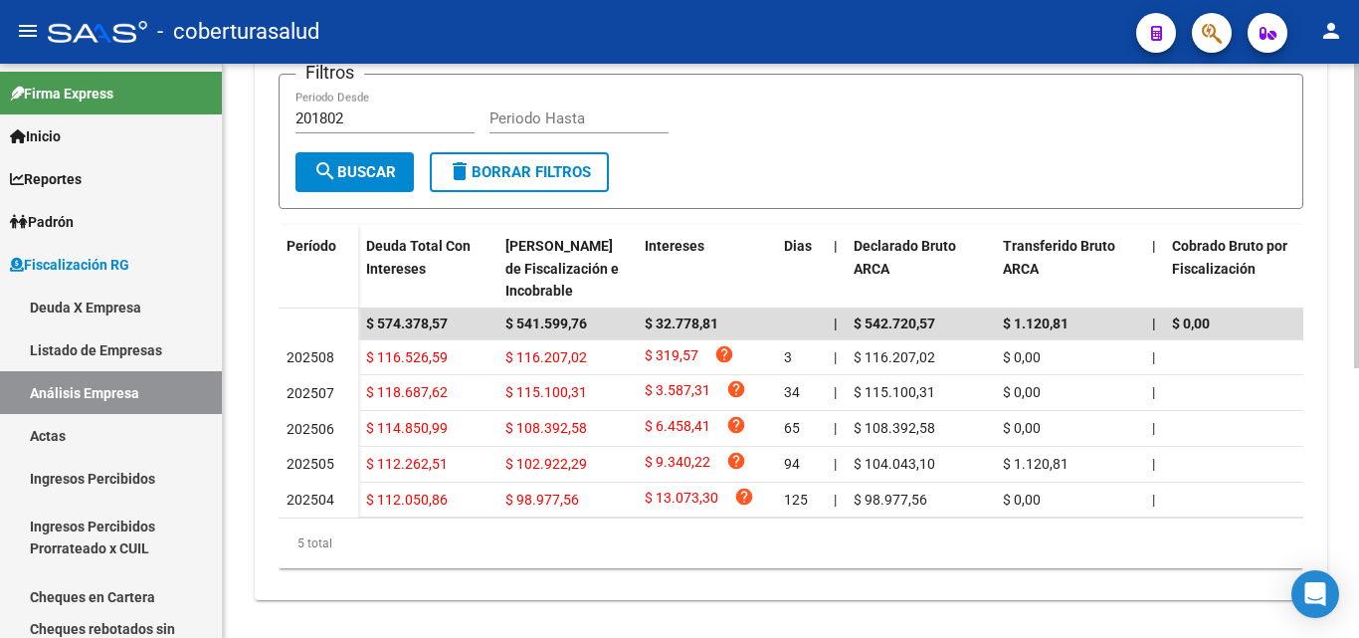
scroll to position [507, 0]
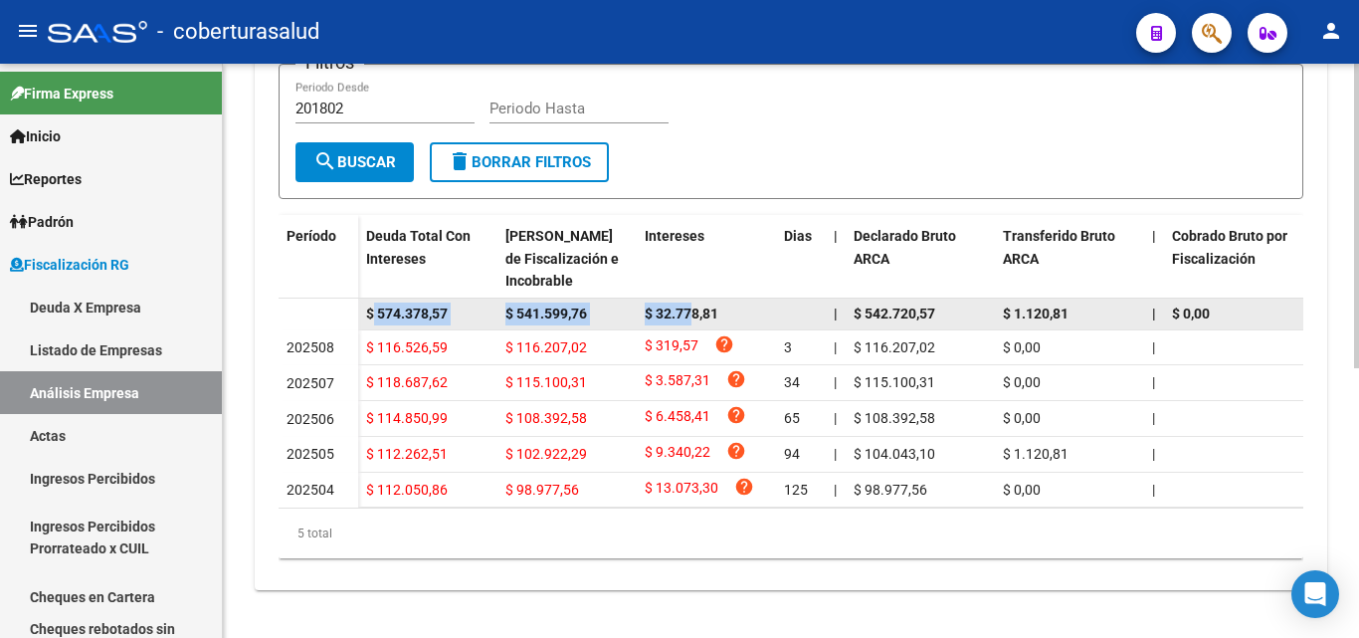
drag, startPoint x: 373, startPoint y: 297, endPoint x: 692, endPoint y: 291, distance: 319.3
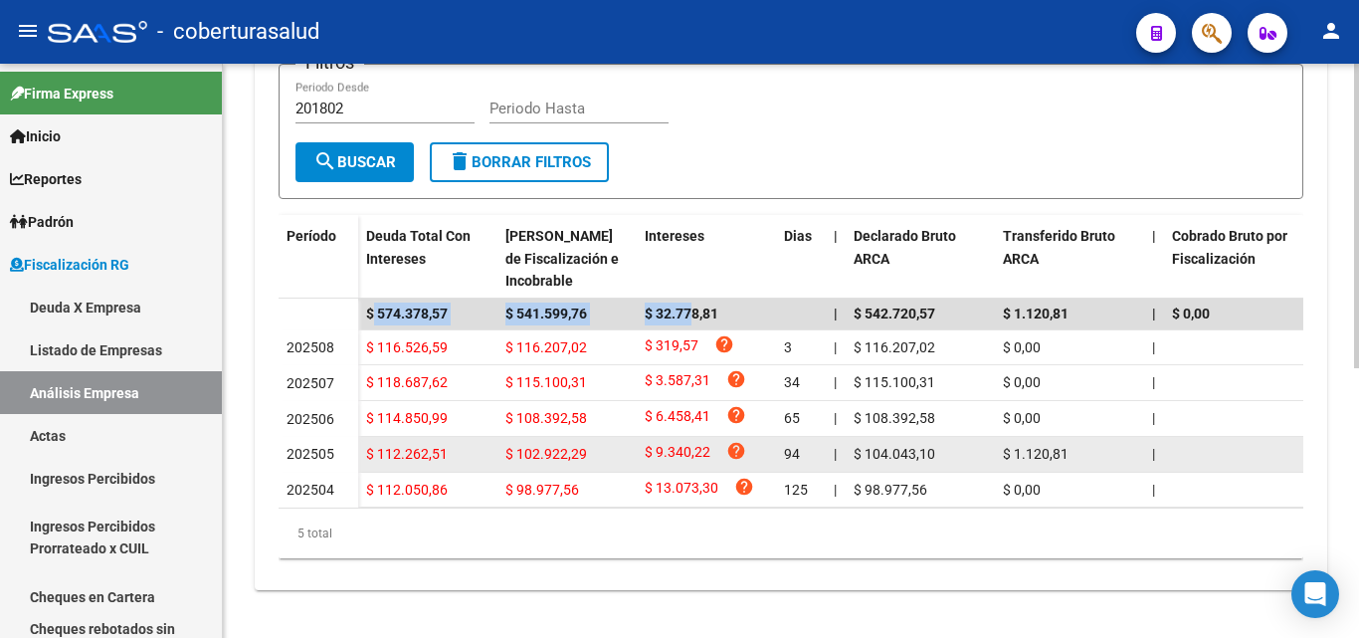
scroll to position [0, 0]
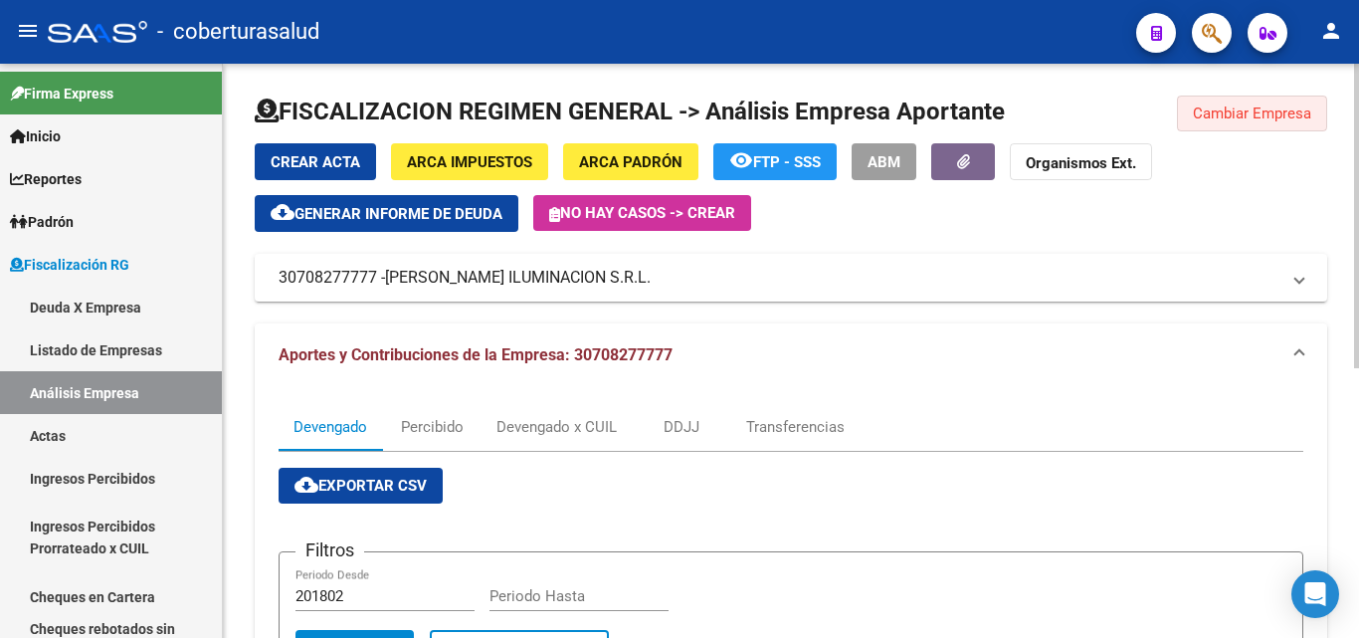
click at [1284, 119] on span "Cambiar Empresa" at bounding box center [1252, 113] width 118 height 18
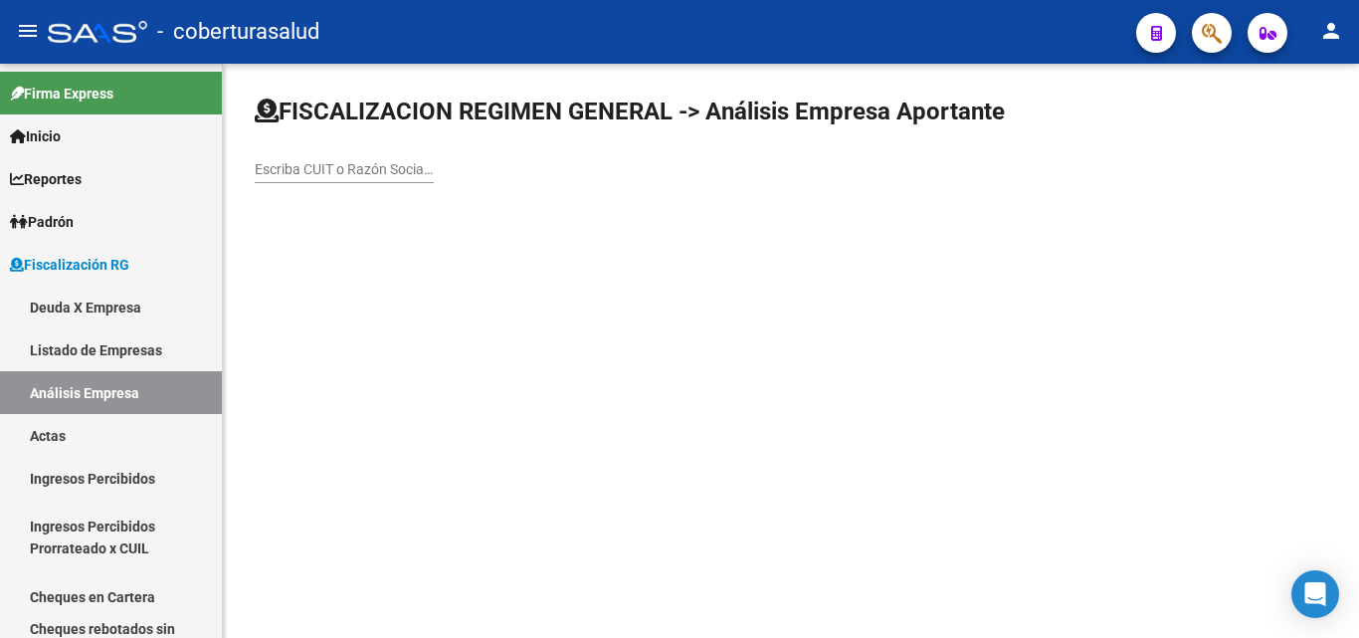
click at [363, 176] on input "Escriba CUIT o Razón Social para buscar" at bounding box center [344, 169] width 179 height 17
paste input "30506175972"
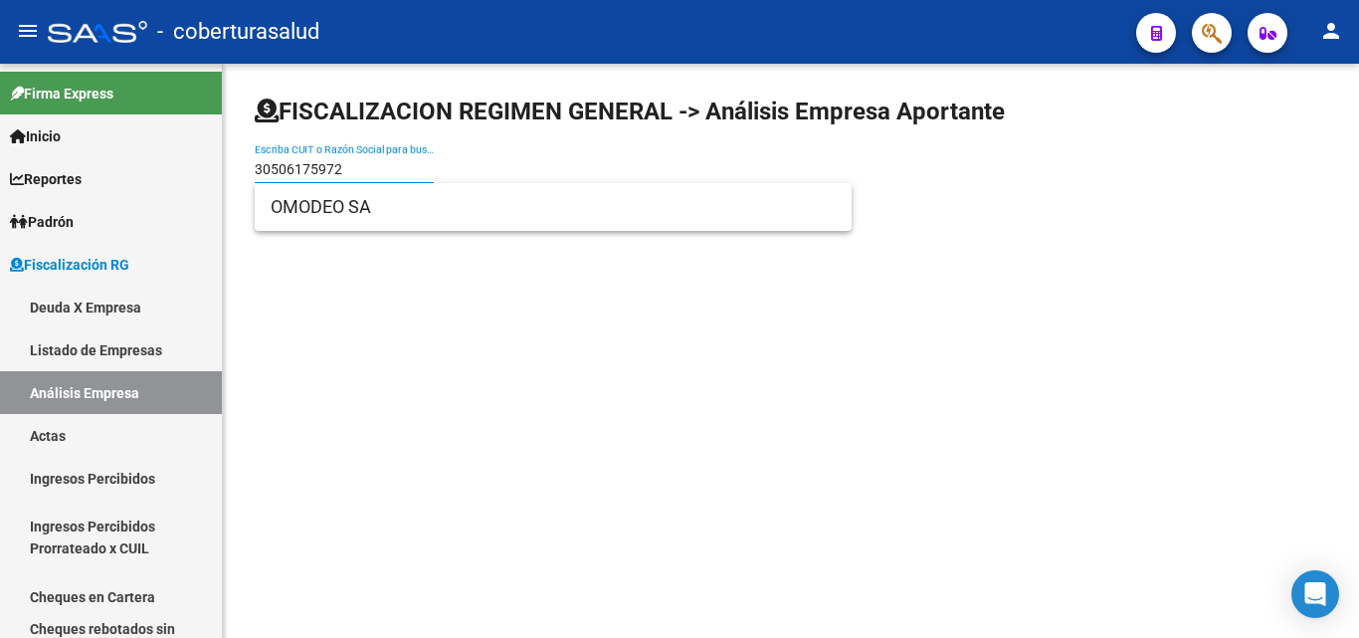
type input "30506175972"
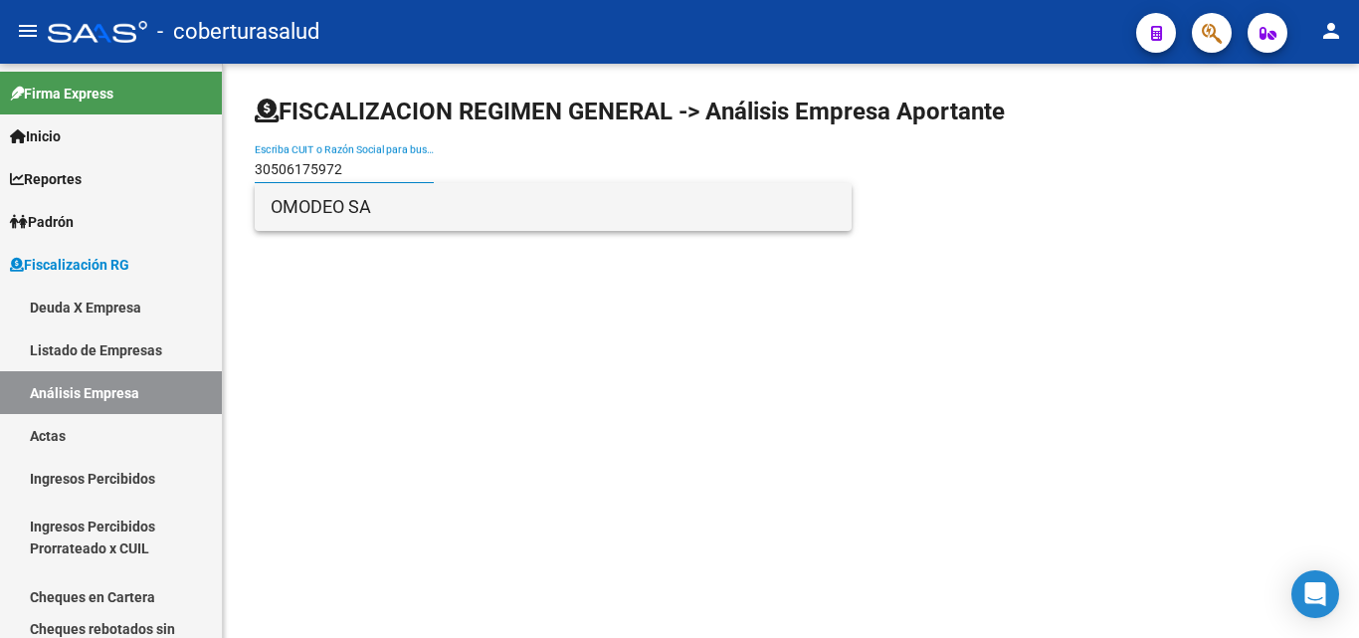
click at [337, 212] on span "OMODEO SA" at bounding box center [553, 207] width 565 height 48
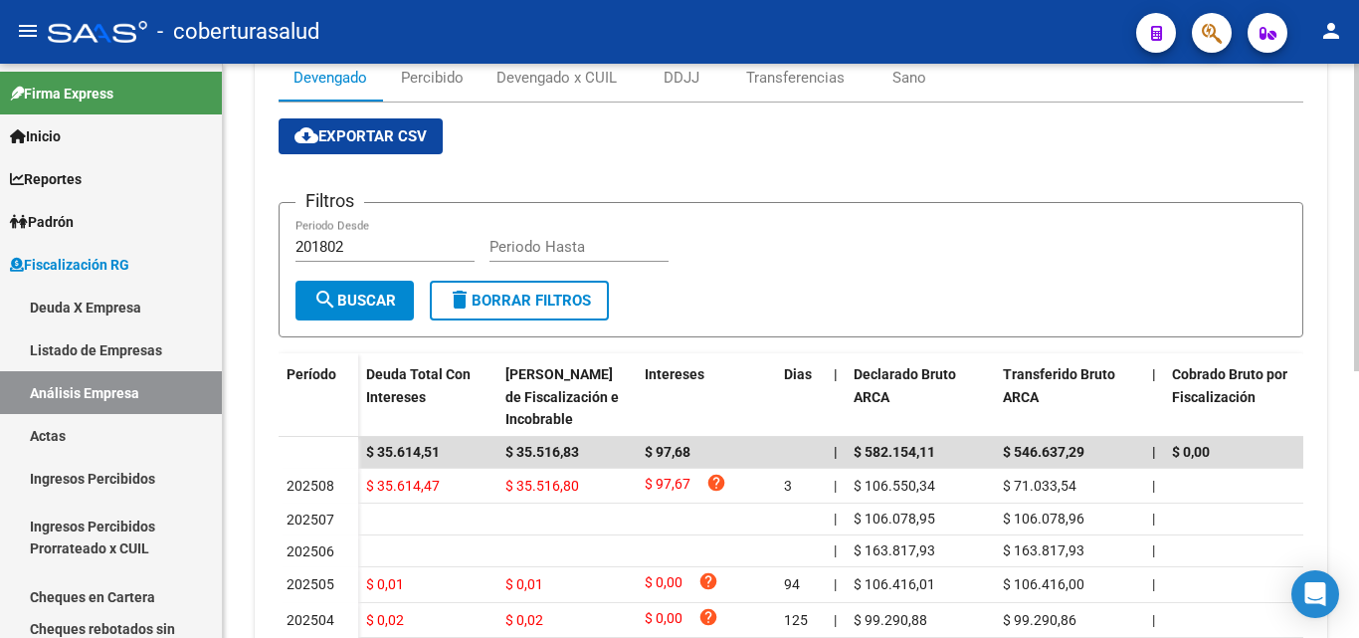
scroll to position [398, 0]
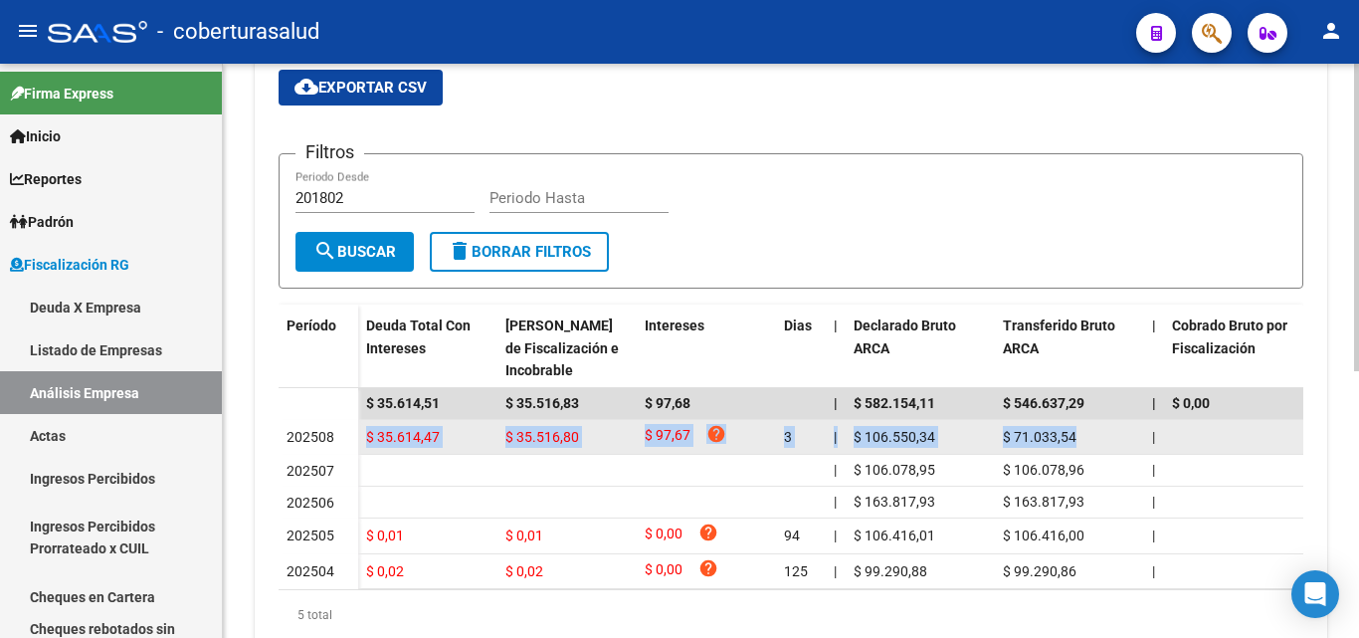
drag, startPoint x: 354, startPoint y: 436, endPoint x: 1107, endPoint y: 439, distance: 752.9
click at [1110, 439] on div "$ 71.033,54" at bounding box center [1069, 437] width 133 height 23
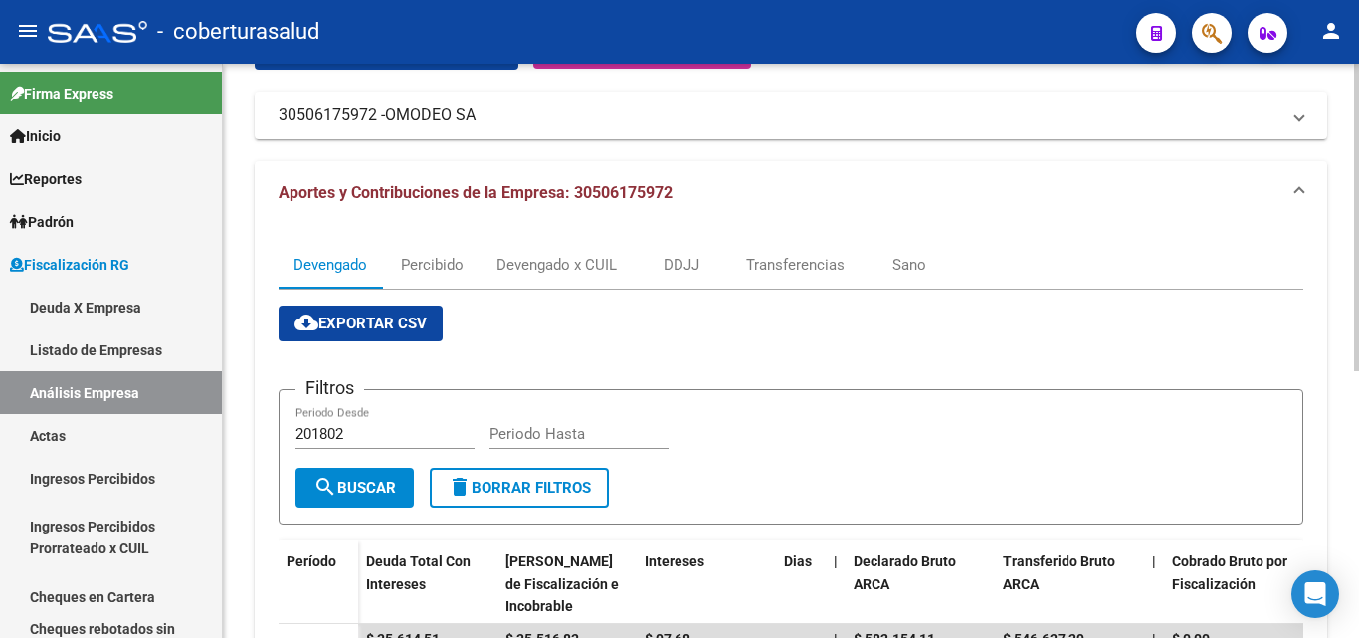
scroll to position [0, 0]
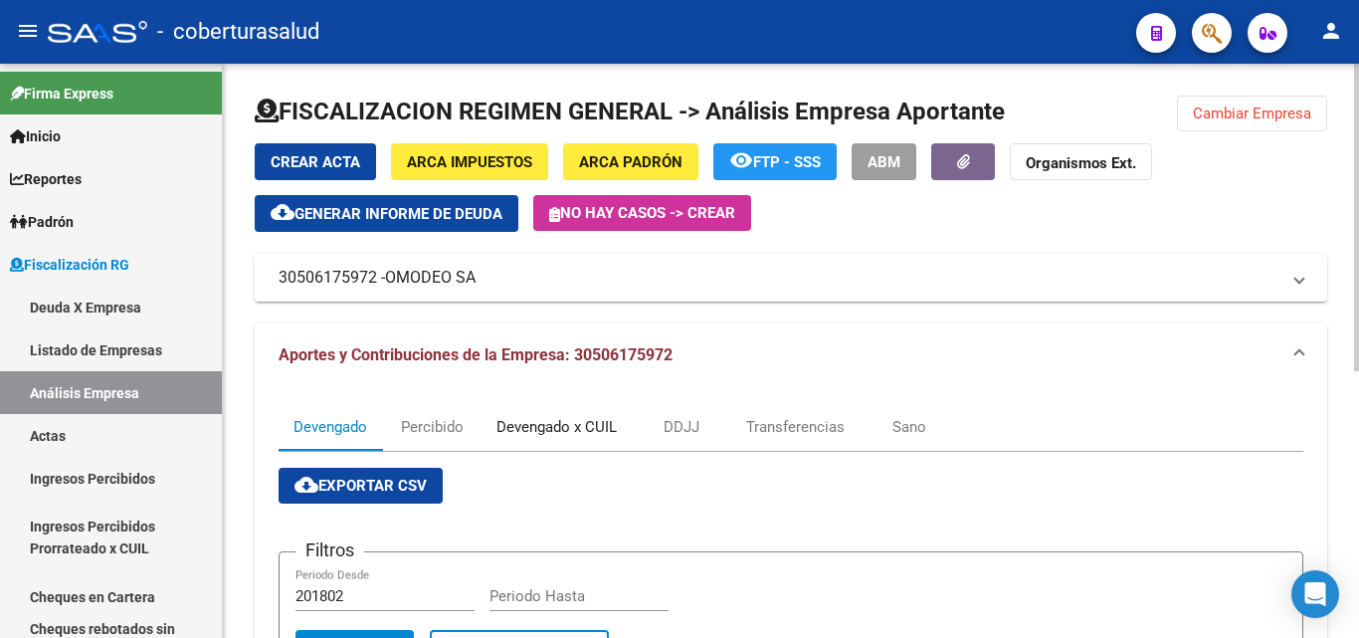
click at [518, 433] on div "Devengado x CUIL" at bounding box center [556, 427] width 120 height 22
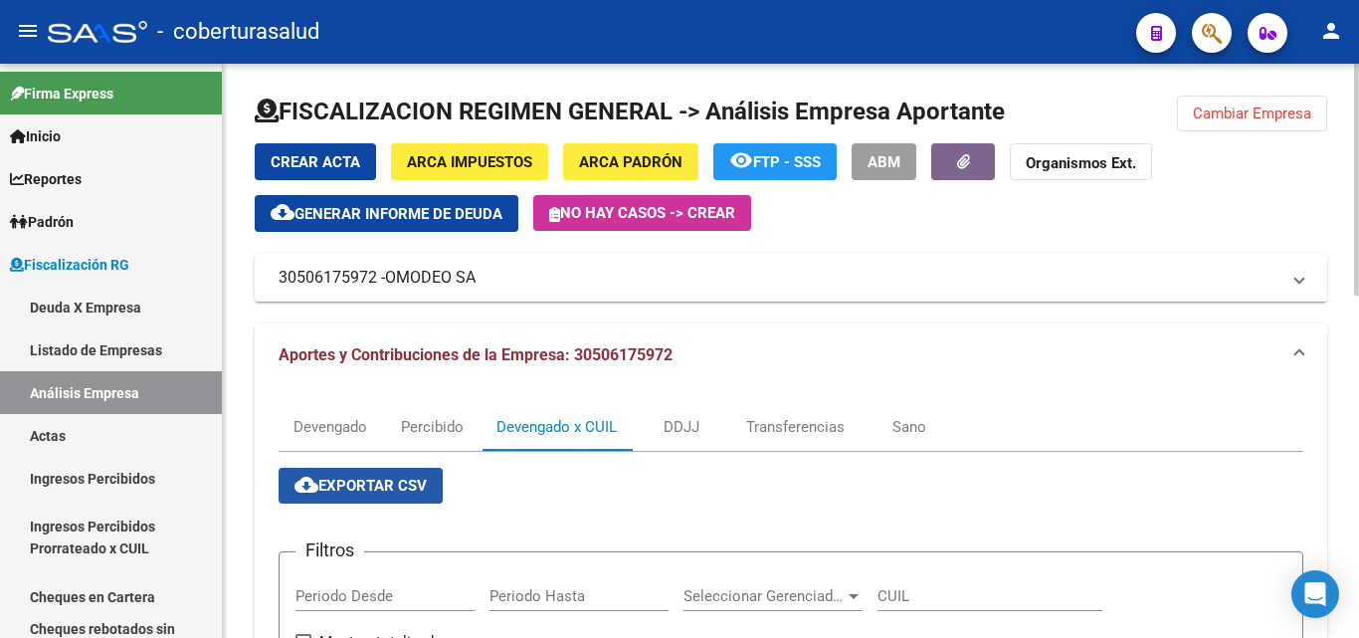
drag, startPoint x: 388, startPoint y: 489, endPoint x: 337, endPoint y: 560, distance: 86.9
click at [388, 488] on span "cloud_download Exportar CSV" at bounding box center [360, 485] width 132 height 18
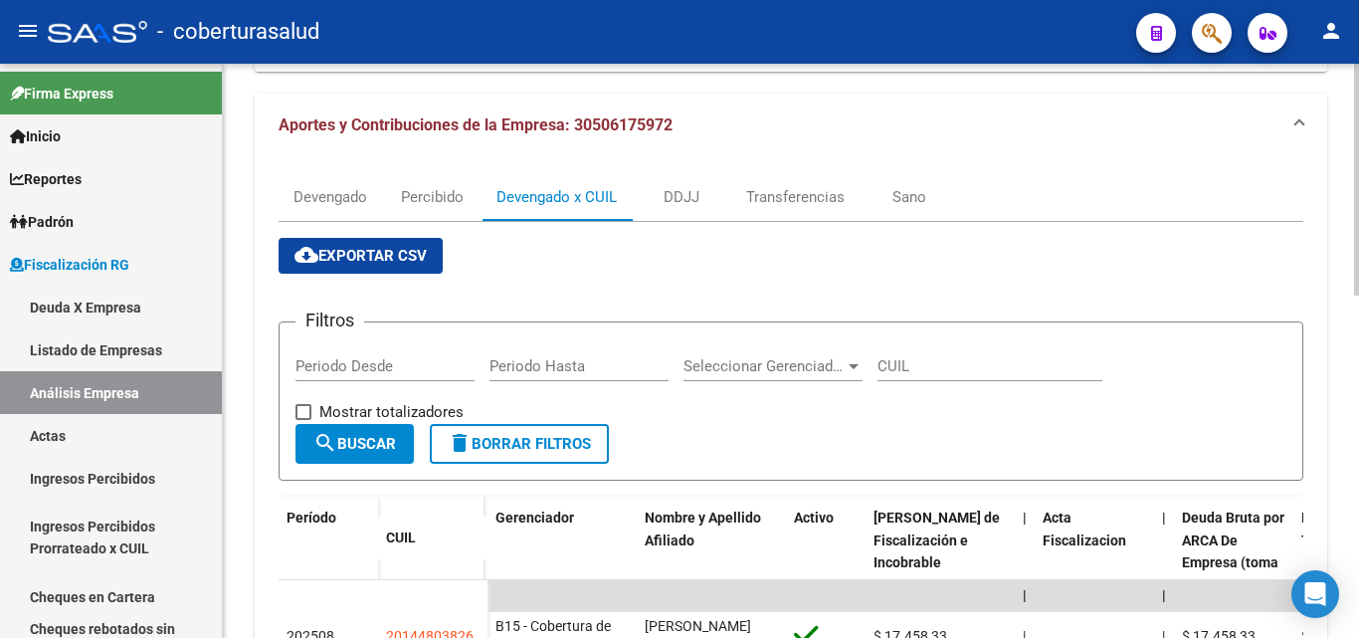
scroll to position [199, 0]
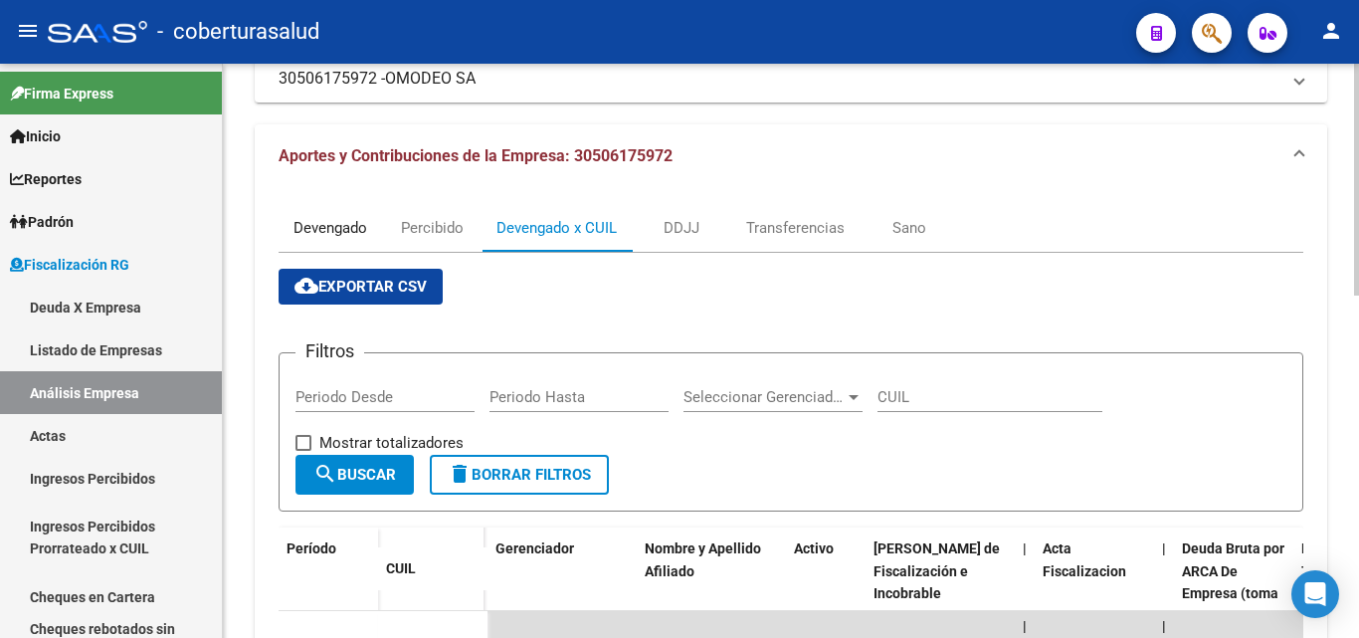
click at [308, 225] on div "Devengado" at bounding box center [330, 228] width 74 height 22
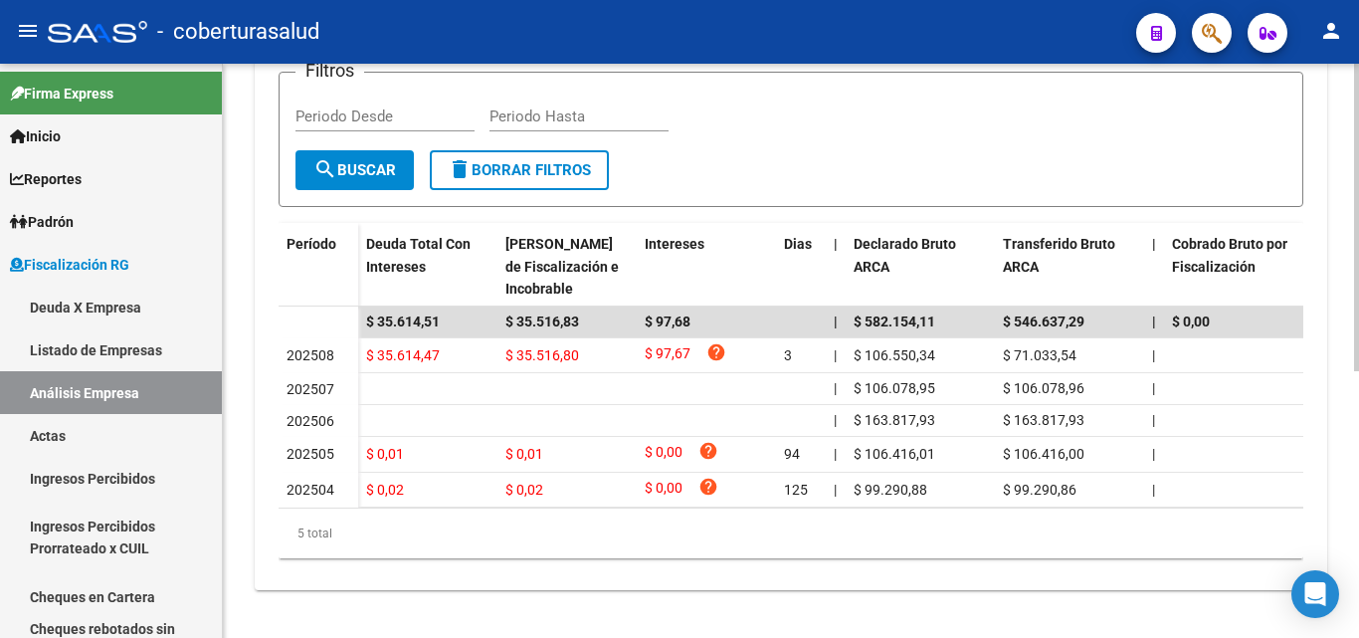
scroll to position [497, 0]
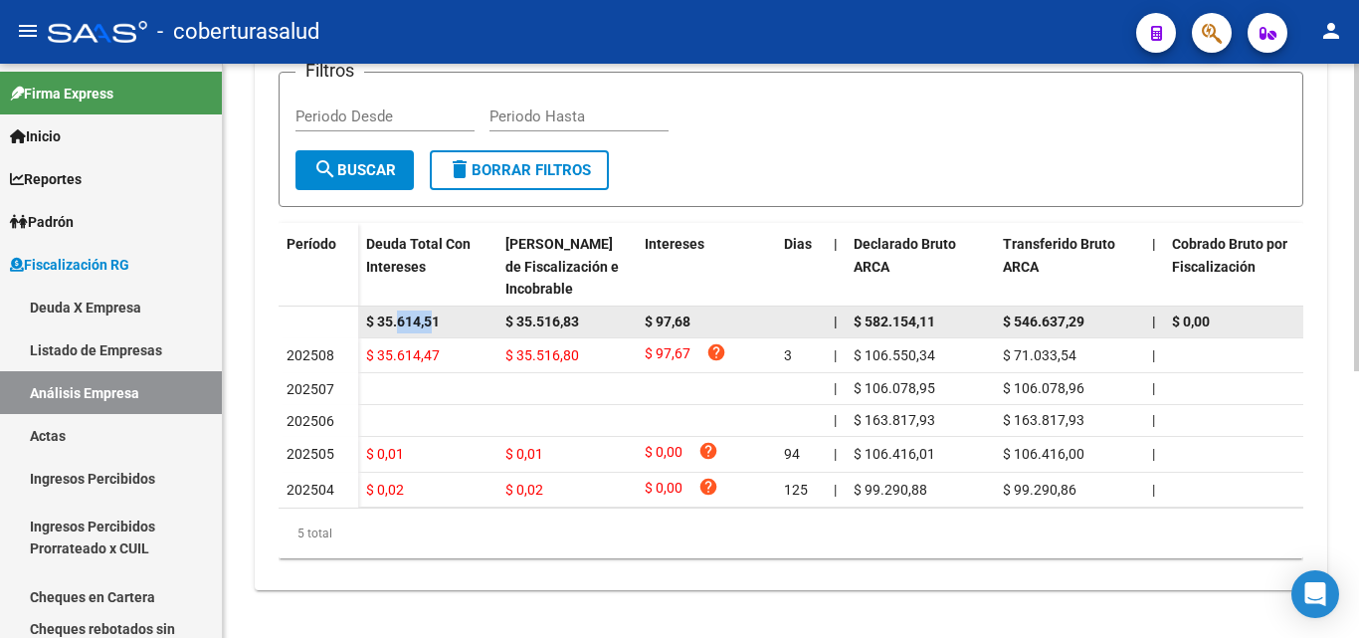
drag, startPoint x: 437, startPoint y: 309, endPoint x: 396, endPoint y: 309, distance: 40.8
click at [396, 313] on span "$ 35.614,51" at bounding box center [403, 321] width 74 height 16
drag, startPoint x: 450, startPoint y: 306, endPoint x: 367, endPoint y: 313, distance: 82.8
click at [367, 313] on div "$ 35.614,51" at bounding box center [427, 321] width 123 height 23
copy span "$ 35.614,51"
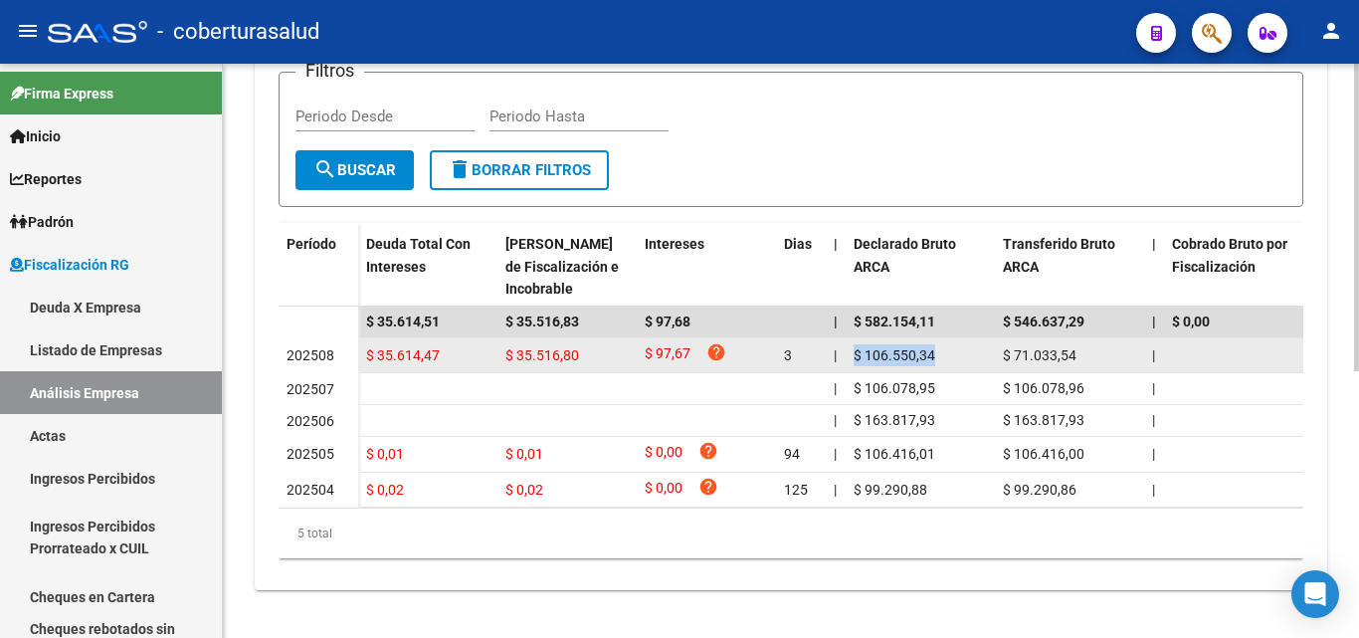
drag, startPoint x: 933, startPoint y: 337, endPoint x: 854, endPoint y: 340, distance: 78.6
click at [854, 347] on span "$ 106.550,34" at bounding box center [894, 355] width 82 height 16
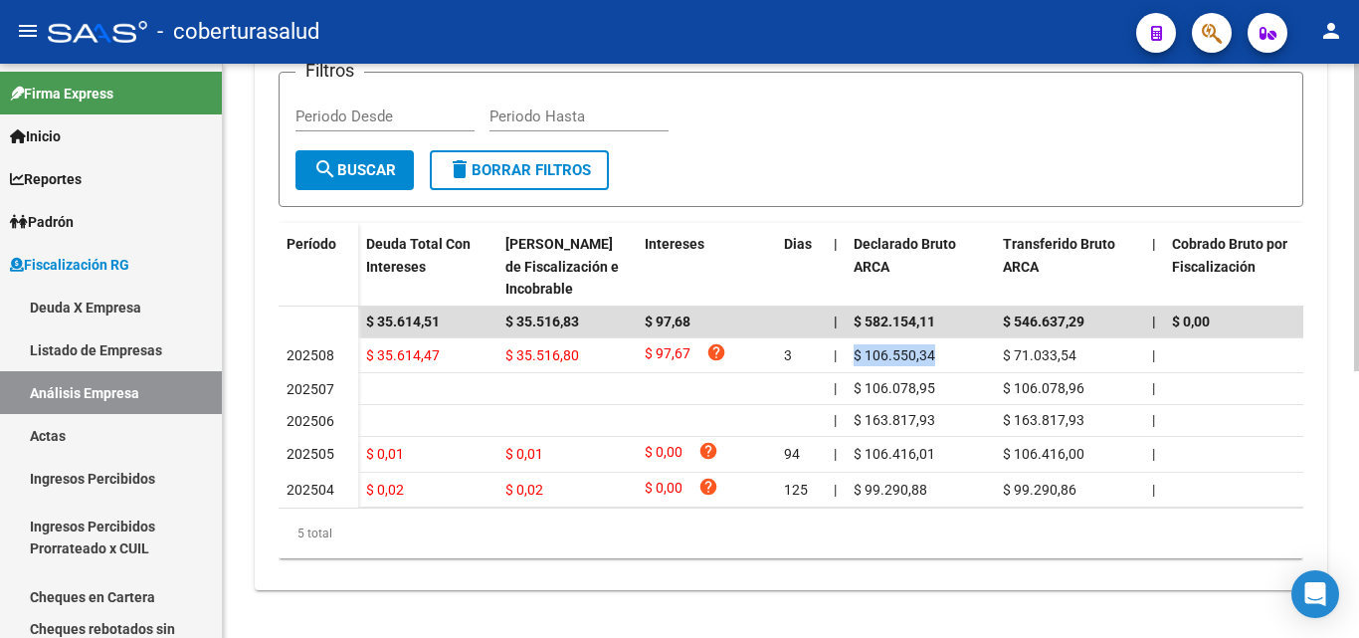
copy span "$ 106.550,34"
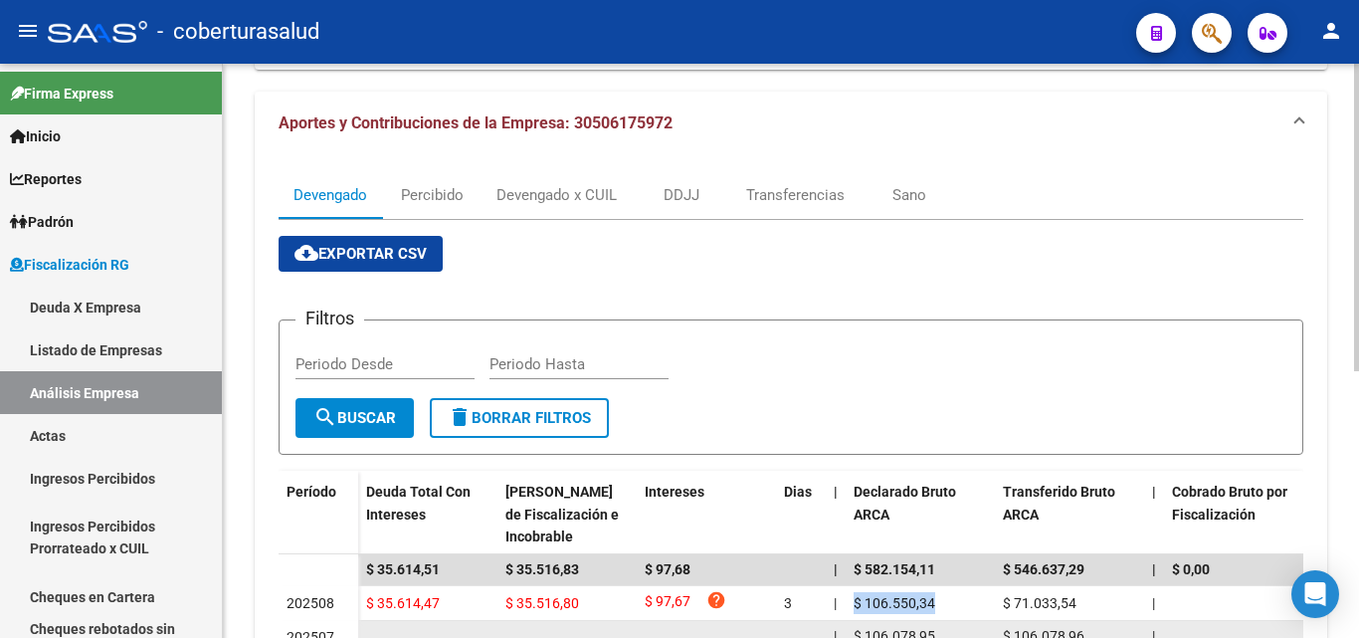
scroll to position [0, 0]
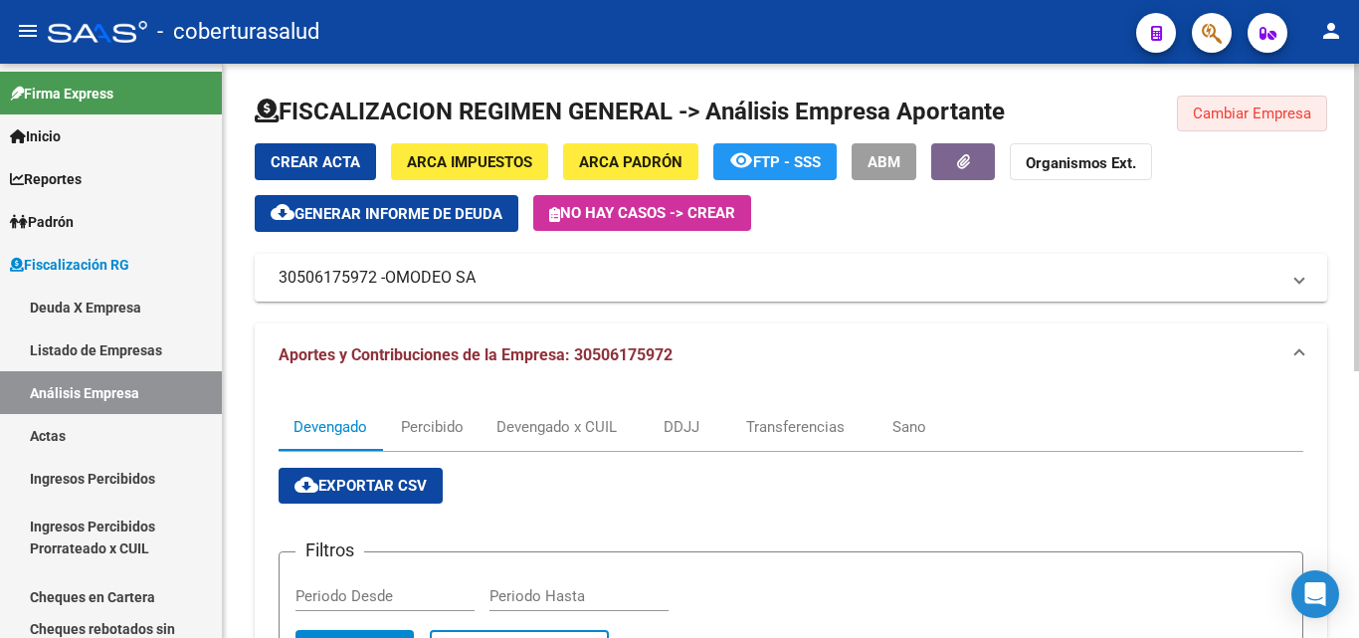
drag, startPoint x: 1182, startPoint y: 110, endPoint x: 1021, endPoint y: 218, distance: 192.8
click at [1183, 110] on button "Cambiar Empresa" at bounding box center [1252, 113] width 150 height 36
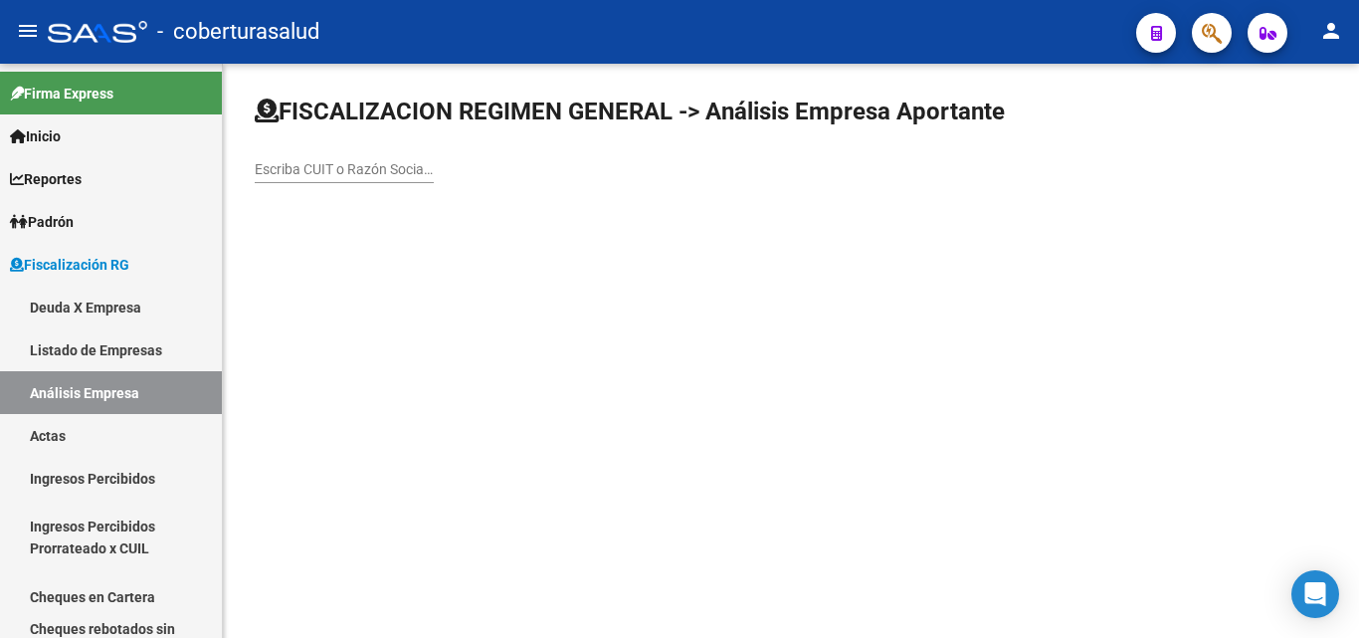
click at [335, 172] on input "Escriba CUIT o Razón Social para buscar" at bounding box center [344, 169] width 179 height 17
paste input "27283393963"
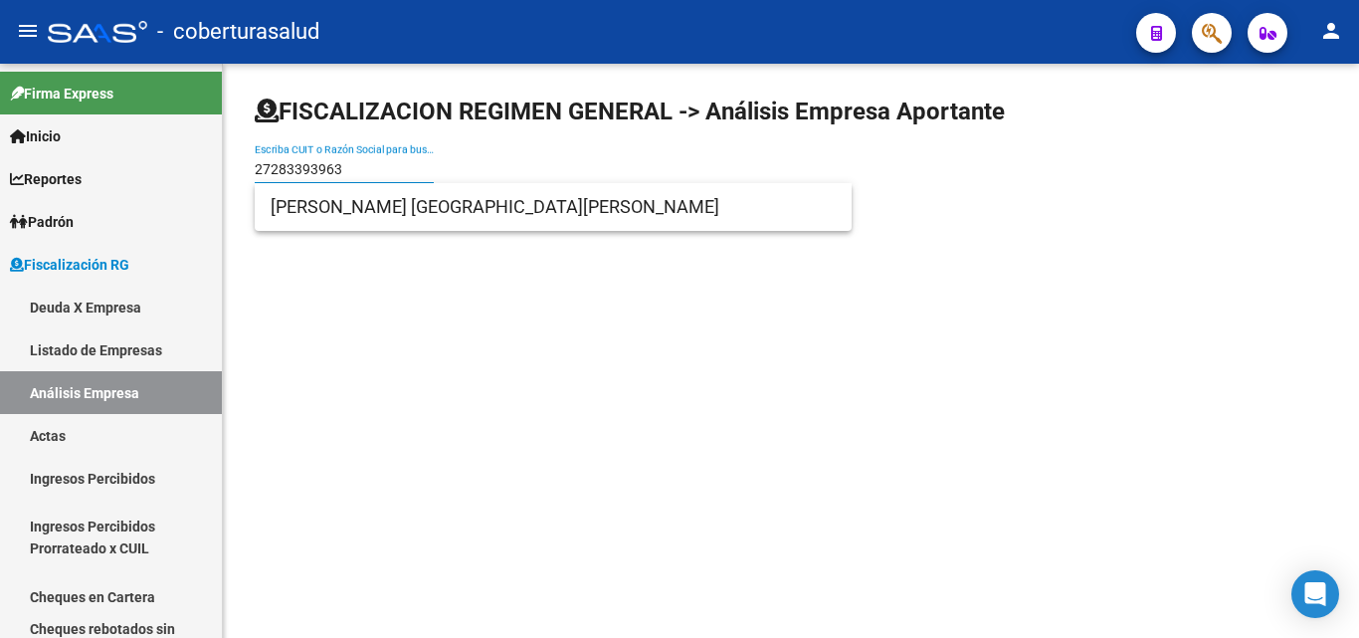
type input "27283393963"
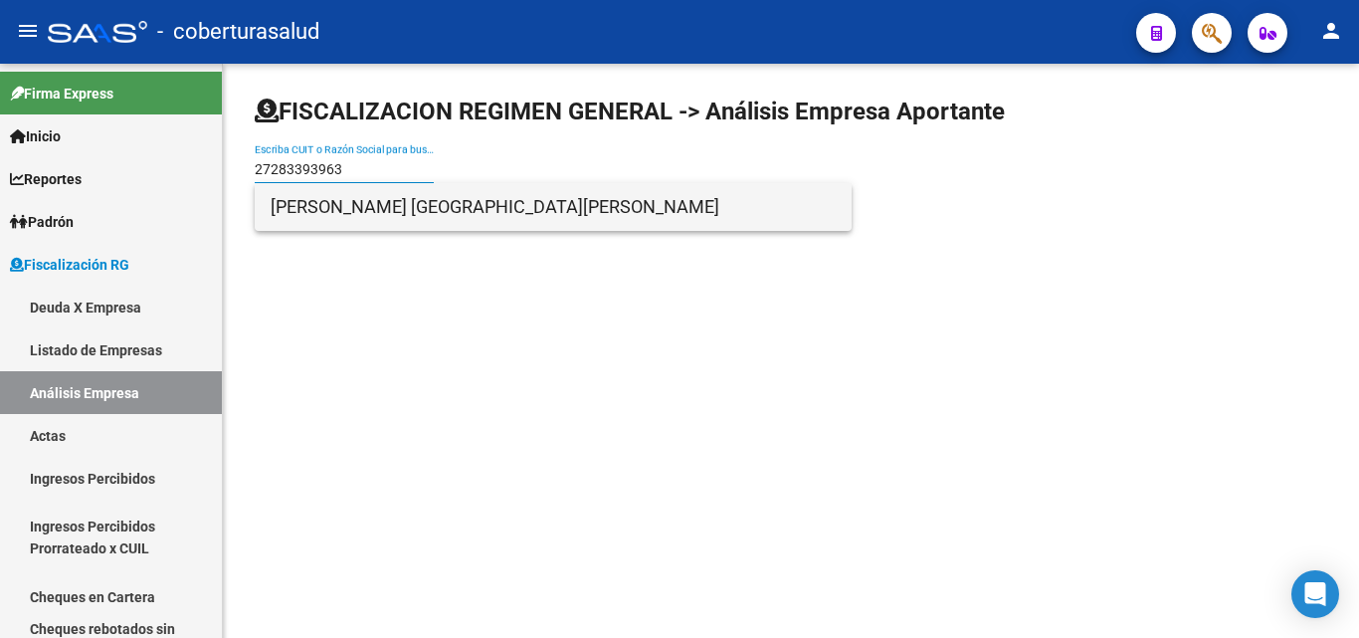
click at [324, 201] on span "[PERSON_NAME] [GEOGRAPHIC_DATA][PERSON_NAME]" at bounding box center [553, 207] width 565 height 48
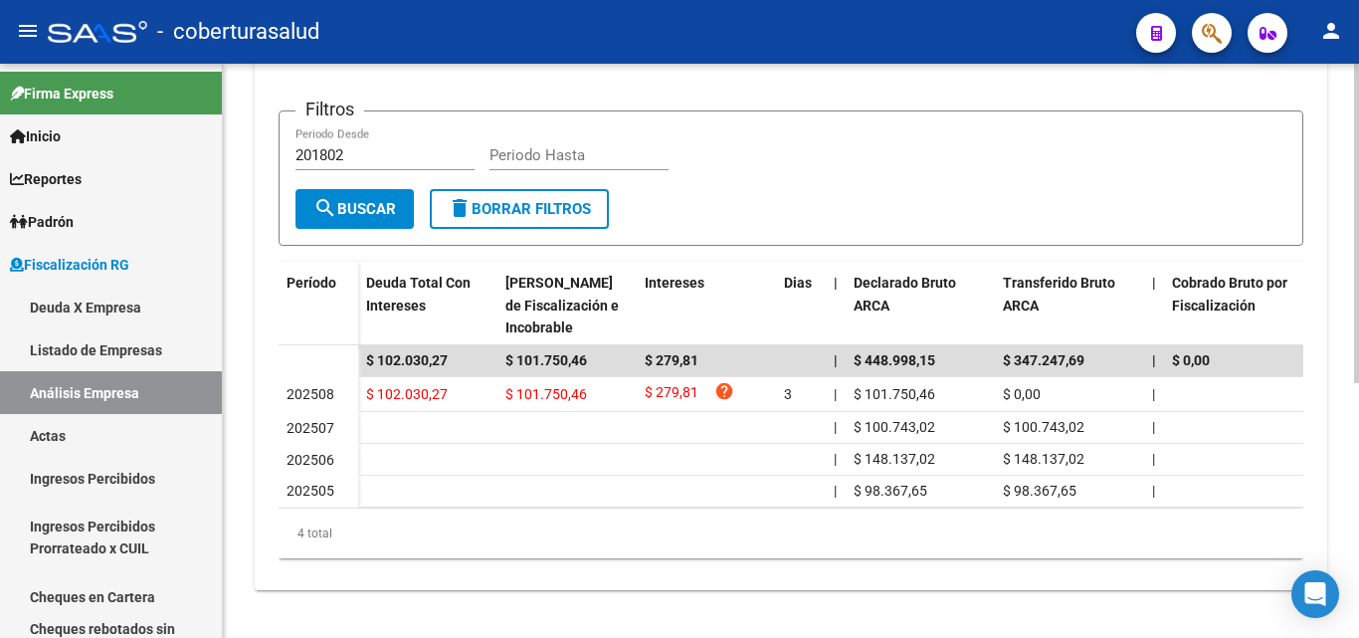
scroll to position [457, 0]
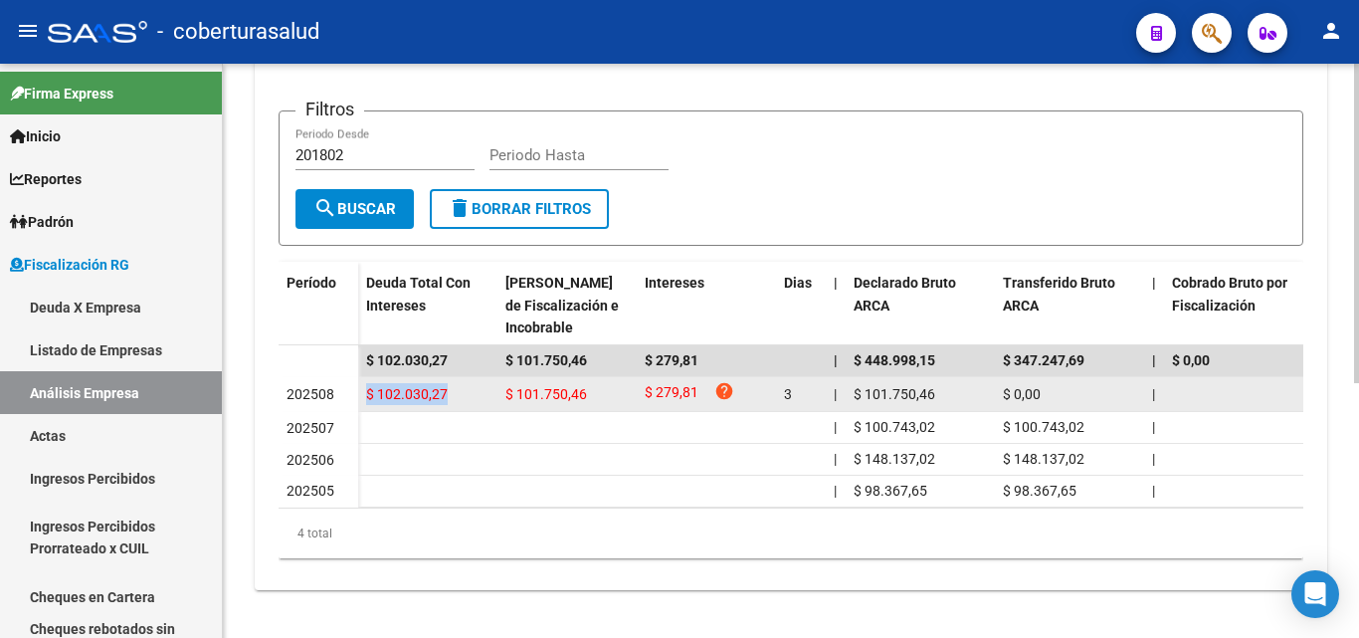
drag, startPoint x: 446, startPoint y: 377, endPoint x: 365, endPoint y: 377, distance: 80.6
click at [365, 377] on datatable-body-cell "$ 102.030,27" at bounding box center [427, 394] width 139 height 35
click at [376, 386] on span "$ 102.030,27" at bounding box center [407, 394] width 82 height 16
drag, startPoint x: 376, startPoint y: 381, endPoint x: 461, endPoint y: 385, distance: 84.6
click at [461, 385] on div "$ 102.030,27" at bounding box center [427, 394] width 123 height 23
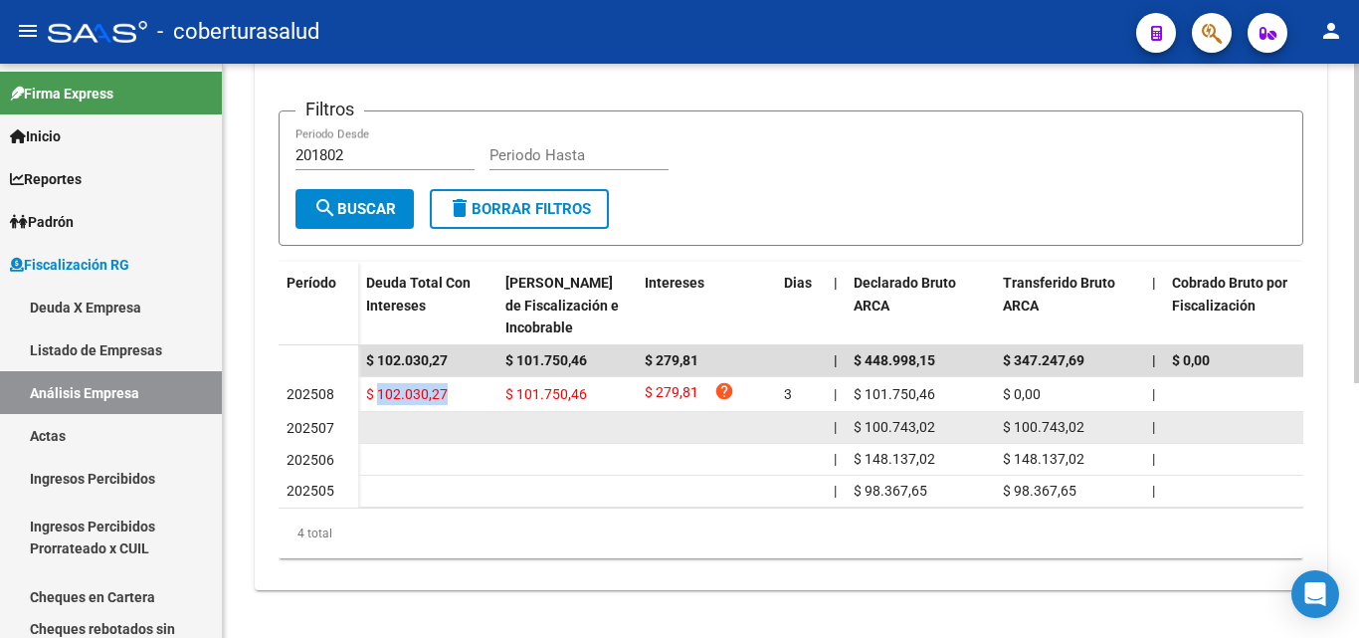
copy span "102.030,27"
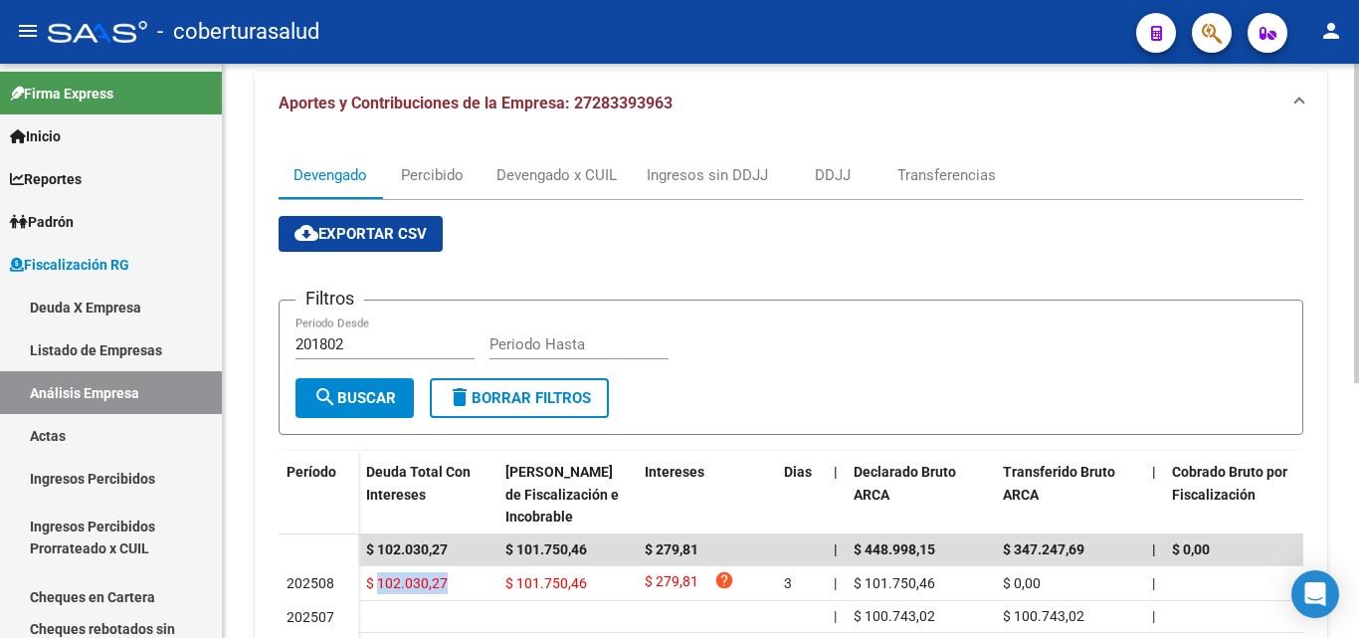
scroll to position [158, 0]
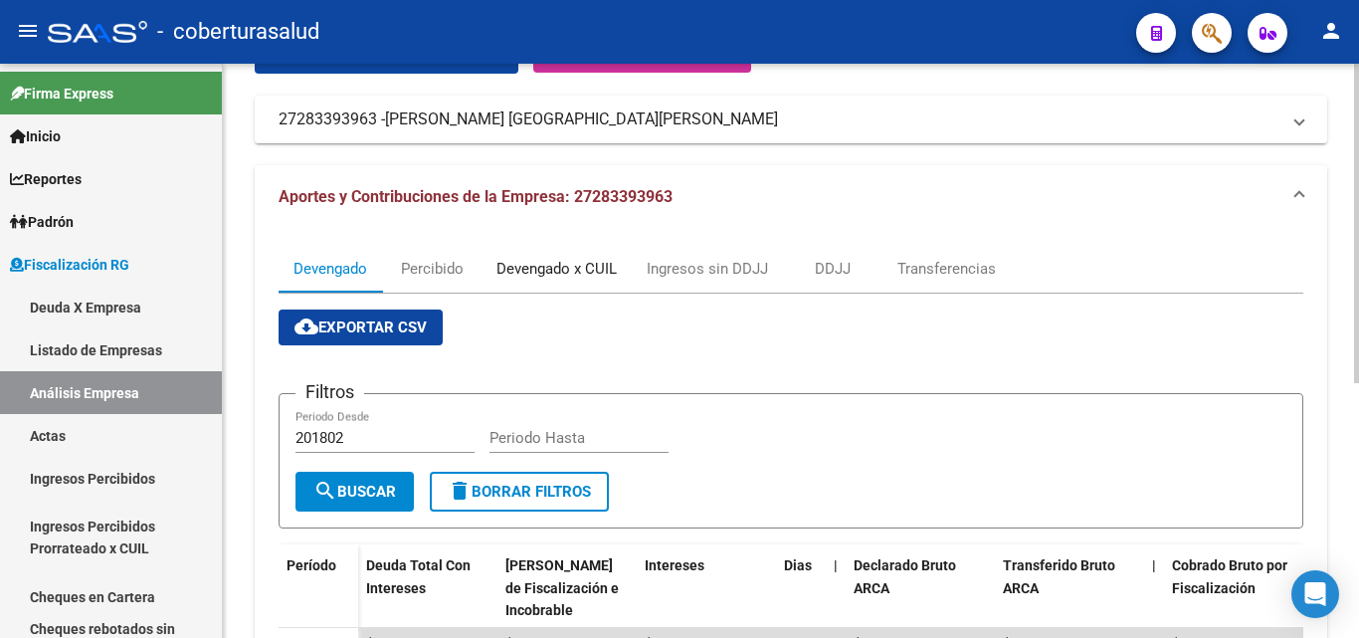
click at [501, 286] on div "Devengado x CUIL" at bounding box center [556, 269] width 150 height 48
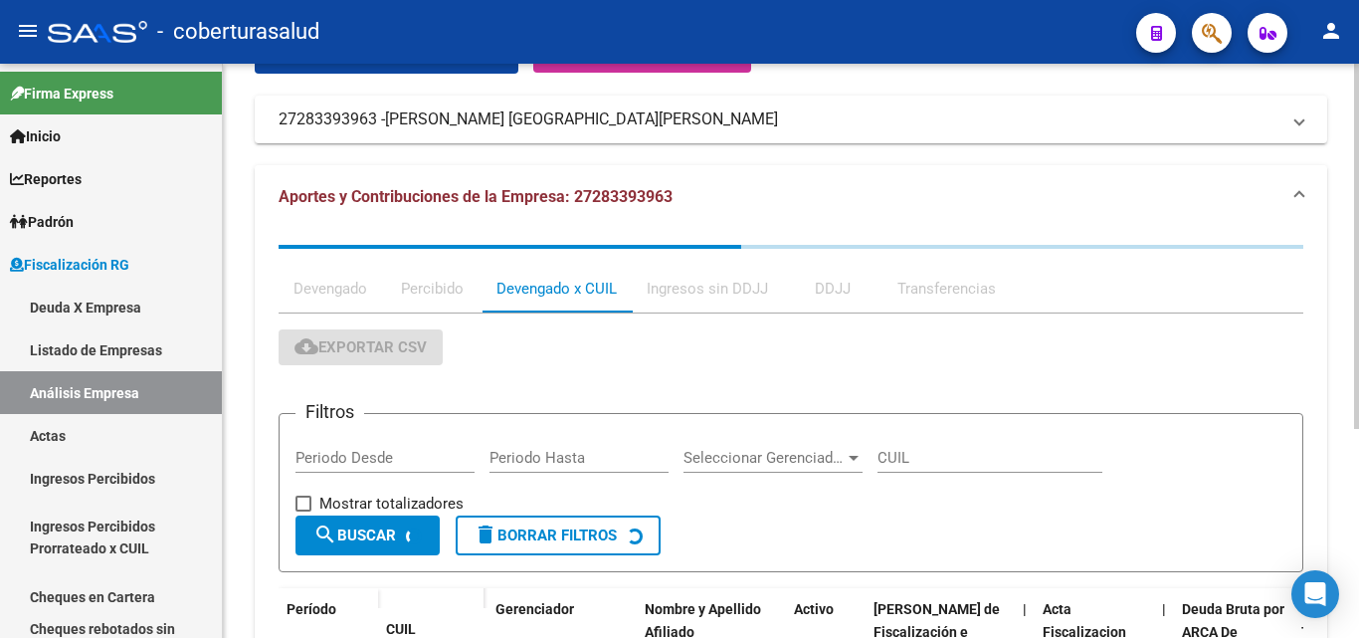
scroll to position [0, 0]
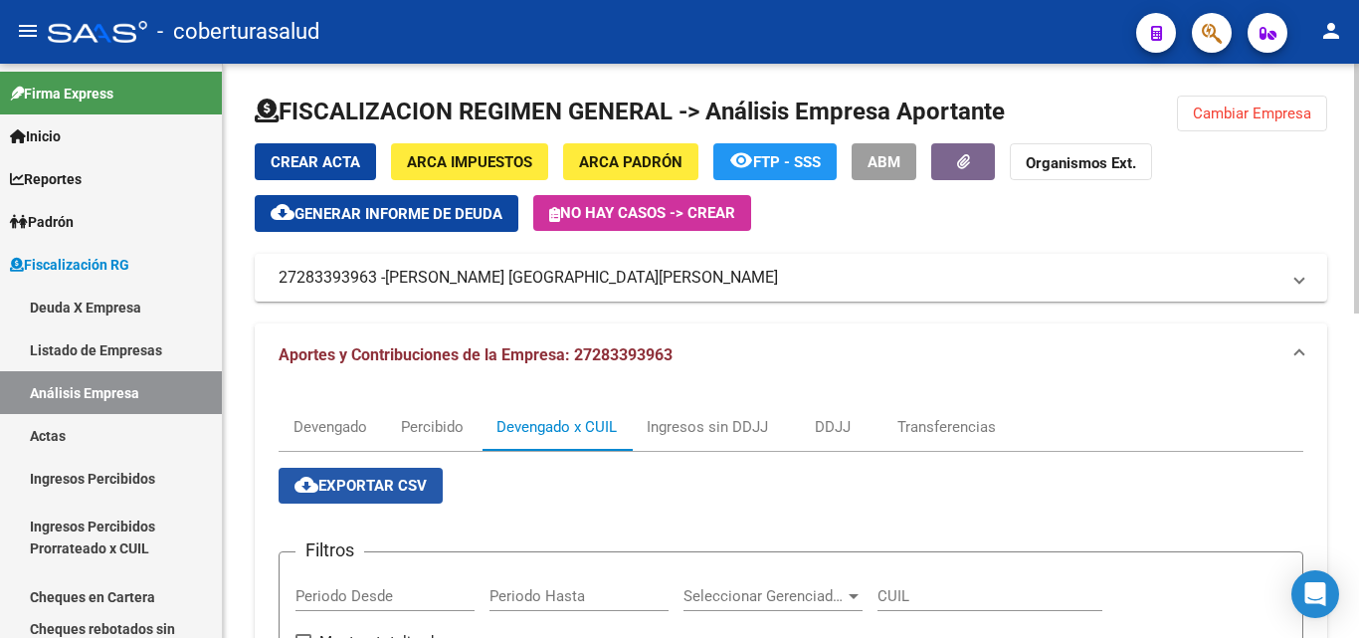
click at [392, 480] on span "cloud_download Exportar CSV" at bounding box center [360, 485] width 132 height 18
click at [363, 424] on div "Devengado" at bounding box center [330, 427] width 74 height 22
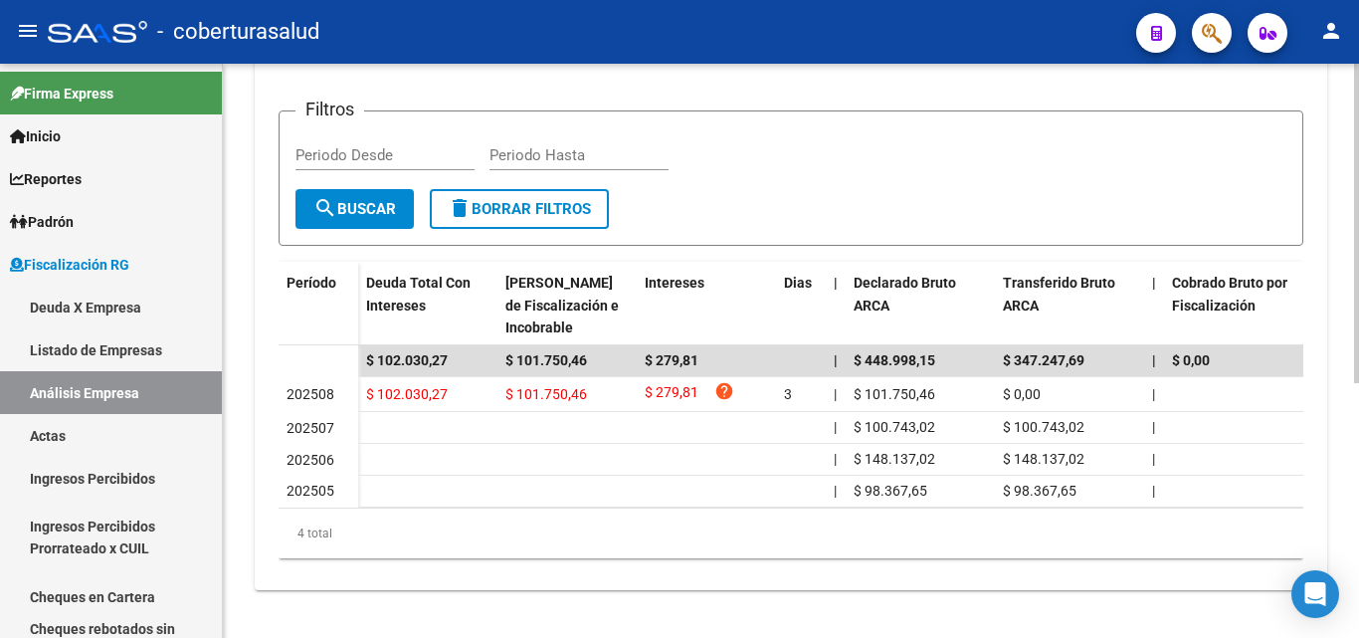
scroll to position [457, 0]
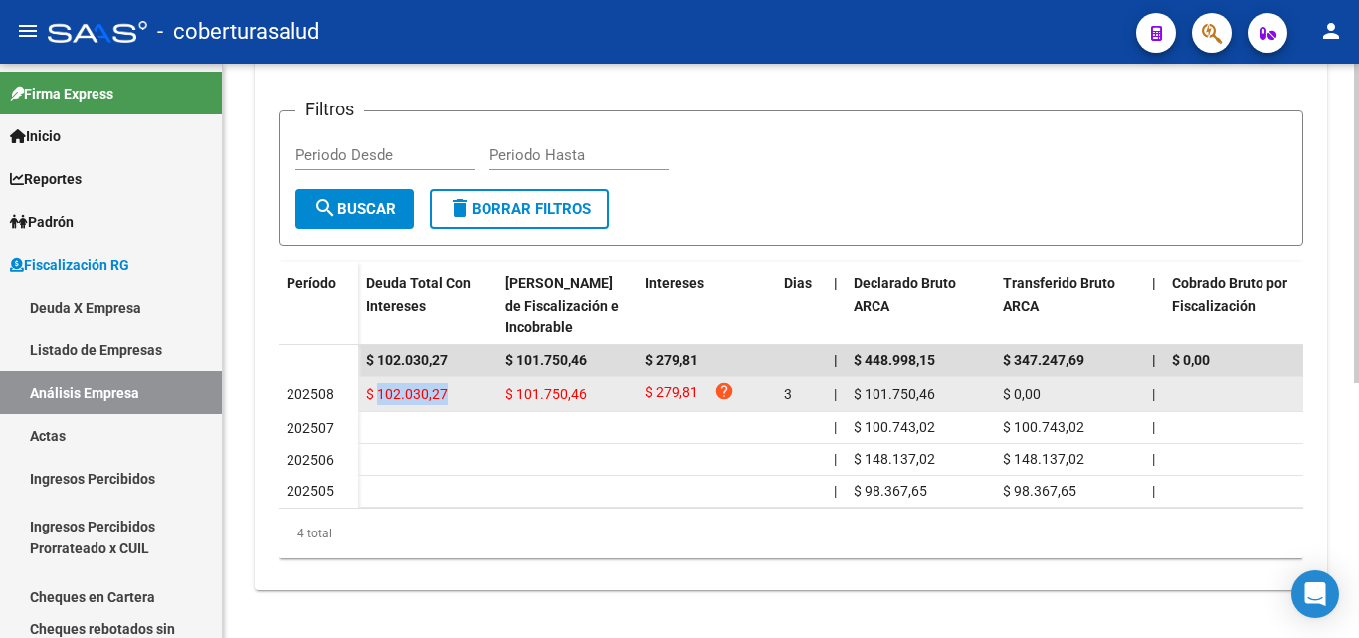
drag, startPoint x: 454, startPoint y: 381, endPoint x: 376, endPoint y: 387, distance: 77.8
click at [376, 387] on div "$ 102.030,27" at bounding box center [427, 394] width 123 height 23
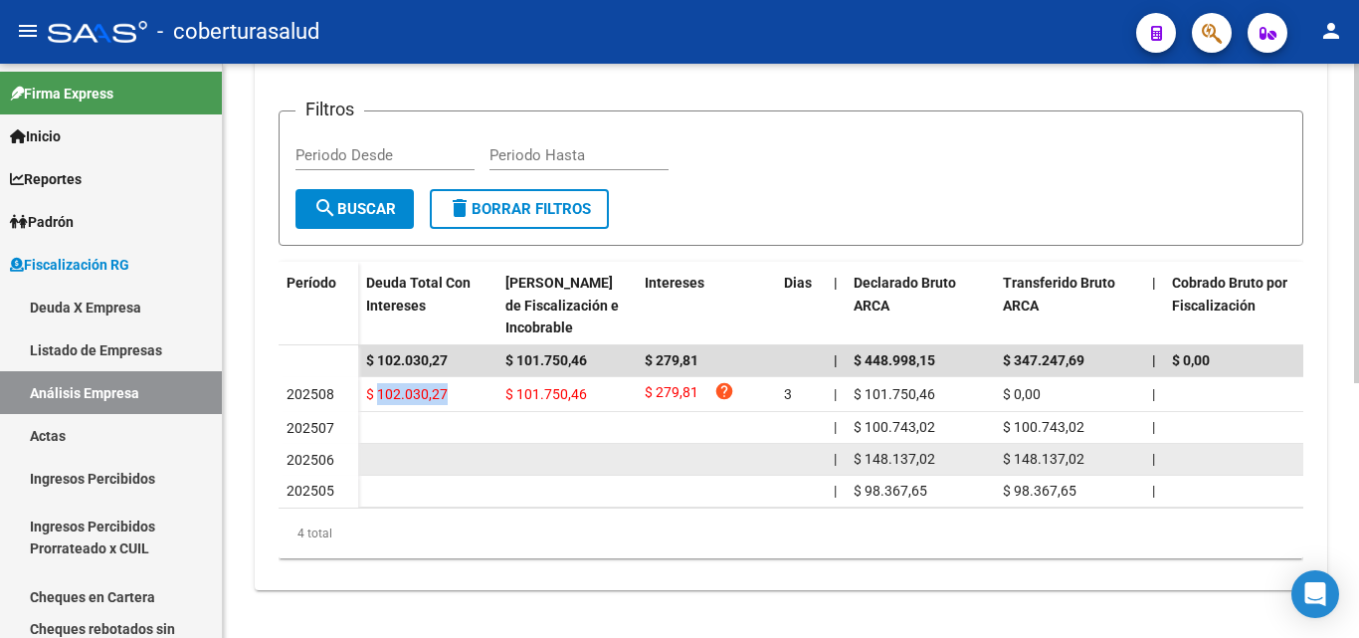
copy span "102.030,27"
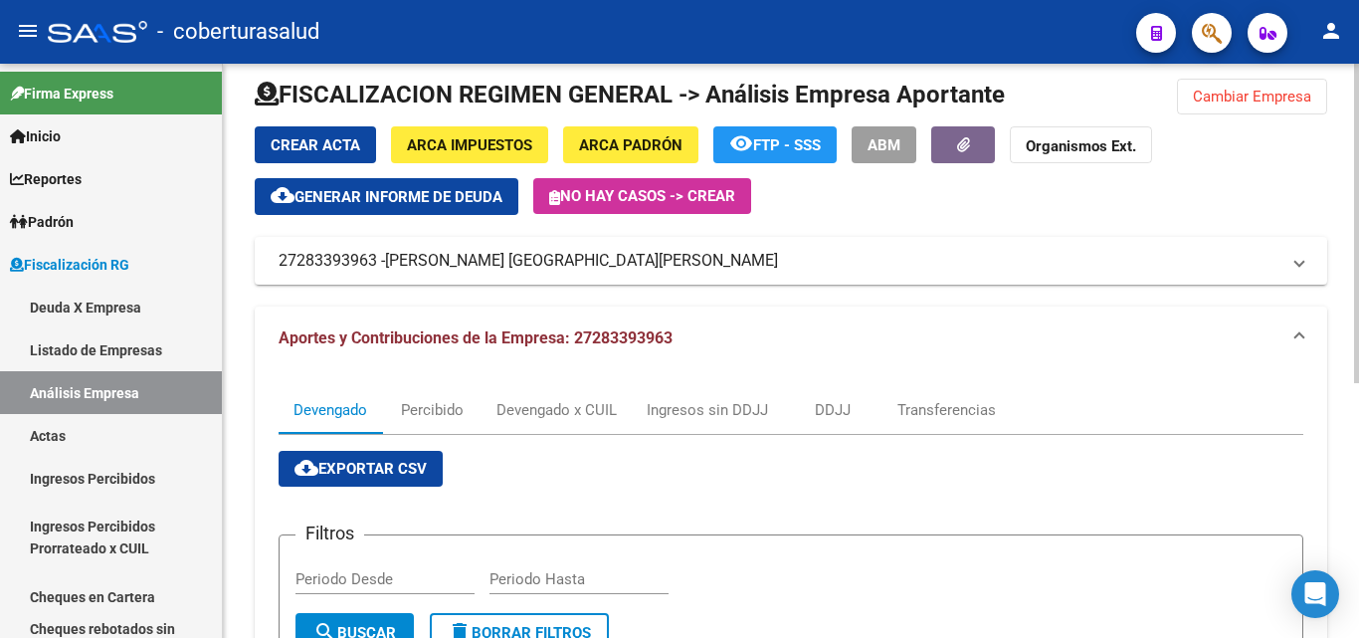
scroll to position [0, 0]
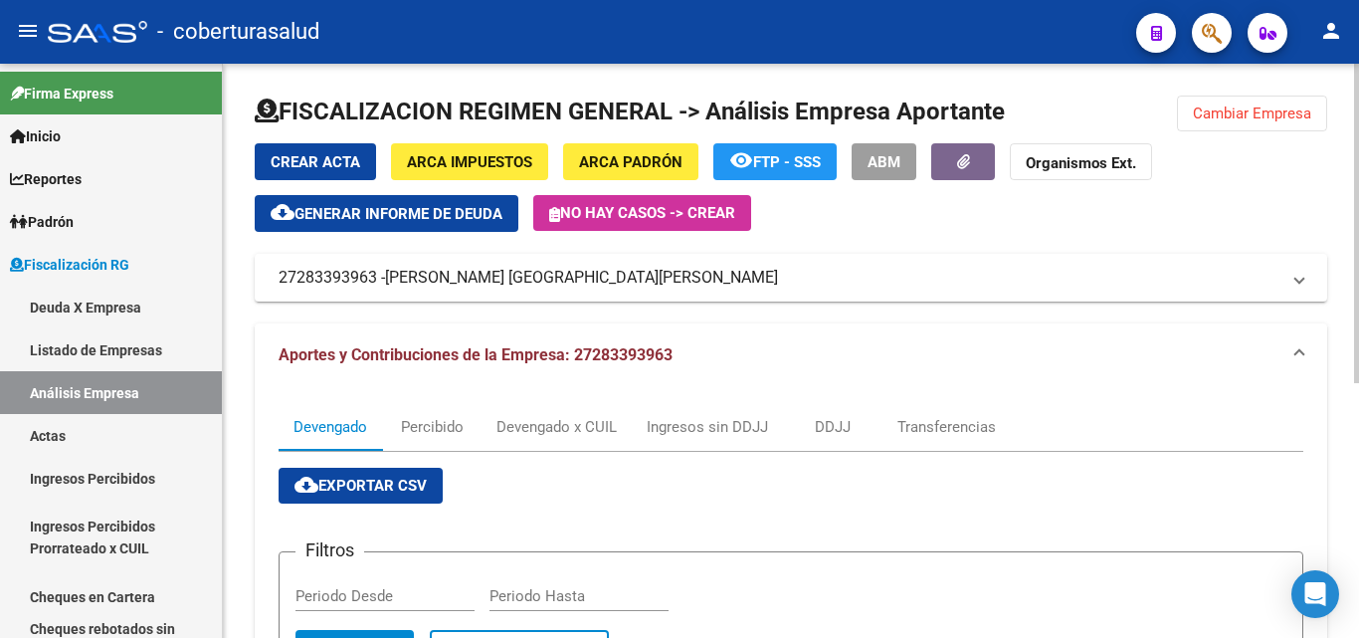
click at [1230, 121] on span "Cambiar Empresa" at bounding box center [1252, 113] width 118 height 18
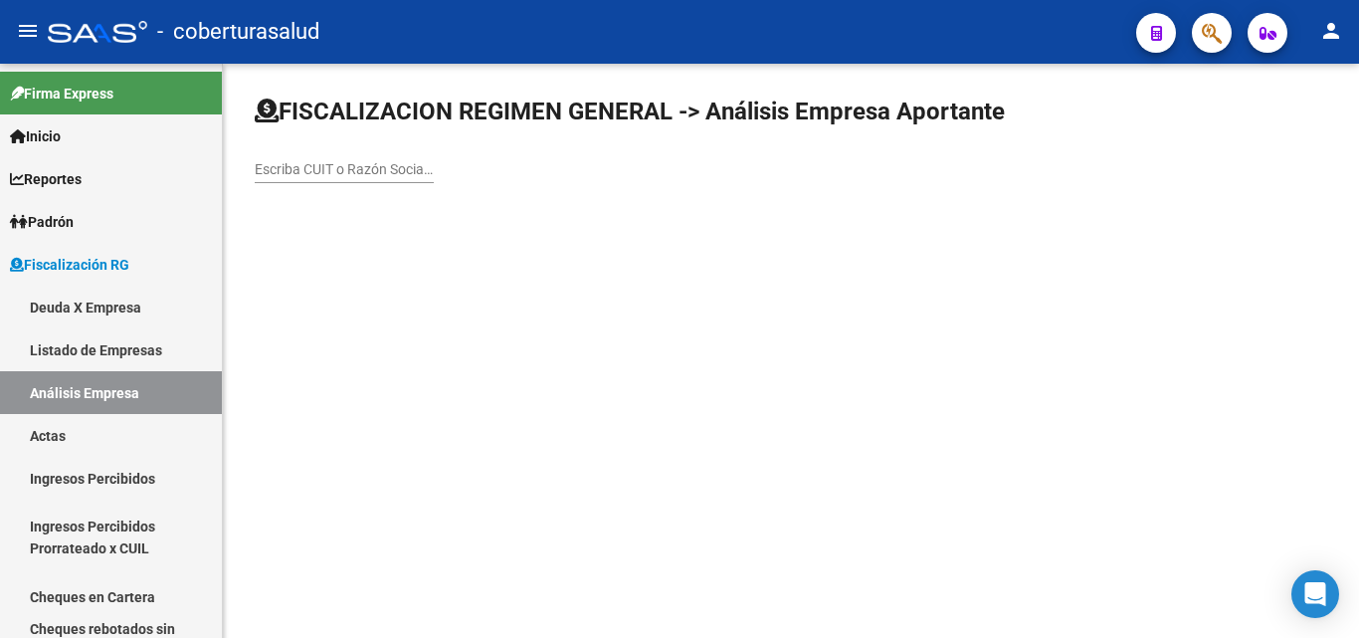
click at [384, 166] on input "Escriba CUIT o Razón Social para buscar" at bounding box center [344, 169] width 179 height 17
paste input "20927791901"
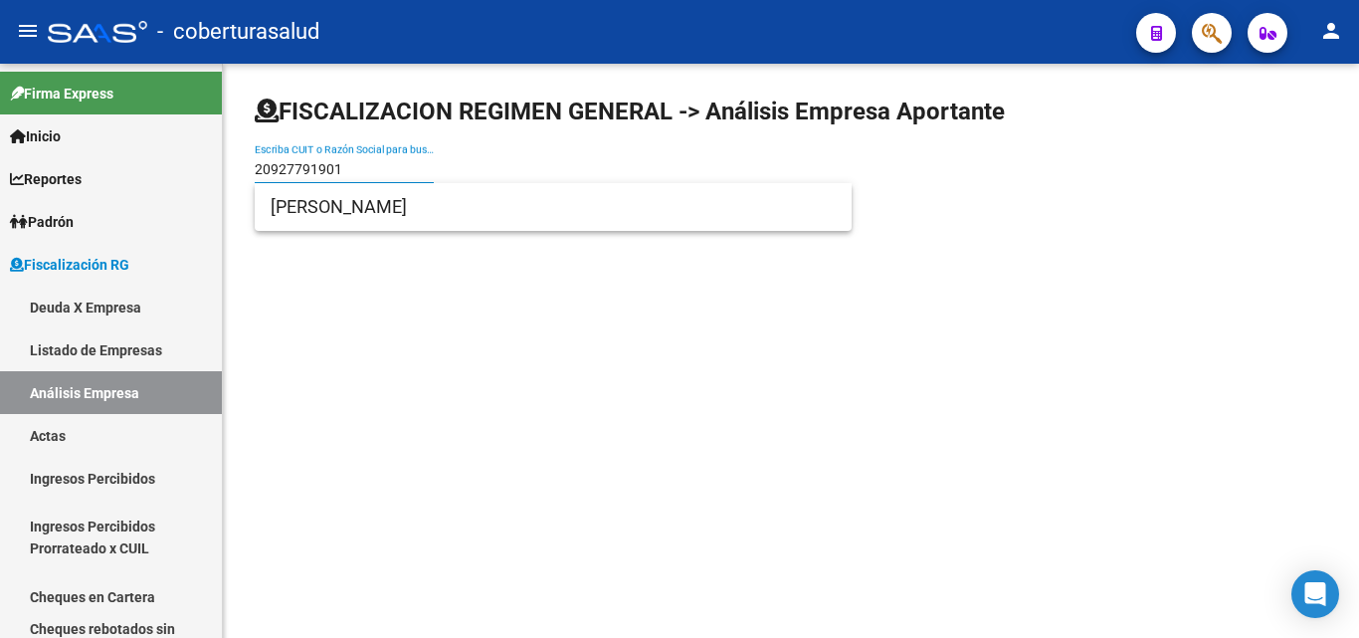
type input "20927791901"
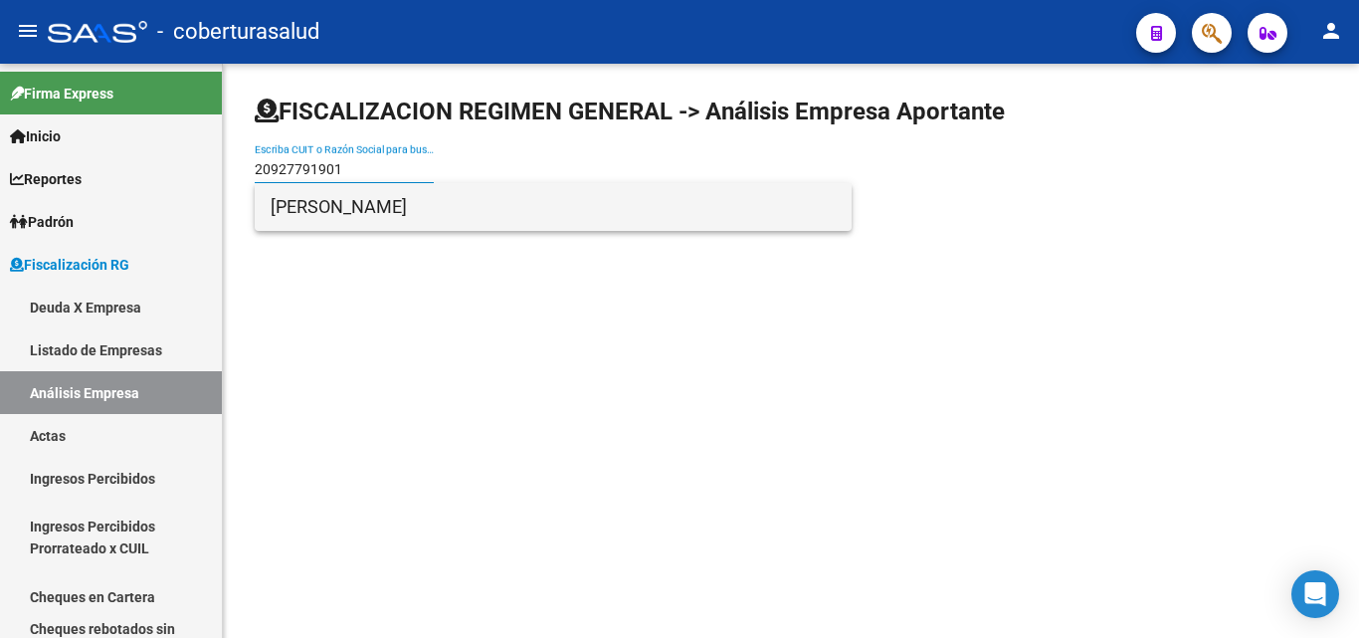
click at [365, 218] on span "[PERSON_NAME]" at bounding box center [553, 207] width 565 height 48
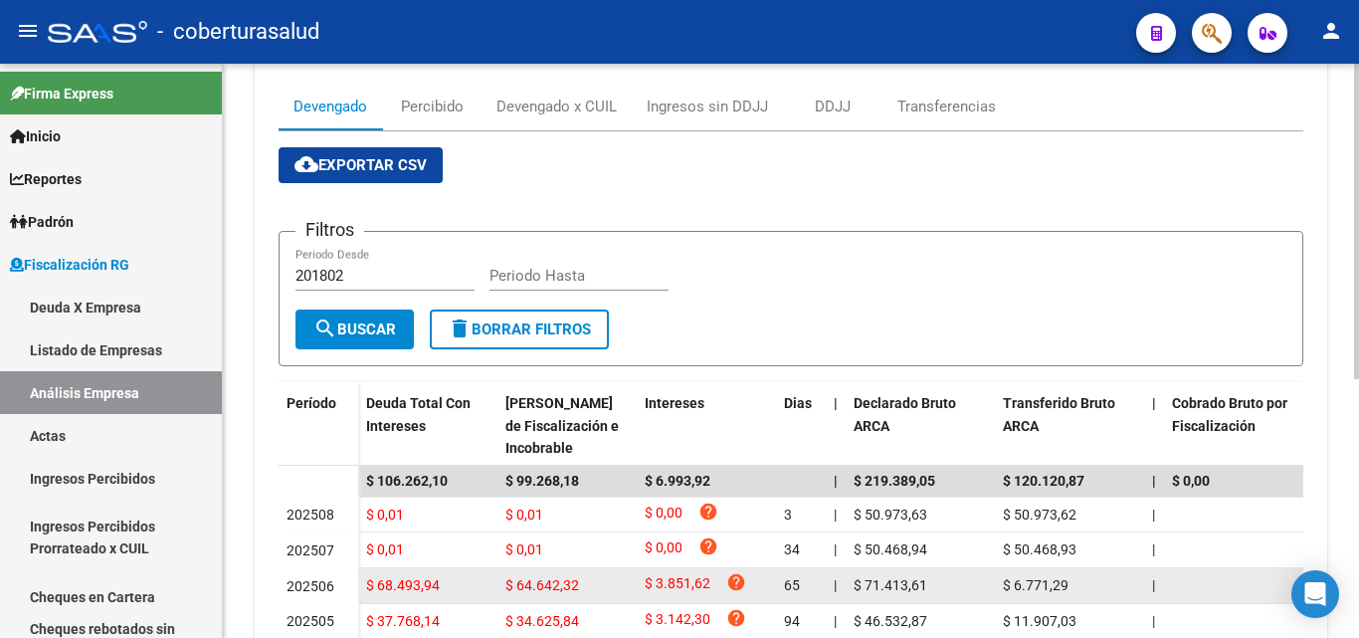
scroll to position [173, 0]
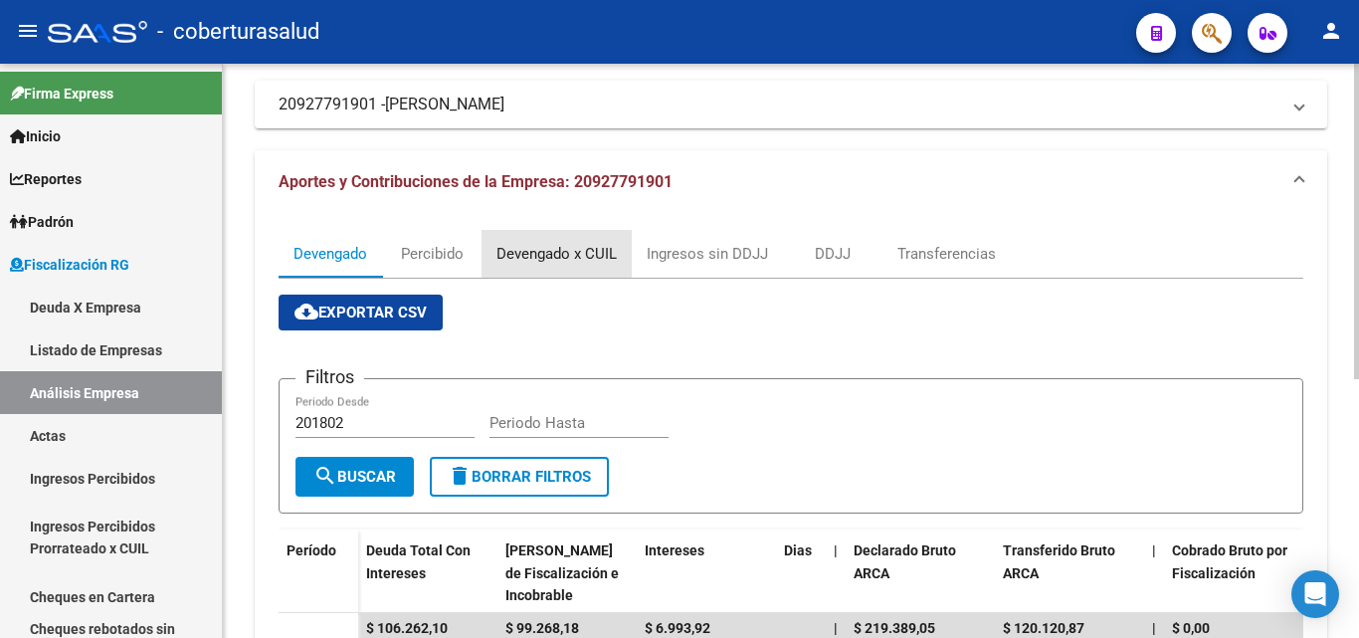
click at [530, 255] on div "Devengado x CUIL" at bounding box center [556, 254] width 120 height 22
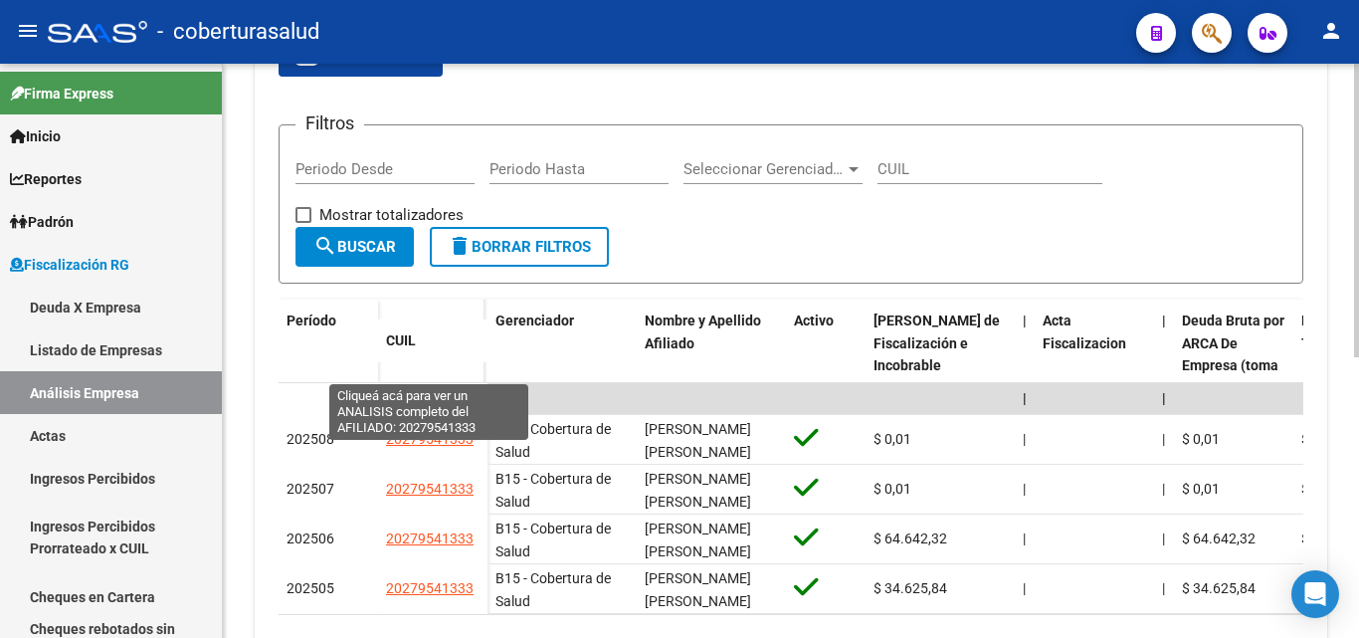
scroll to position [298, 0]
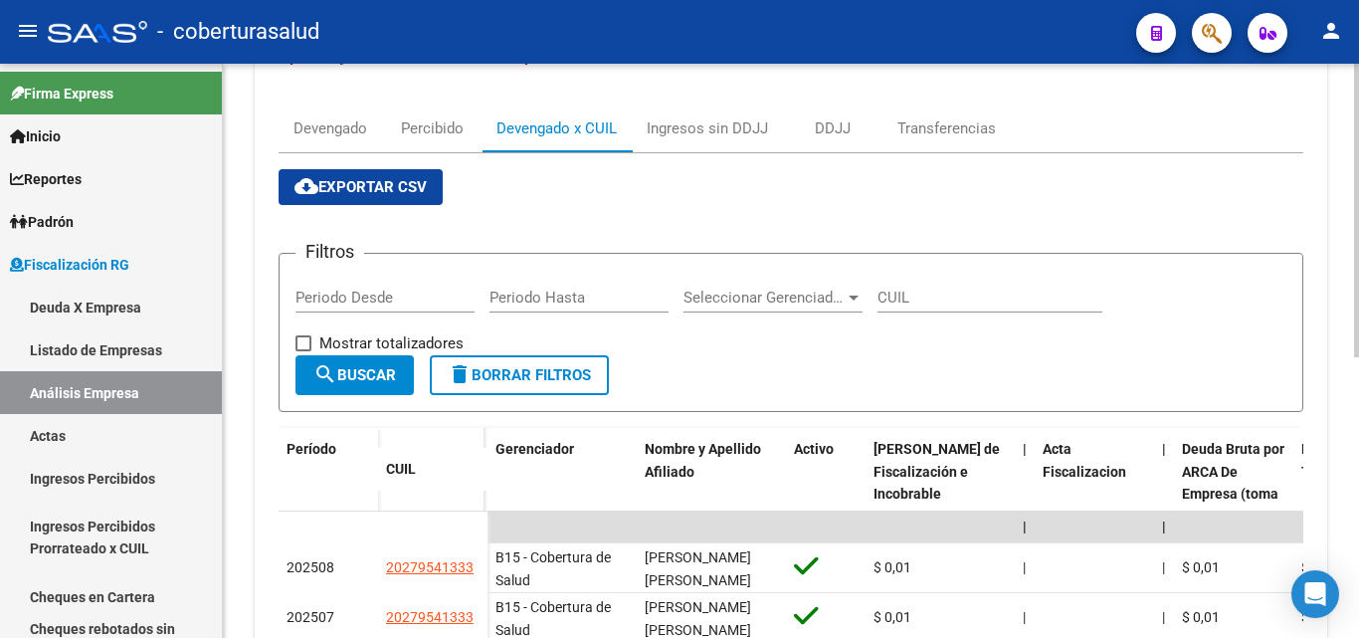
click at [377, 198] on button "cloud_download Exportar CSV" at bounding box center [360, 187] width 164 height 36
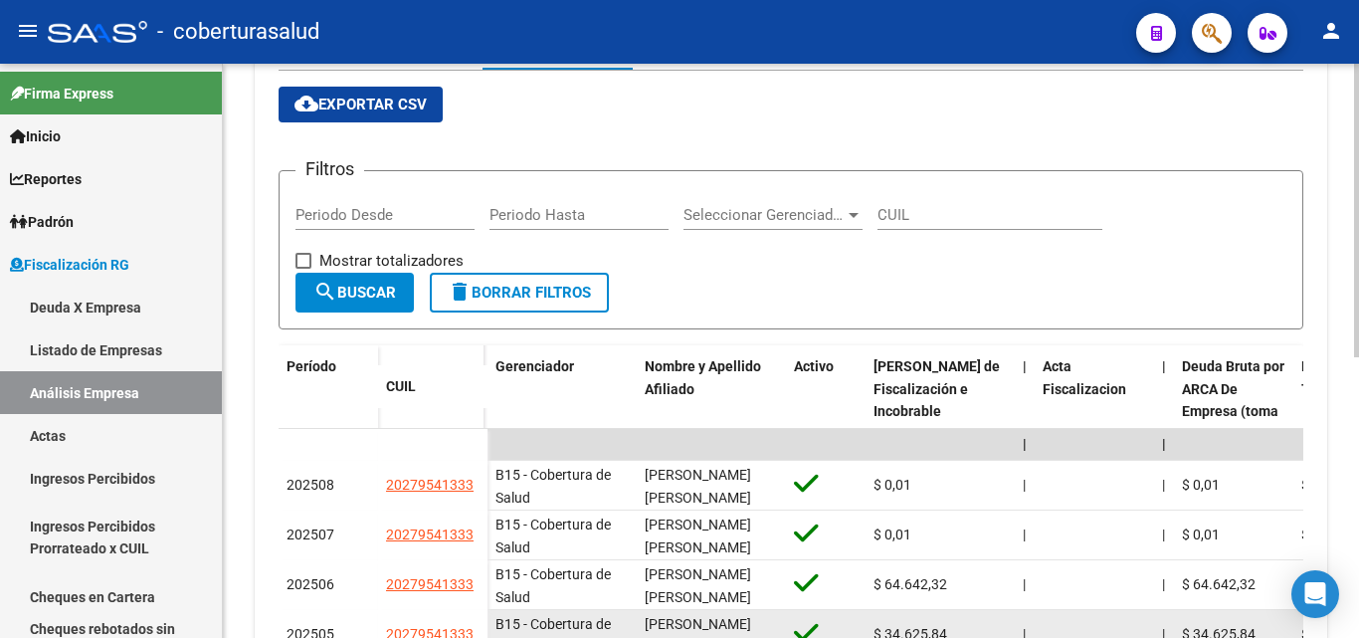
scroll to position [349, 0]
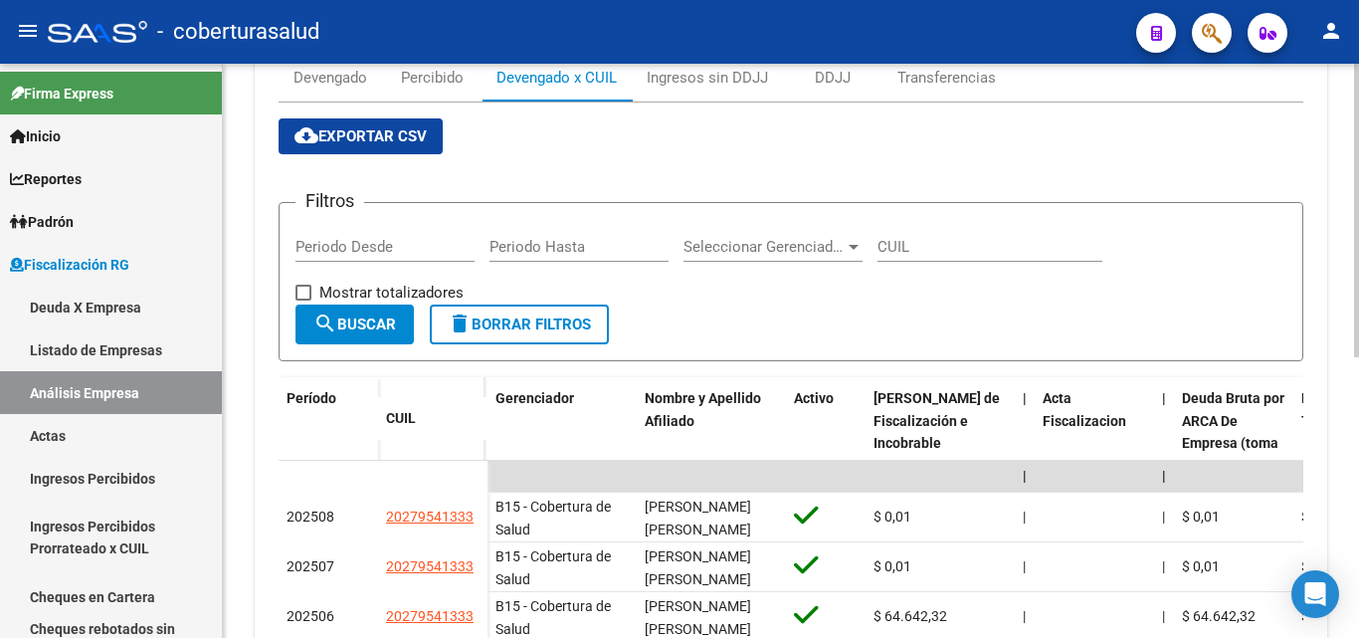
click at [310, 260] on div "Periodo Desde" at bounding box center [384, 240] width 179 height 43
click at [321, 86] on div "Devengado" at bounding box center [330, 78] width 74 height 22
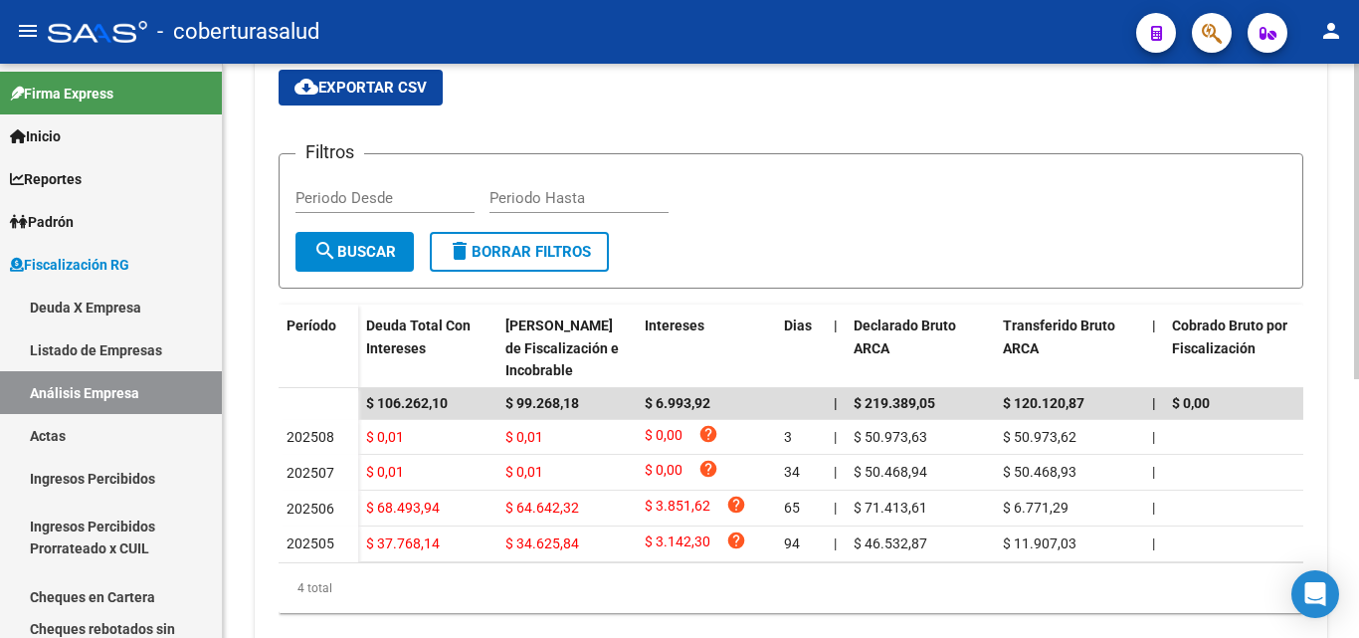
scroll to position [471, 0]
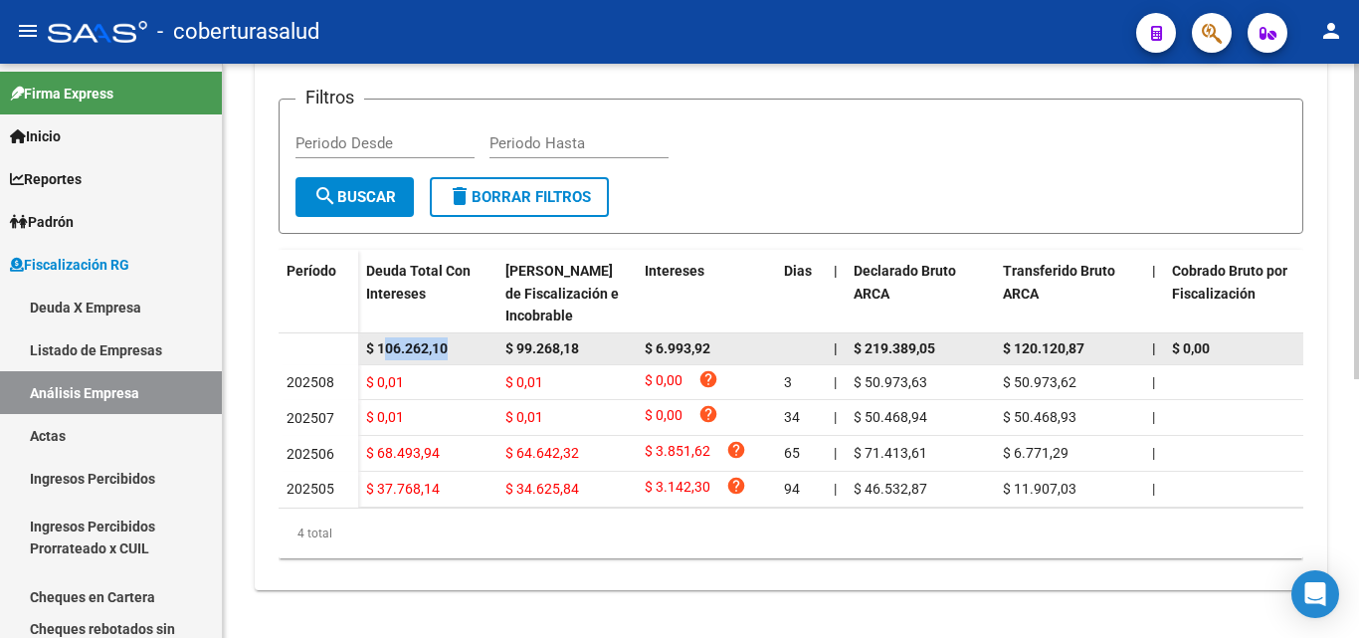
drag, startPoint x: 452, startPoint y: 330, endPoint x: 385, endPoint y: 333, distance: 66.7
click at [385, 337] on div "$ 106.262,10" at bounding box center [427, 348] width 123 height 23
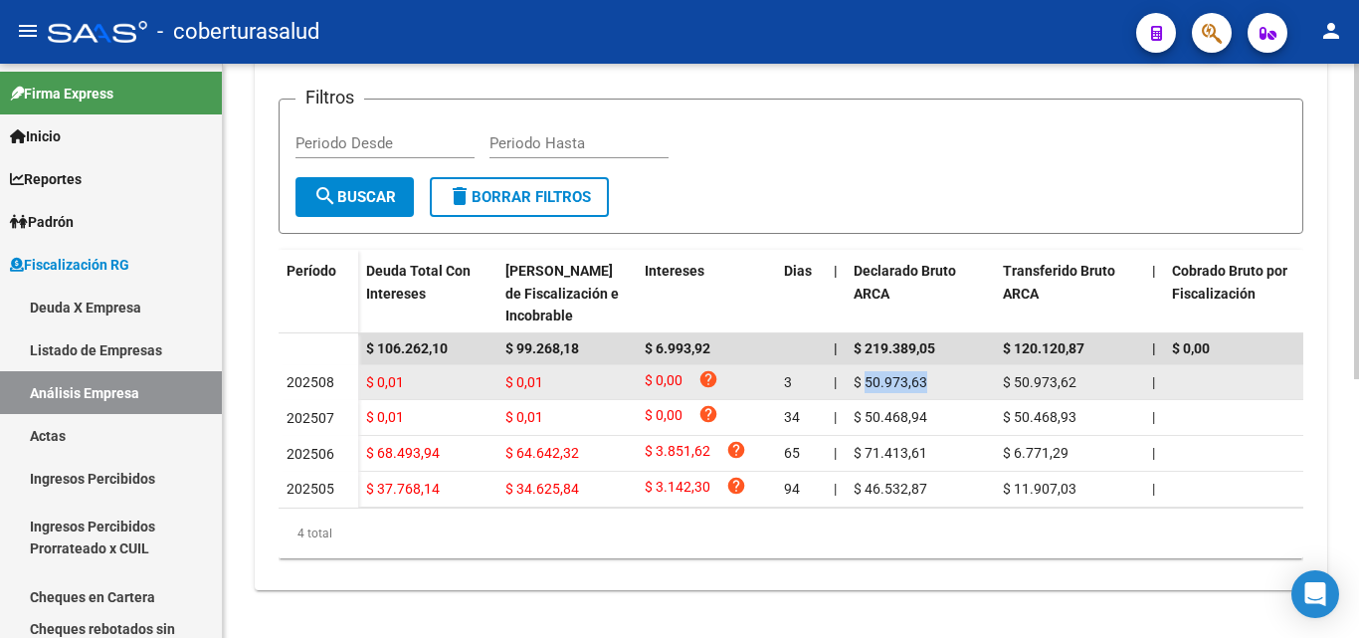
drag, startPoint x: 865, startPoint y: 367, endPoint x: 936, endPoint y: 367, distance: 70.6
click at [936, 371] on div "$ 50.973,63" at bounding box center [919, 382] width 133 height 23
copy span "50.973,63"
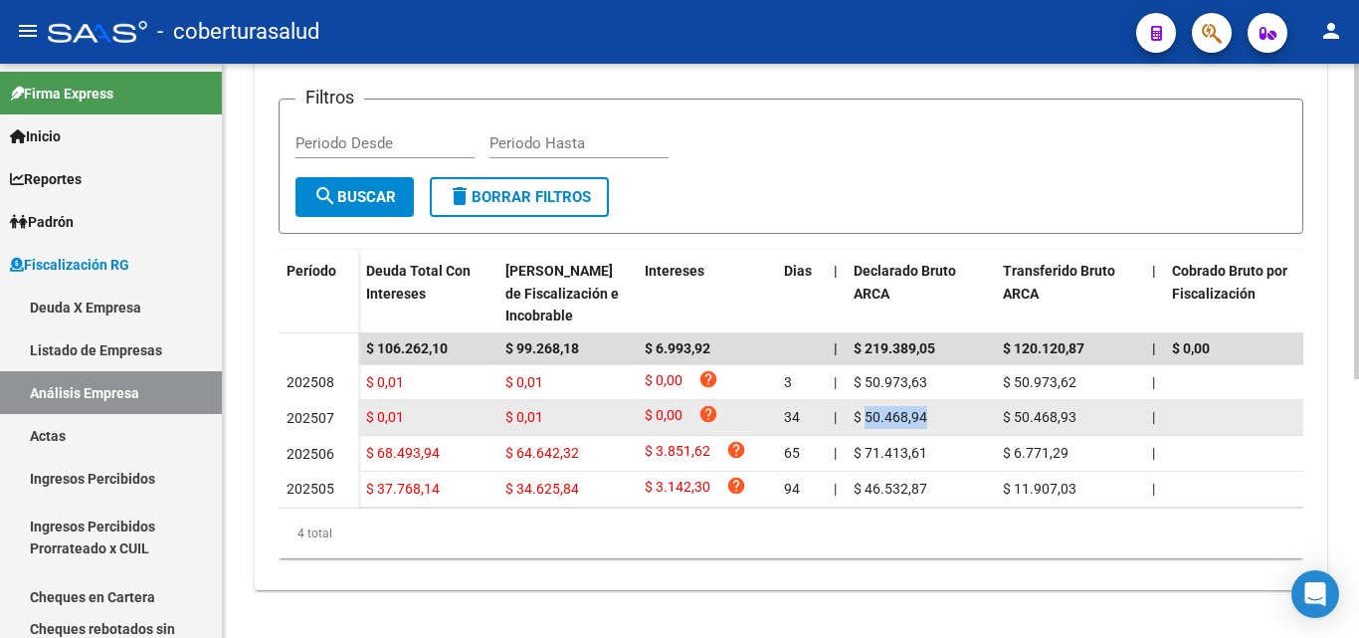
drag, startPoint x: 931, startPoint y: 397, endPoint x: 866, endPoint y: 393, distance: 64.8
click at [866, 406] on div "$ 50.468,94" at bounding box center [919, 417] width 133 height 23
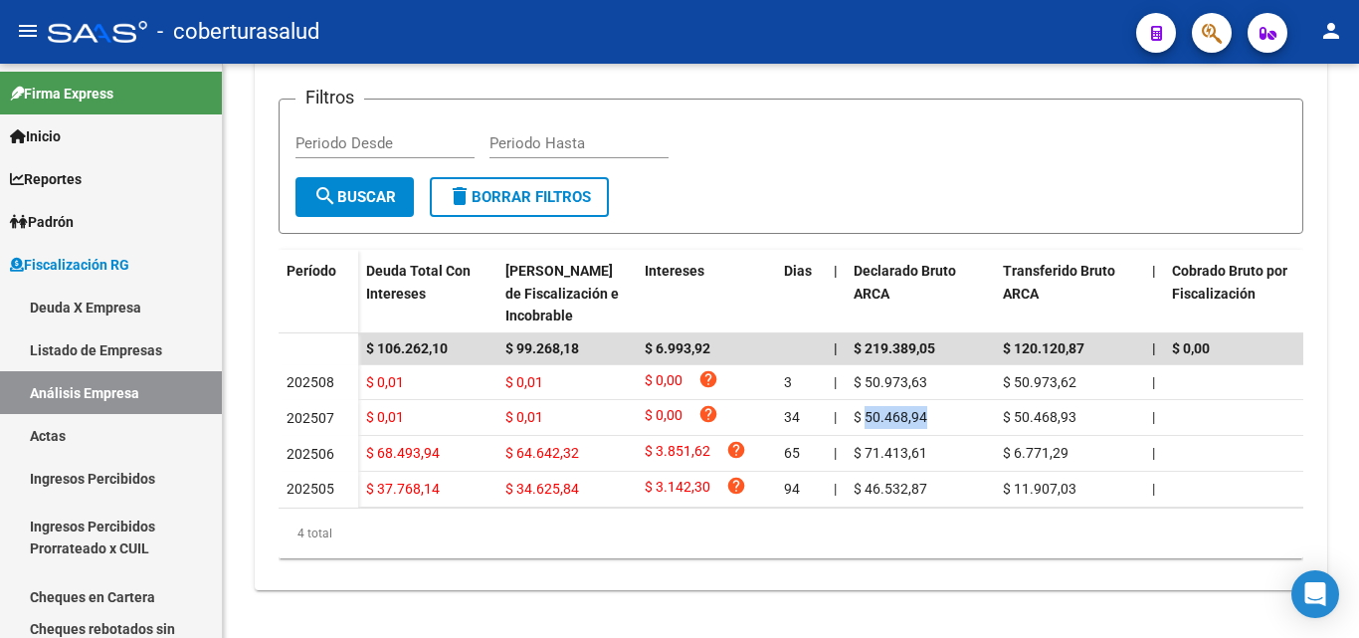
copy span "50.468,94"
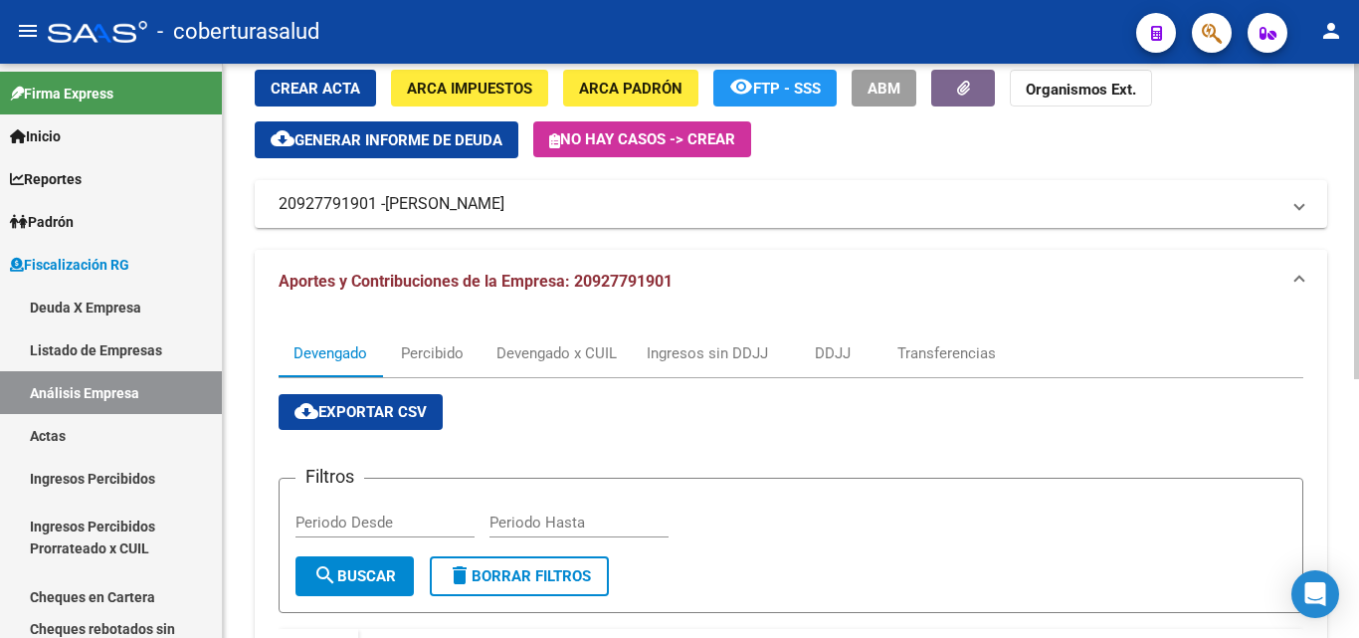
scroll to position [0, 0]
